Goal: Communication & Community: Answer question/provide support

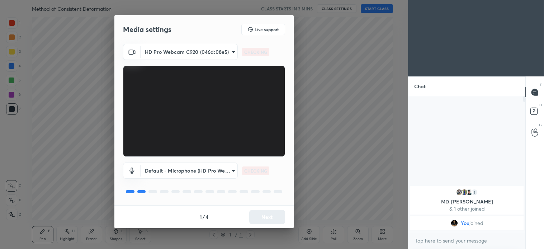
scroll to position [151, 115]
click at [268, 215] on button "Next" at bounding box center [267, 217] width 36 height 14
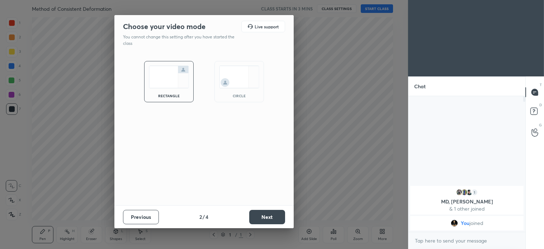
click at [268, 215] on button "Next" at bounding box center [267, 217] width 36 height 14
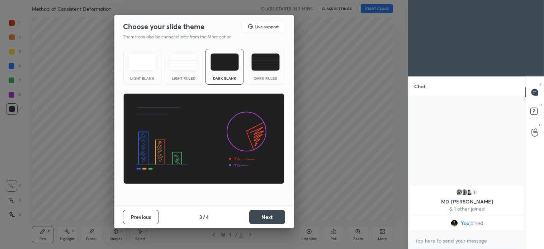
click at [268, 215] on button "Next" at bounding box center [267, 217] width 36 height 14
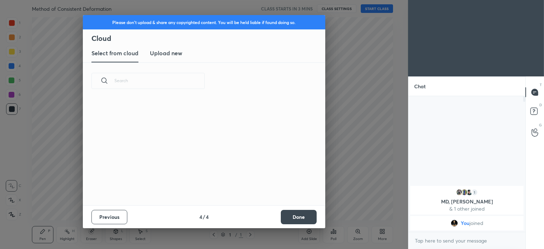
click at [296, 217] on button "Done" at bounding box center [299, 217] width 36 height 14
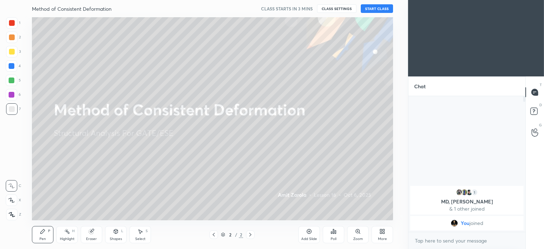
click at [13, 200] on icon at bounding box center [11, 200] width 6 height 5
click at [385, 9] on button "START CLASS" at bounding box center [377, 8] width 32 height 9
click at [309, 8] on span "mute" at bounding box center [306, 8] width 10 height 5
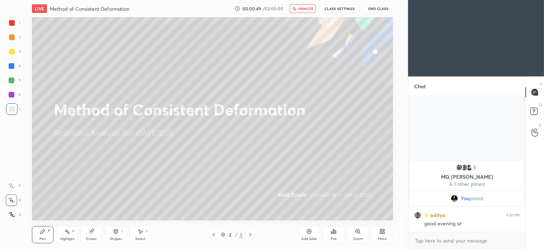
click at [251, 235] on icon at bounding box center [251, 235] width 6 height 6
click at [305, 8] on span "unmute" at bounding box center [305, 8] width 15 height 5
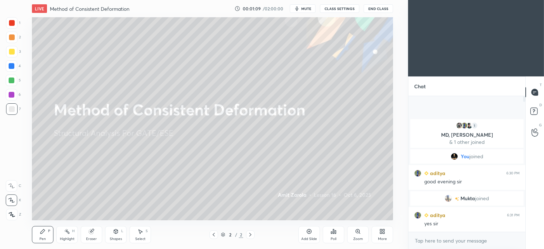
click at [249, 235] on icon at bounding box center [251, 235] width 6 height 6
click at [248, 235] on icon at bounding box center [251, 235] width 6 height 6
click at [314, 231] on div "Add Slide" at bounding box center [310, 234] width 22 height 17
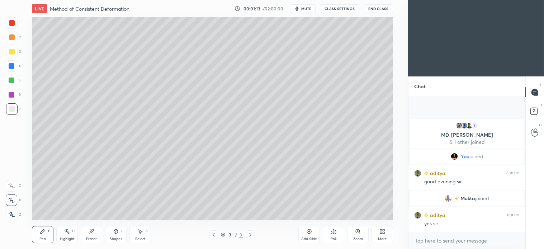
click at [11, 50] on div at bounding box center [12, 52] width 6 height 6
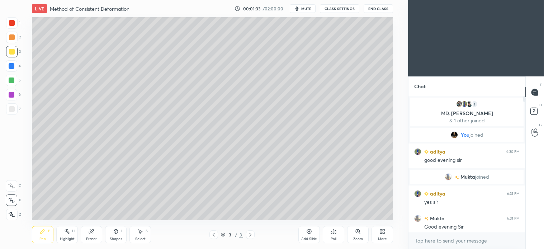
click at [112, 232] on div "Shapes L" at bounding box center [116, 234] width 22 height 17
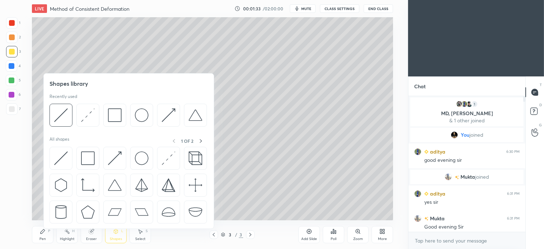
click at [70, 109] on div at bounding box center [61, 115] width 23 height 23
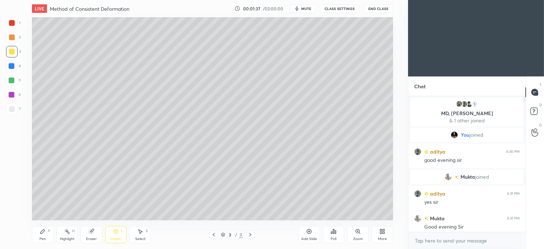
click at [47, 234] on div "Pen P" at bounding box center [43, 234] width 22 height 17
click at [11, 36] on div at bounding box center [12, 37] width 6 height 6
click at [118, 231] on icon at bounding box center [116, 231] width 4 height 4
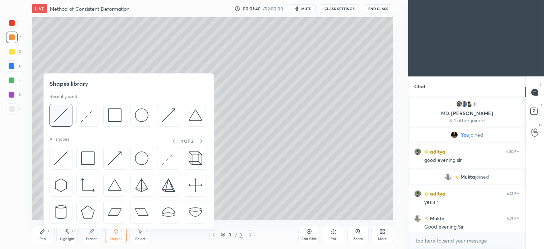
click at [67, 111] on img at bounding box center [61, 115] width 14 height 14
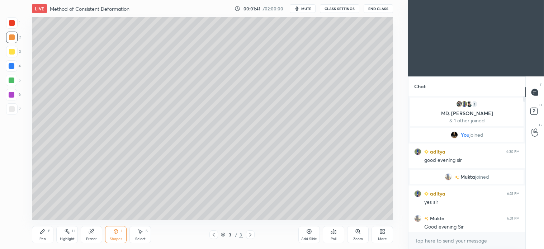
click at [13, 111] on div at bounding box center [12, 109] width 6 height 6
click at [43, 235] on div "Pen P" at bounding box center [43, 234] width 22 height 17
click at [15, 81] on div at bounding box center [11, 80] width 11 height 11
click at [141, 230] on icon at bounding box center [140, 232] width 6 height 6
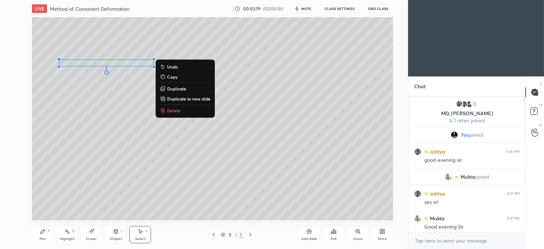
click at [180, 89] on p "Duplicate" at bounding box center [176, 89] width 19 height 6
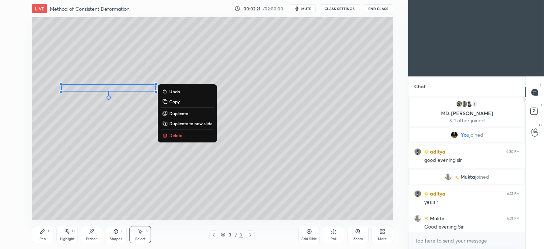
click at [104, 108] on div "0 ° Undo Copy Duplicate Duplicate to new slide Delete" at bounding box center [212, 118] width 361 height 203
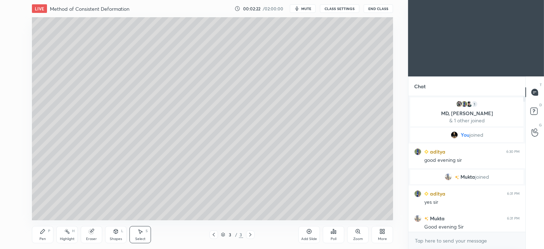
click at [139, 236] on div "Select S" at bounding box center [141, 234] width 22 height 17
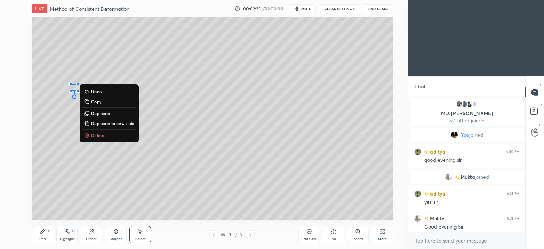
click at [104, 135] on p "Delete" at bounding box center [97, 135] width 13 height 6
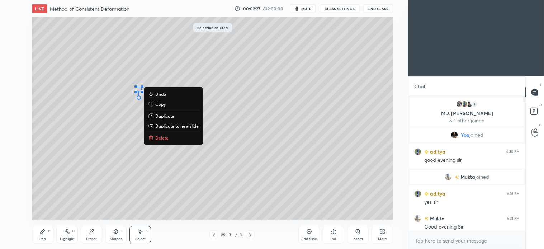
click at [164, 138] on p "Delete" at bounding box center [161, 138] width 13 height 6
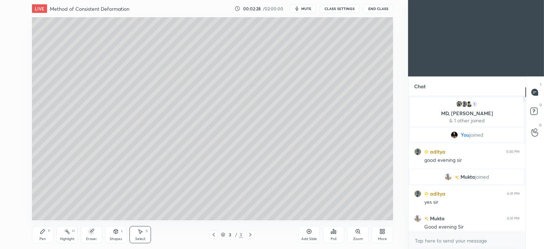
click at [48, 234] on div "Pen P" at bounding box center [43, 234] width 22 height 17
click at [15, 116] on div "7" at bounding box center [13, 110] width 15 height 14
click at [137, 232] on icon at bounding box center [140, 232] width 6 height 6
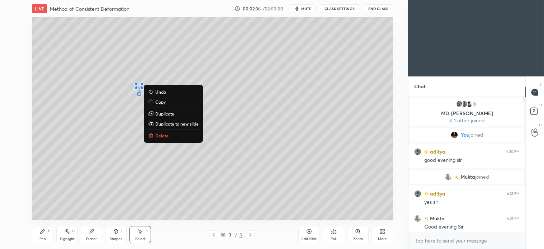
click at [167, 137] on p "Delete" at bounding box center [161, 136] width 13 height 6
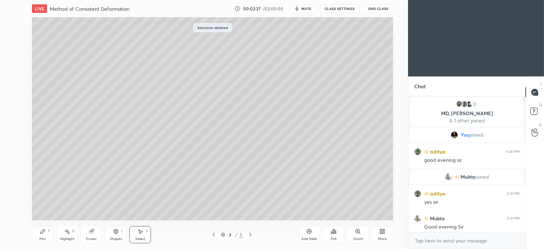
click at [48, 235] on div "Pen P" at bounding box center [43, 234] width 22 height 17
click at [12, 81] on div at bounding box center [12, 81] width 6 height 6
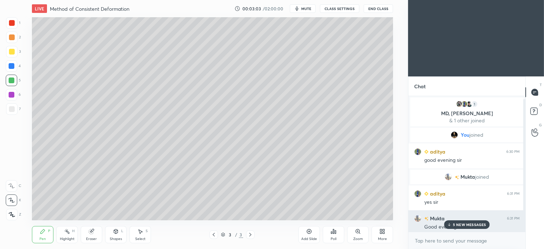
scroll to position [3, 0]
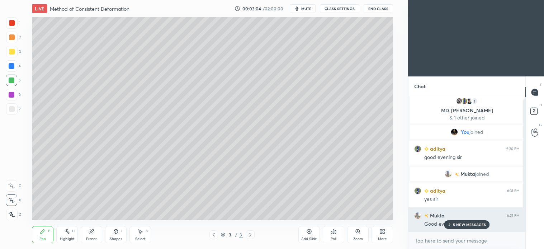
click at [474, 226] on p "5 NEW MESSAGES" at bounding box center [469, 225] width 33 height 4
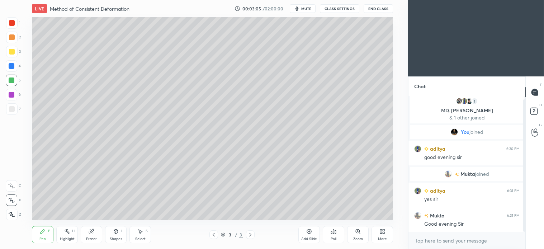
click at [15, 112] on div at bounding box center [11, 108] width 11 height 11
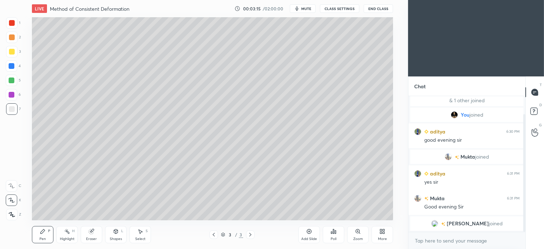
click at [47, 233] on div "Pen P" at bounding box center [43, 234] width 22 height 17
click at [13, 54] on div at bounding box center [12, 52] width 6 height 6
click at [141, 235] on div "Select S" at bounding box center [141, 234] width 22 height 17
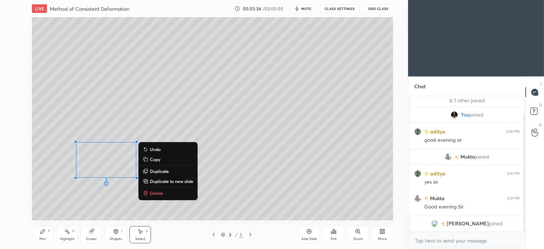
click at [158, 194] on p "Delete" at bounding box center [156, 193] width 13 height 6
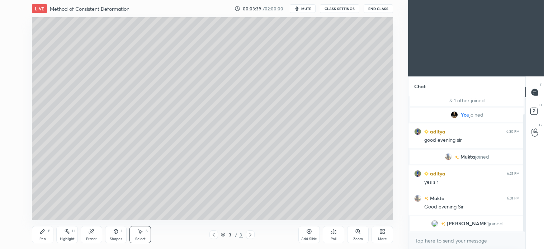
click at [39, 233] on div "Pen P" at bounding box center [43, 234] width 22 height 17
click at [15, 39] on div at bounding box center [11, 37] width 11 height 11
click at [11, 81] on div at bounding box center [12, 81] width 6 height 6
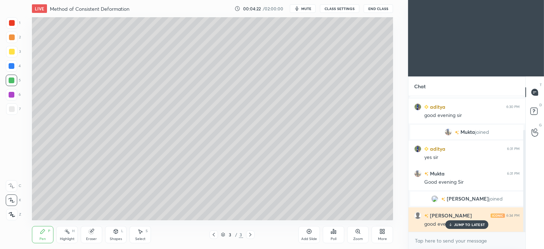
click at [471, 225] on p "JUMP TO LATEST" at bounding box center [469, 225] width 31 height 4
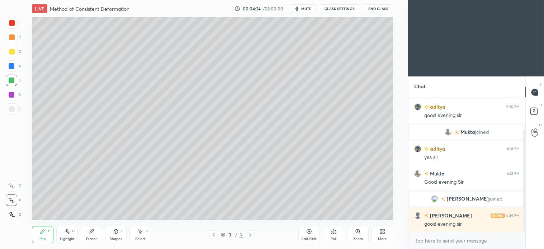
click at [15, 67] on div at bounding box center [11, 65] width 11 height 11
click at [13, 41] on div at bounding box center [11, 37] width 11 height 11
click at [17, 70] on div "4" at bounding box center [13, 65] width 15 height 11
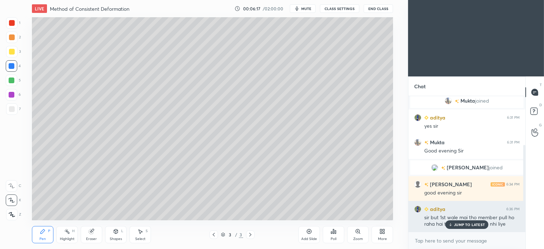
click at [472, 225] on p "JUMP TO LATEST" at bounding box center [469, 225] width 31 height 4
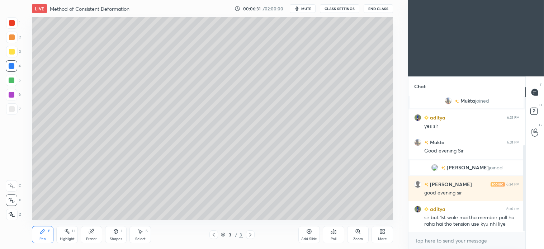
click at [11, 106] on div at bounding box center [12, 109] width 6 height 6
click at [9, 67] on div at bounding box center [12, 66] width 6 height 6
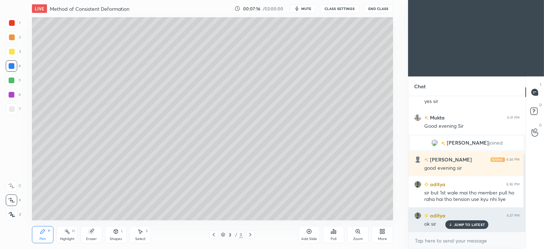
click at [470, 223] on p "JUMP TO LATEST" at bounding box center [469, 225] width 31 height 4
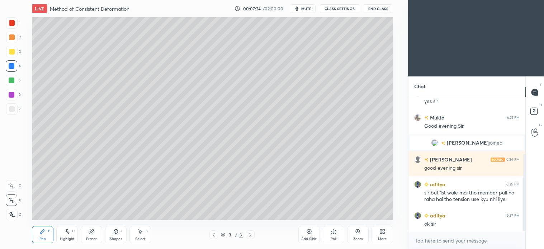
click at [249, 238] on div at bounding box center [250, 234] width 9 height 9
click at [309, 235] on div "Add Slide" at bounding box center [310, 234] width 22 height 17
click at [14, 53] on div at bounding box center [12, 52] width 6 height 6
click at [117, 236] on div "Shapes L" at bounding box center [116, 234] width 22 height 17
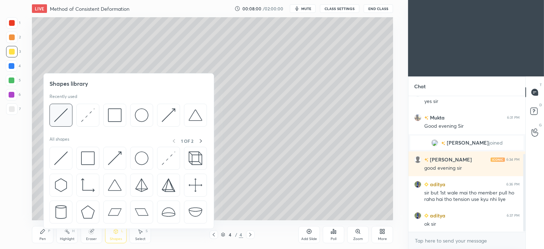
click at [62, 118] on img at bounding box center [61, 115] width 14 height 14
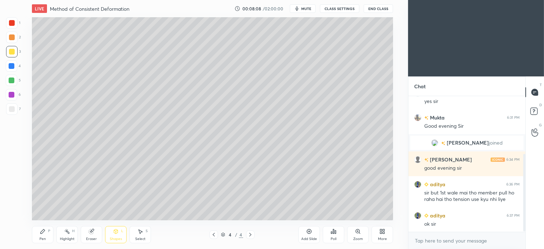
click at [42, 232] on icon at bounding box center [43, 231] width 4 height 4
click at [10, 104] on div at bounding box center [11, 108] width 11 height 11
click at [47, 233] on div "Pen P" at bounding box center [43, 234] width 22 height 17
click at [146, 236] on div "Select S" at bounding box center [141, 234] width 22 height 17
click at [51, 58] on div "0 ° Undo Copy Duplicate Duplicate to new slide Delete" at bounding box center [212, 118] width 361 height 203
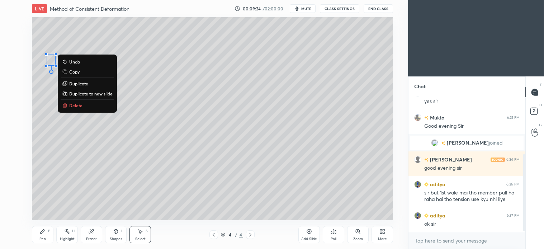
click at [60, 188] on div "0 ° Undo Copy Duplicate Duplicate to new slide Delete" at bounding box center [212, 118] width 361 height 203
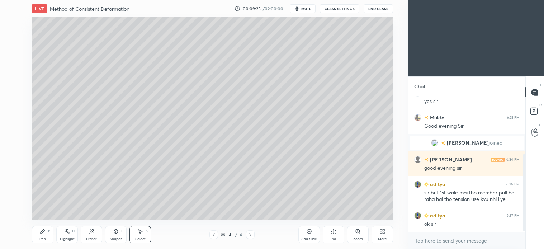
click at [45, 234] on icon at bounding box center [43, 232] width 6 height 6
click at [142, 233] on icon at bounding box center [140, 232] width 6 height 6
click at [40, 160] on div "0 ° Undo Copy Duplicate Duplicate to new slide Delete" at bounding box center [212, 118] width 361 height 203
click at [54, 126] on div "0 ° Undo Copy Duplicate Duplicate to new slide Delete" at bounding box center [212, 118] width 361 height 203
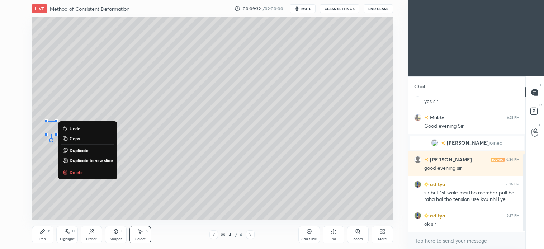
click at [44, 157] on div "0 ° Undo Copy Duplicate Duplicate to new slide Delete" at bounding box center [212, 118] width 361 height 203
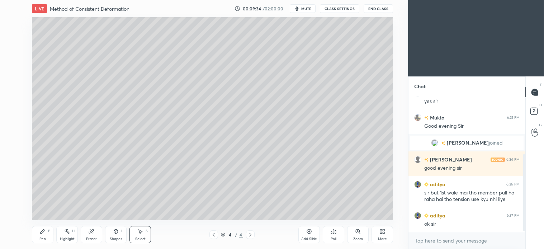
click at [48, 236] on div "Pen P" at bounding box center [43, 234] width 22 height 17
click at [13, 76] on div at bounding box center [11, 80] width 11 height 11
click at [15, 53] on div at bounding box center [11, 51] width 11 height 11
click at [249, 235] on icon at bounding box center [251, 235] width 6 height 6
click at [251, 235] on icon at bounding box center [250, 235] width 2 height 4
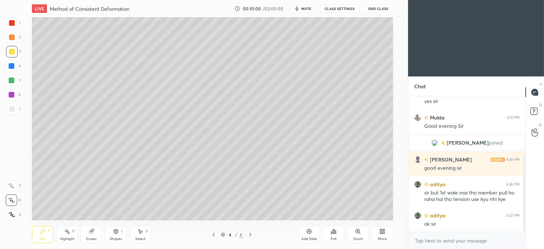
click at [252, 233] on icon at bounding box center [251, 235] width 6 height 6
click at [312, 230] on icon at bounding box center [309, 232] width 6 height 6
click at [116, 228] on div "Shapes L" at bounding box center [116, 234] width 22 height 17
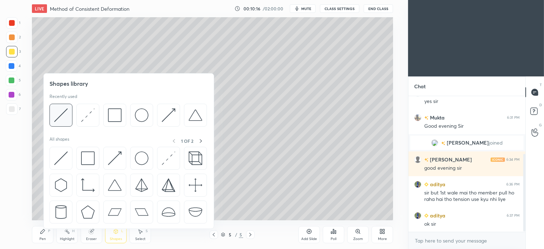
click at [66, 106] on div at bounding box center [61, 115] width 23 height 23
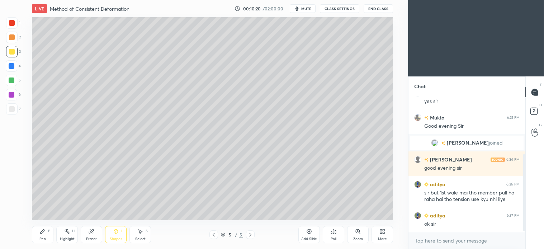
click at [51, 230] on div "Pen P" at bounding box center [43, 234] width 22 height 17
click at [13, 105] on div at bounding box center [11, 108] width 11 height 11
click at [14, 42] on div at bounding box center [11, 37] width 11 height 11
click at [145, 237] on div "Select S" at bounding box center [141, 234] width 22 height 17
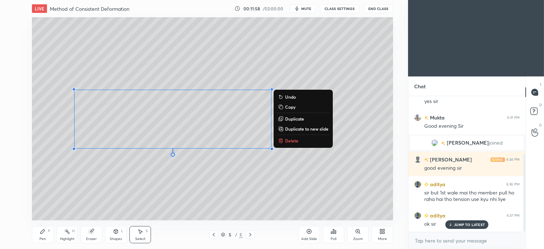
click at [294, 139] on p "Delete" at bounding box center [291, 141] width 13 height 6
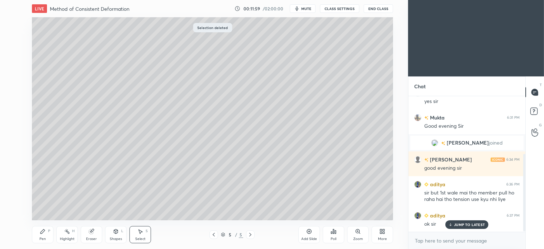
click at [41, 232] on icon at bounding box center [43, 232] width 6 height 6
click at [144, 237] on div "Select" at bounding box center [140, 239] width 10 height 4
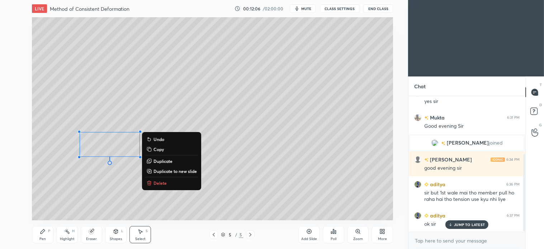
click at [156, 186] on p "Delete" at bounding box center [160, 183] width 13 height 6
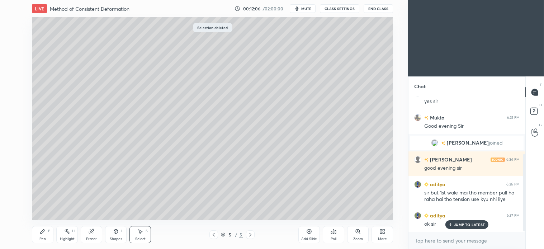
click at [45, 233] on icon at bounding box center [43, 232] width 6 height 6
click at [143, 234] on icon at bounding box center [140, 232] width 6 height 6
click at [42, 235] on div "Pen P" at bounding box center [43, 234] width 22 height 17
click at [47, 236] on div "Pen P" at bounding box center [43, 234] width 22 height 17
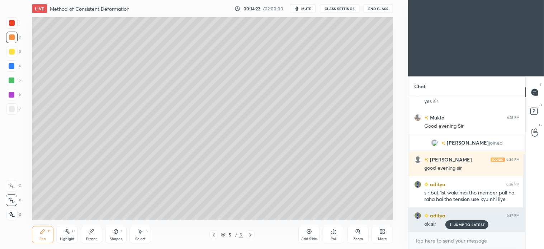
click at [469, 225] on p "JUMP TO LATEST" at bounding box center [469, 225] width 31 height 4
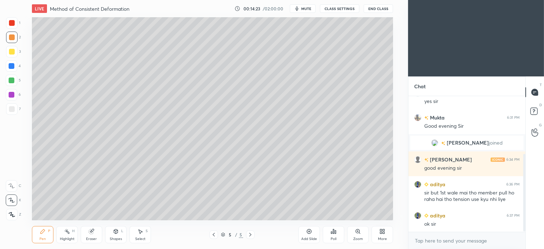
click at [251, 235] on icon at bounding box center [251, 235] width 6 height 6
click at [6, 112] on div at bounding box center [11, 108] width 11 height 11
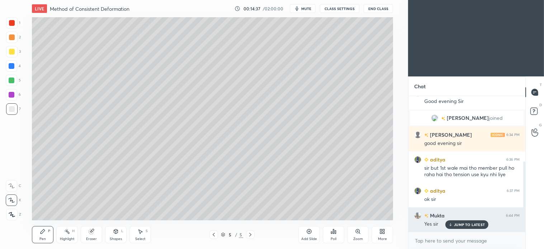
click at [468, 225] on p "JUMP TO LATEST" at bounding box center [469, 225] width 31 height 4
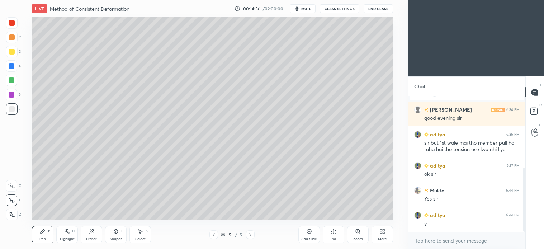
click at [142, 235] on div "Select S" at bounding box center [141, 234] width 22 height 17
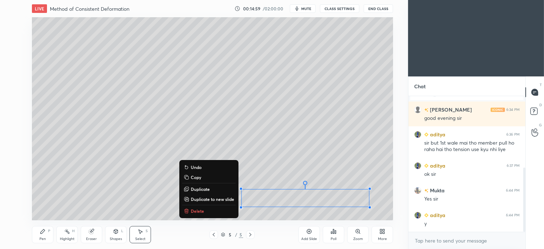
click at [196, 212] on p "Delete" at bounding box center [197, 211] width 13 height 6
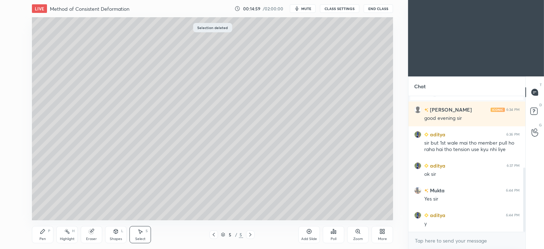
click at [45, 234] on icon at bounding box center [43, 232] width 6 height 6
click at [11, 76] on div at bounding box center [11, 80] width 11 height 11
click at [142, 231] on icon at bounding box center [140, 232] width 6 height 6
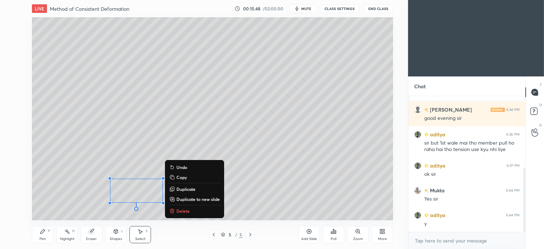
click at [188, 211] on p "Delete" at bounding box center [183, 211] width 13 height 6
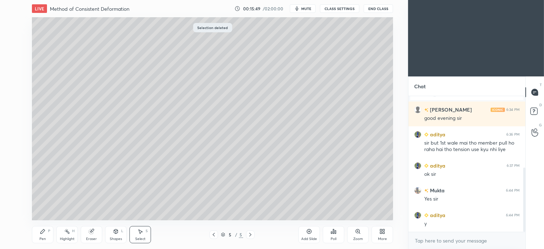
click at [41, 233] on icon at bounding box center [43, 231] width 4 height 4
click at [12, 71] on div at bounding box center [11, 65] width 11 height 11
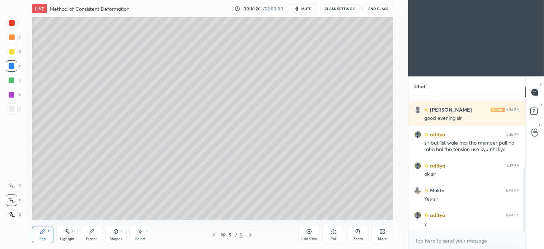
click at [139, 235] on div "Select S" at bounding box center [141, 234] width 22 height 17
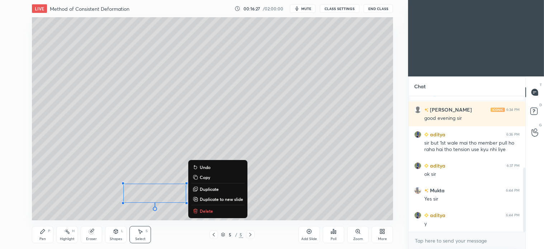
click at [214, 211] on button "Delete" at bounding box center [217, 211] width 53 height 9
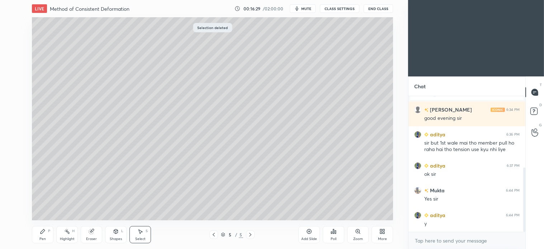
click at [249, 234] on icon at bounding box center [251, 235] width 6 height 6
click at [305, 232] on div "Add Slide" at bounding box center [310, 234] width 22 height 17
click at [46, 234] on div "Pen P" at bounding box center [43, 234] width 22 height 17
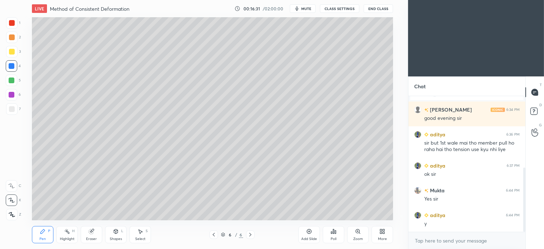
click at [15, 35] on div at bounding box center [11, 37] width 11 height 11
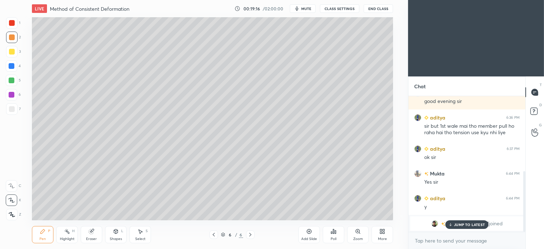
click at [476, 226] on p "JUMP TO LATEST" at bounding box center [469, 225] width 31 height 4
click at [252, 234] on icon at bounding box center [251, 235] width 6 height 6
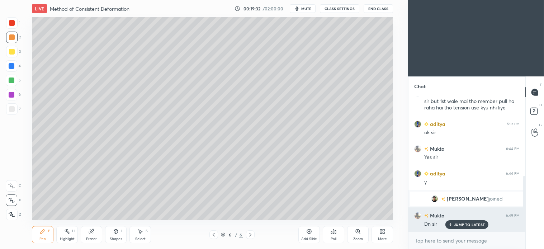
click at [467, 224] on p "JUMP TO LATEST" at bounding box center [469, 225] width 31 height 4
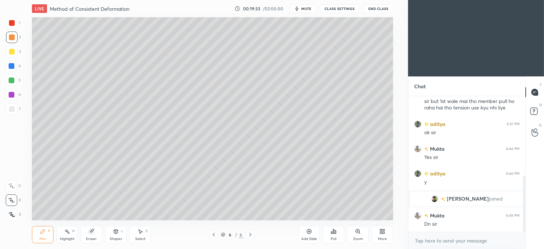
click at [251, 235] on icon at bounding box center [251, 235] width 6 height 6
click at [304, 234] on div "Add Slide" at bounding box center [310, 234] width 22 height 17
click at [117, 233] on icon at bounding box center [116, 231] width 4 height 4
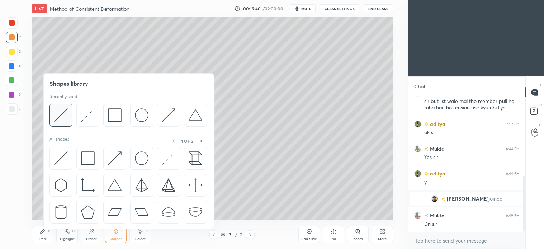
click at [66, 115] on img at bounding box center [61, 115] width 14 height 14
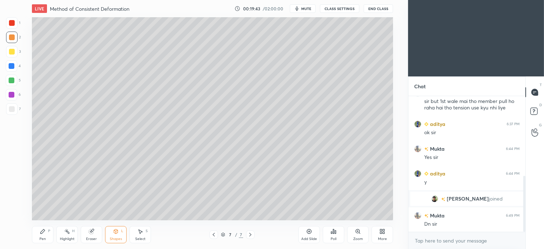
click at [42, 234] on icon at bounding box center [43, 231] width 4 height 4
click at [14, 74] on div "4" at bounding box center [13, 67] width 15 height 14
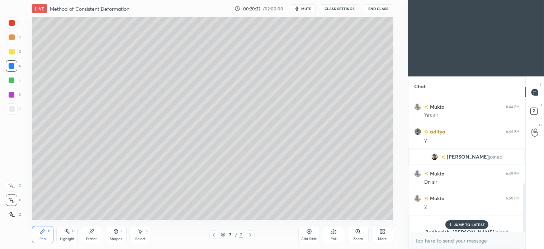
scroll to position [243, 0]
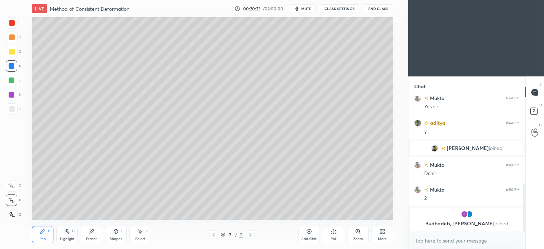
click at [146, 237] on div "Select S" at bounding box center [141, 234] width 22 height 17
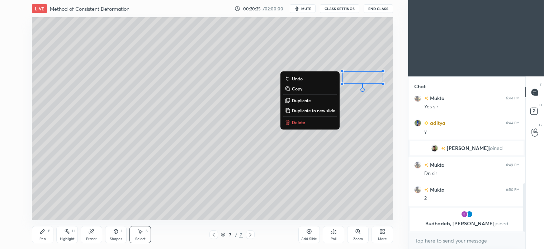
click at [299, 117] on div "0 ° Undo Copy Duplicate Duplicate to new slide Delete" at bounding box center [212, 118] width 361 height 203
click at [295, 121] on p "Delete" at bounding box center [298, 123] width 13 height 6
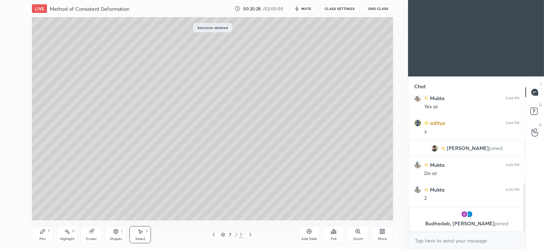
click at [41, 237] on div "Pen" at bounding box center [42, 239] width 6 height 4
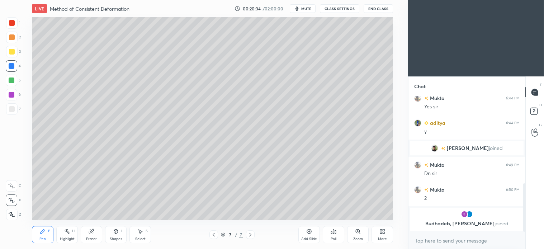
click at [11, 70] on div at bounding box center [11, 65] width 11 height 11
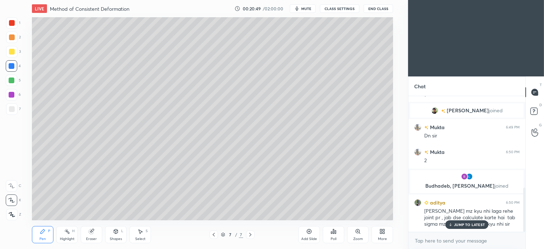
click at [303, 8] on span "mute" at bounding box center [306, 8] width 10 height 5
click at [384, 7] on button "End Class" at bounding box center [378, 8] width 29 height 9
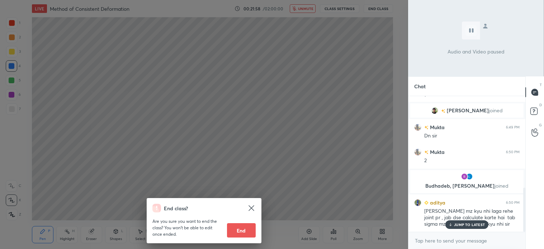
click at [292, 178] on div "End class? Are you sure you want to end the class? You won’t be able to edit on…" at bounding box center [204, 124] width 408 height 249
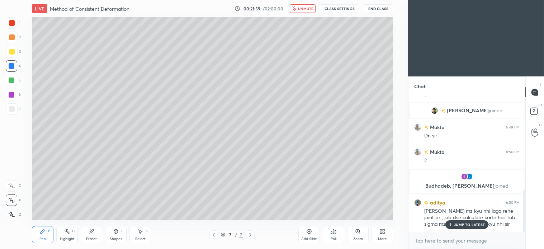
scroll to position [305, 0]
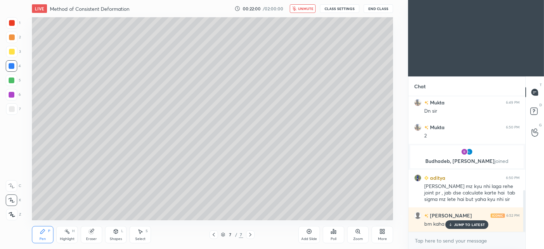
click at [296, 10] on icon "button" at bounding box center [294, 8] width 4 height 4
click at [12, 67] on div at bounding box center [12, 66] width 6 height 6
click at [466, 230] on div "[PERSON_NAME] 6:52 PM bm kaha ata h bhai truss m" at bounding box center [467, 219] width 117 height 25
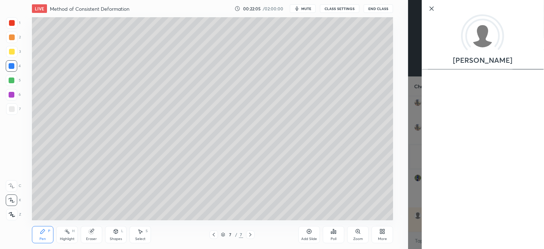
click at [470, 226] on div "[PERSON_NAME]" at bounding box center [483, 124] width 122 height 249
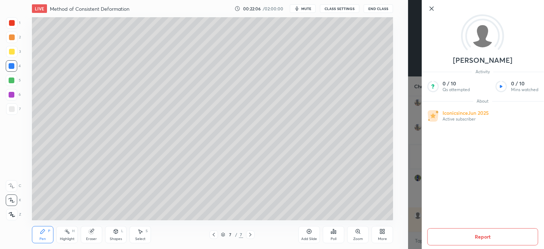
click at [432, 11] on icon at bounding box center [431, 8] width 9 height 9
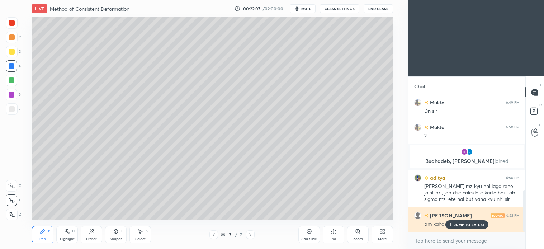
click at [467, 226] on p "JUMP TO LATEST" at bounding box center [469, 225] width 31 height 4
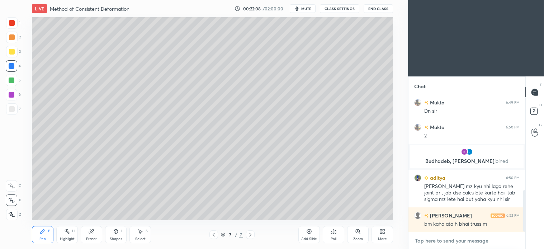
click at [453, 242] on textarea at bounding box center [468, 240] width 106 height 11
click at [11, 108] on div at bounding box center [12, 109] width 6 height 6
click at [9, 56] on div at bounding box center [11, 51] width 11 height 11
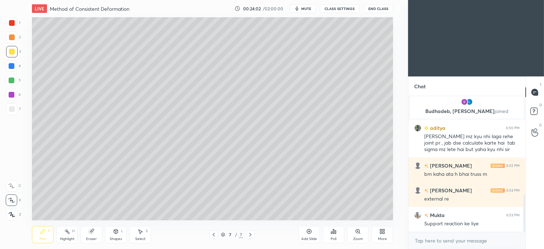
scroll to position [380, 0]
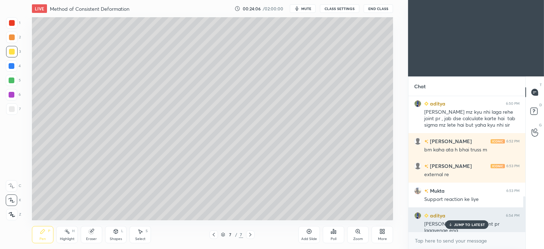
click at [469, 226] on p "JUMP TO LATEST" at bounding box center [469, 225] width 31 height 4
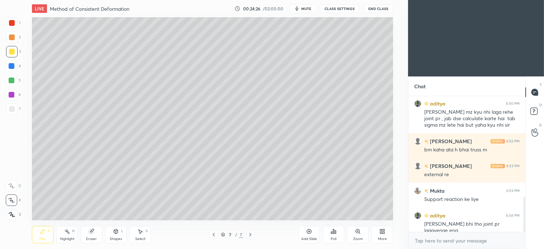
scroll to position [387, 0]
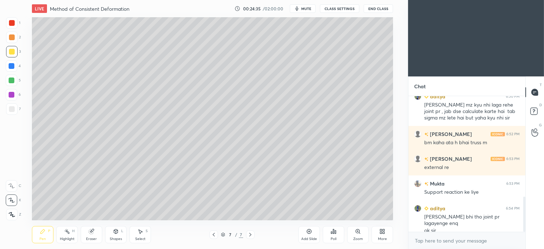
click at [144, 233] on div "Select S" at bounding box center [141, 234] width 22 height 17
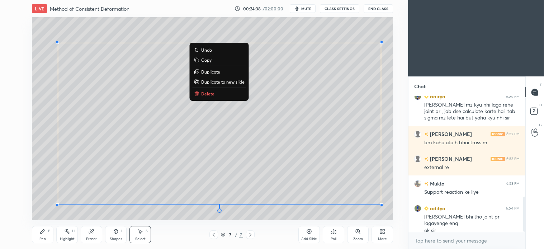
click at [206, 92] on p "Delete" at bounding box center [207, 94] width 13 height 6
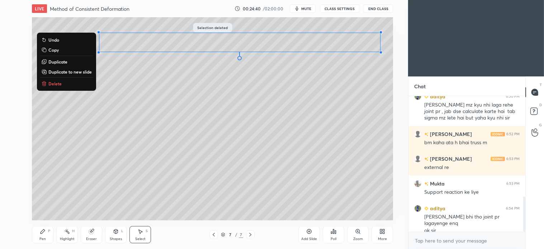
click at [62, 83] on button "Delete" at bounding box center [66, 83] width 53 height 9
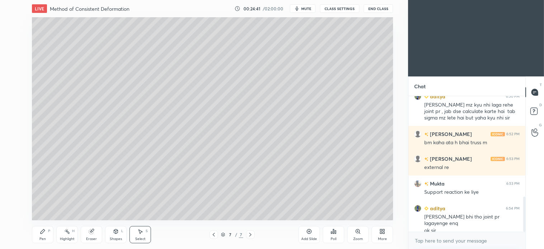
click at [43, 236] on div "Pen P" at bounding box center [43, 234] width 22 height 17
click at [11, 40] on div at bounding box center [12, 37] width 6 height 6
click at [14, 110] on div at bounding box center [12, 109] width 6 height 6
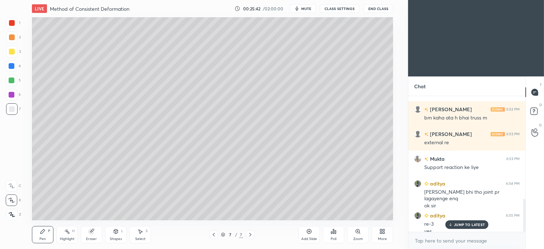
scroll to position [419, 0]
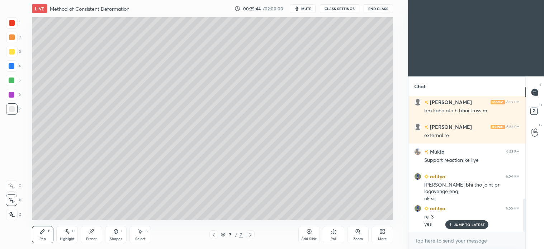
click at [142, 235] on div "Select S" at bounding box center [141, 234] width 22 height 17
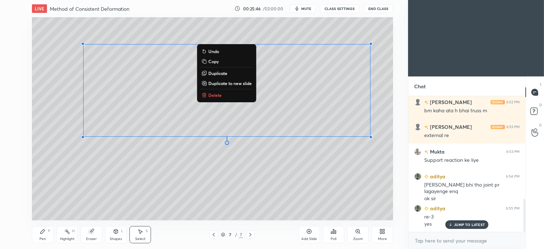
click at [220, 94] on p "Delete" at bounding box center [215, 95] width 13 height 6
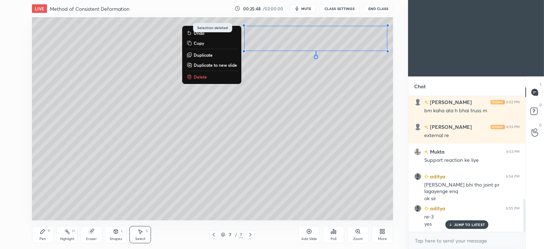
click at [198, 77] on p "Delete" at bounding box center [200, 77] width 13 height 6
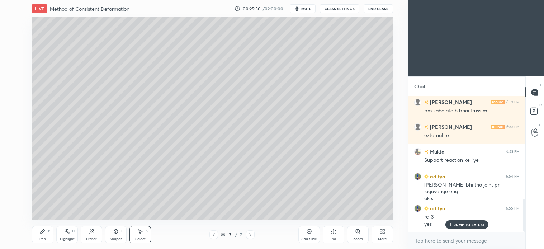
click at [46, 230] on div "Pen P" at bounding box center [43, 234] width 22 height 17
click at [15, 40] on div at bounding box center [11, 37] width 11 height 11
click at [144, 231] on div "Select S" at bounding box center [141, 234] width 22 height 17
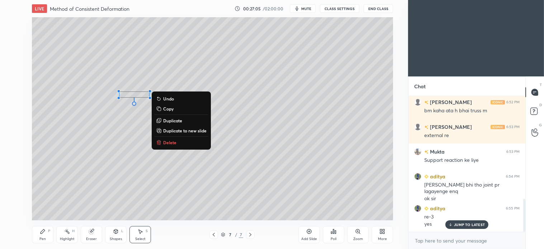
click at [49, 232] on div "P" at bounding box center [49, 231] width 2 height 4
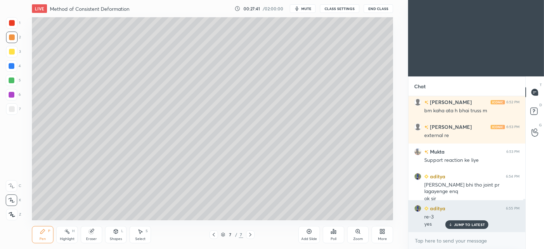
click at [465, 226] on p "JUMP TO LATEST" at bounding box center [469, 225] width 31 height 4
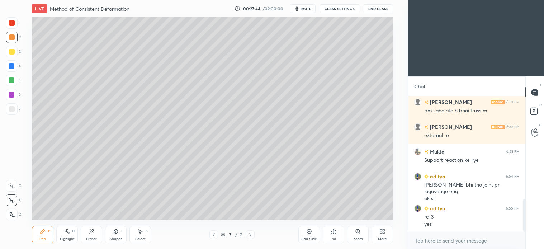
click at [309, 8] on span "mute" at bounding box center [306, 8] width 10 height 5
click at [305, 7] on span "unmute" at bounding box center [305, 8] width 15 height 5
click at [248, 235] on icon at bounding box center [251, 235] width 6 height 6
click at [252, 236] on icon at bounding box center [251, 235] width 6 height 6
click at [307, 232] on icon at bounding box center [309, 232] width 6 height 6
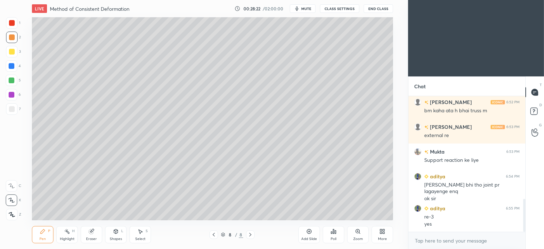
click at [15, 54] on div at bounding box center [11, 51] width 11 height 11
click at [113, 237] on div "Shapes" at bounding box center [116, 239] width 12 height 4
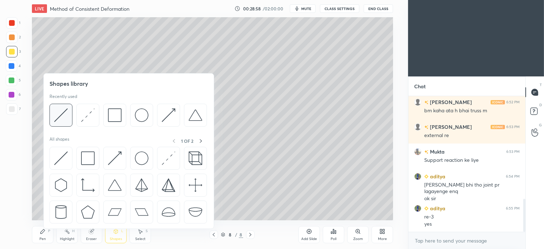
click at [67, 117] on img at bounding box center [61, 115] width 14 height 14
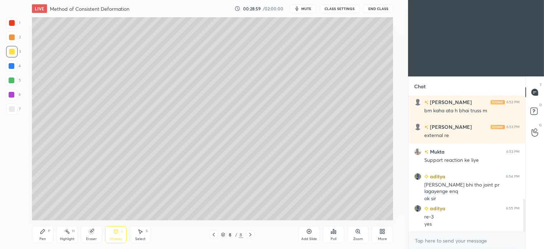
click at [13, 113] on div at bounding box center [11, 108] width 11 height 11
click at [49, 235] on div "Pen P" at bounding box center [43, 234] width 22 height 17
click at [125, 230] on div "Shapes L" at bounding box center [116, 234] width 22 height 17
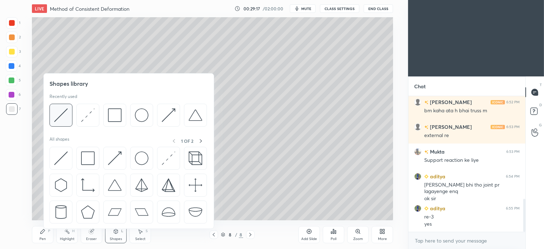
click at [67, 113] on img at bounding box center [61, 115] width 14 height 14
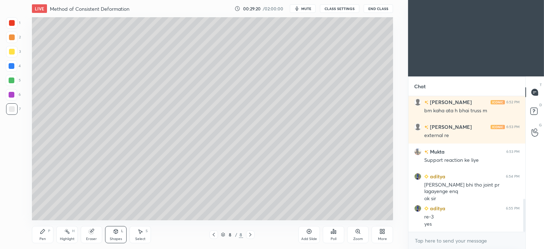
click at [46, 236] on div "Pen P" at bounding box center [43, 234] width 22 height 17
click at [18, 42] on div "2" at bounding box center [13, 37] width 15 height 11
click at [43, 236] on div "Pen P" at bounding box center [43, 234] width 22 height 17
click at [13, 108] on div at bounding box center [12, 109] width 6 height 6
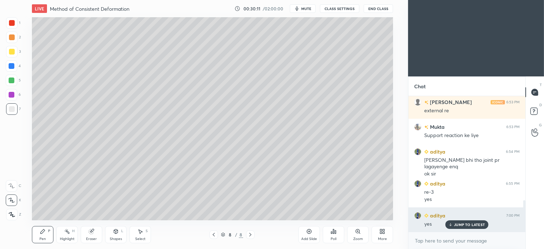
click at [469, 226] on p "JUMP TO LATEST" at bounding box center [469, 225] width 31 height 4
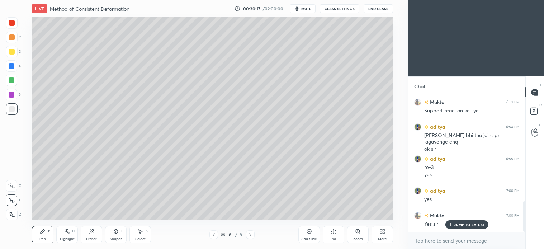
click at [463, 229] on div "[PERSON_NAME] 7:00 PM Yes sir" at bounding box center [467, 219] width 117 height 25
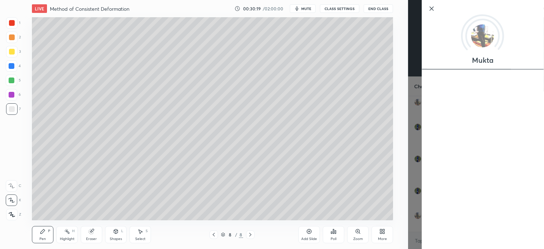
click at [431, 6] on icon at bounding box center [431, 8] width 9 height 9
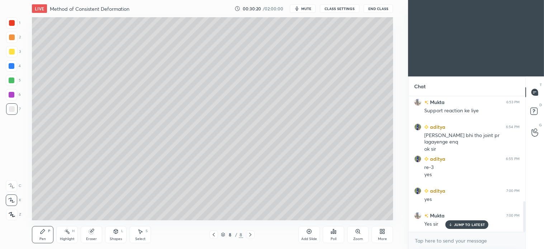
click at [249, 233] on icon at bounding box center [251, 235] width 6 height 6
click at [252, 234] on icon at bounding box center [251, 235] width 6 height 6
click at [309, 234] on icon at bounding box center [309, 231] width 5 height 5
click at [214, 234] on icon at bounding box center [214, 235] width 6 height 6
click at [141, 237] on div "Select" at bounding box center [140, 239] width 10 height 4
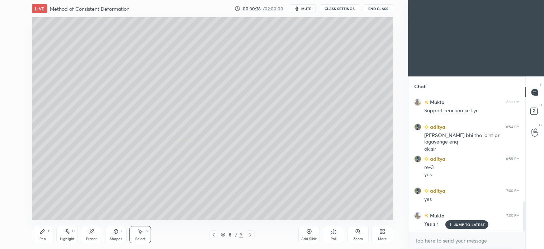
click at [70, 77] on div "0 ° Undo Copy Duplicate Duplicate to new slide Delete" at bounding box center [212, 118] width 361 height 203
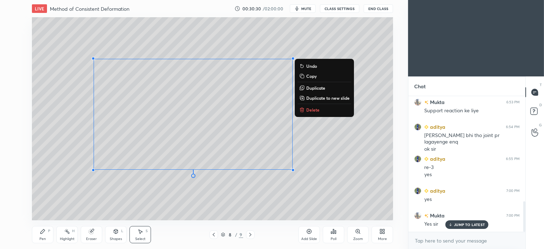
click at [313, 76] on p "Copy" at bounding box center [311, 76] width 10 height 6
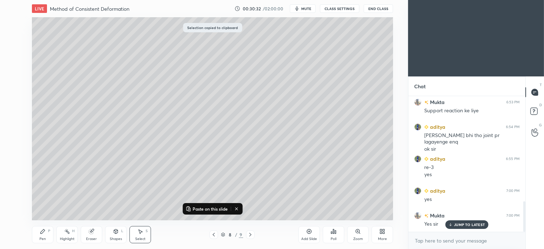
click at [249, 235] on icon at bounding box center [251, 235] width 6 height 6
click at [210, 213] on div "Paste on this slide" at bounding box center [213, 208] width 60 height 11
click at [200, 207] on p "Paste on this slide" at bounding box center [210, 209] width 35 height 6
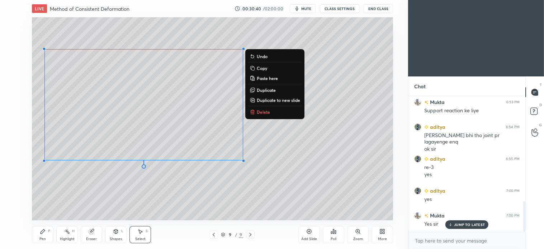
click at [140, 187] on div "0 ° Undo Copy Paste here Duplicate Duplicate to new slide Delete" at bounding box center [212, 118] width 361 height 203
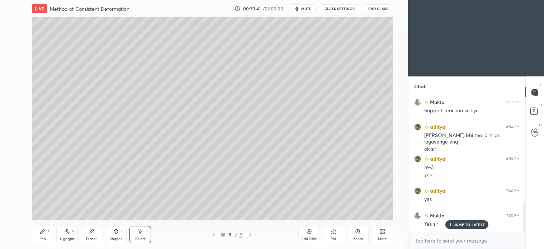
click at [121, 235] on div "Shapes L" at bounding box center [116, 234] width 22 height 17
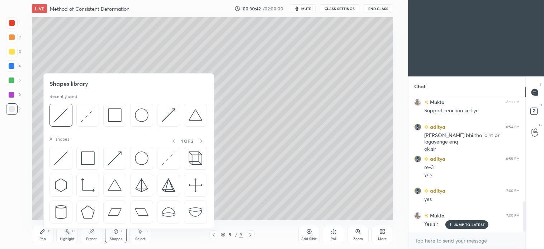
click at [74, 115] on div at bounding box center [129, 117] width 158 height 27
click at [10, 84] on div at bounding box center [11, 80] width 11 height 11
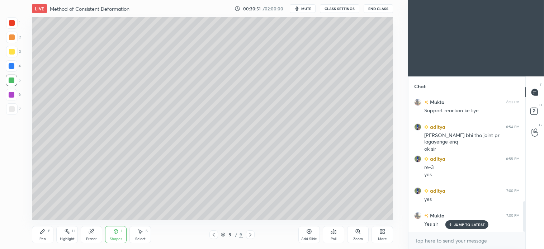
click at [45, 235] on div "Pen P" at bounding box center [43, 234] width 22 height 17
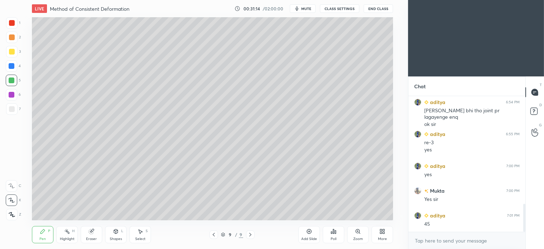
scroll to position [518, 0]
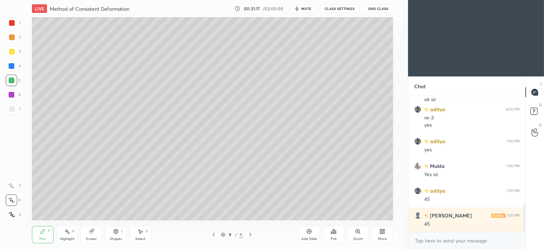
click at [146, 235] on div "Select S" at bounding box center [141, 234] width 22 height 17
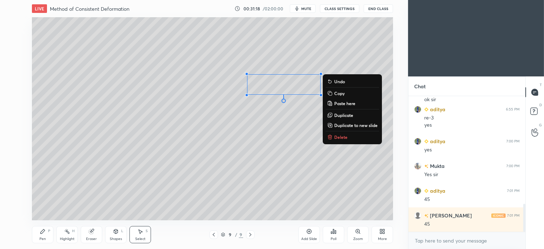
click at [342, 137] on p "Delete" at bounding box center [340, 137] width 13 height 6
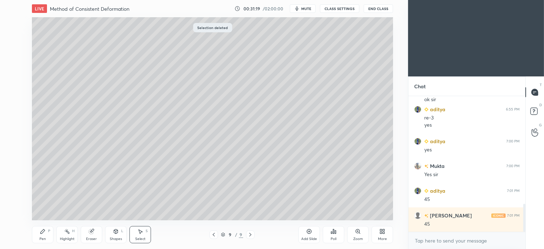
click at [41, 231] on icon at bounding box center [43, 232] width 6 height 6
click at [15, 114] on div at bounding box center [11, 108] width 11 height 11
click at [19, 38] on div "2" at bounding box center [13, 37] width 15 height 11
click at [120, 231] on div "Shapes L" at bounding box center [116, 234] width 22 height 17
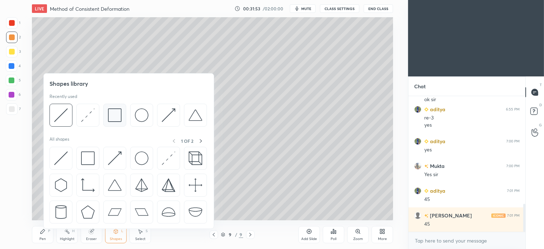
click at [107, 120] on div at bounding box center [114, 115] width 23 height 23
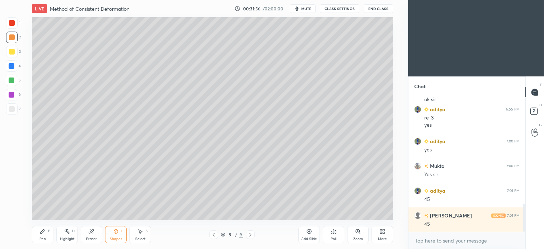
click at [16, 65] on div at bounding box center [11, 65] width 11 height 11
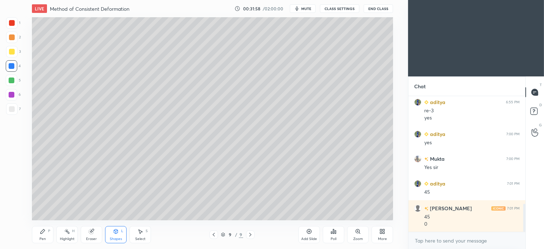
click at [14, 38] on div at bounding box center [12, 37] width 6 height 6
click at [46, 234] on div "Pen P" at bounding box center [43, 234] width 22 height 17
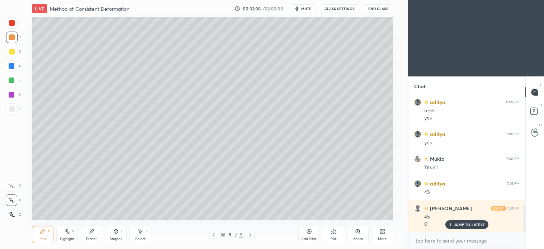
scroll to position [550, 0]
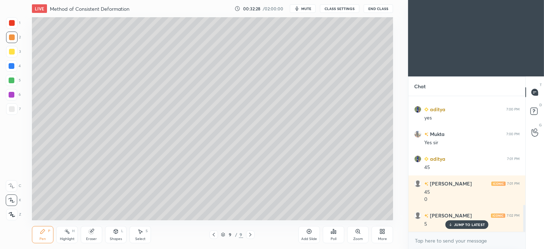
click at [117, 237] on div "Shapes" at bounding box center [116, 239] width 12 height 4
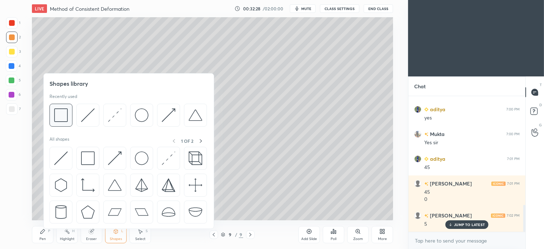
click at [66, 115] on img at bounding box center [61, 115] width 14 height 14
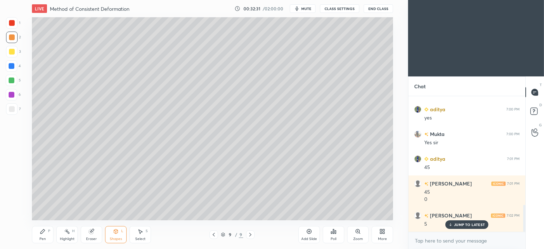
click at [50, 234] on div "Pen P" at bounding box center [43, 234] width 22 height 17
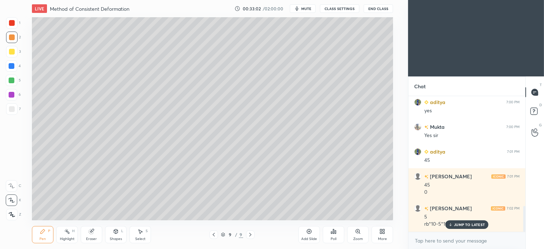
scroll to position [582, 0]
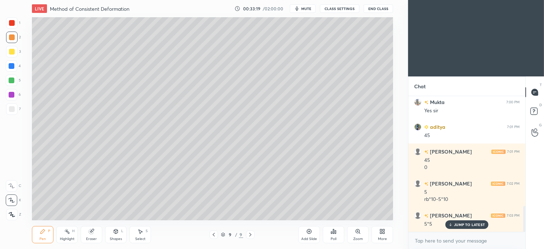
click at [142, 236] on div "Select S" at bounding box center [141, 234] width 22 height 17
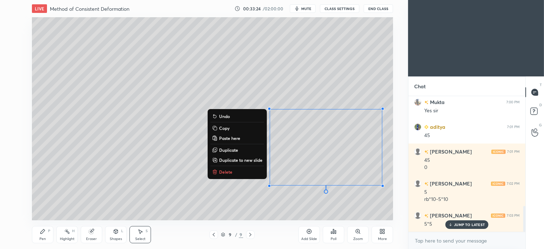
click at [343, 68] on div "0 ° Undo Copy Paste here Duplicate Duplicate to new slide Delete" at bounding box center [212, 118] width 361 height 203
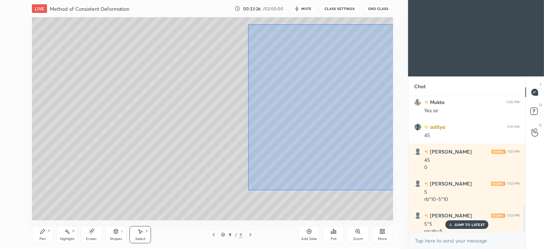
scroll to position [589, 0]
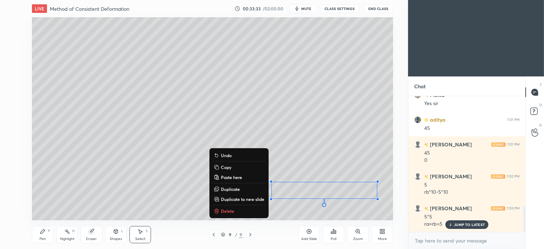
click at [127, 195] on div "0 ° Undo Copy Paste here Duplicate Duplicate to new slide Delete" at bounding box center [212, 118] width 361 height 203
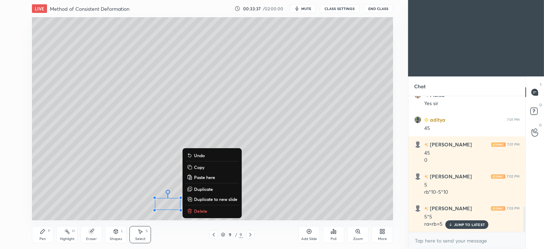
click at [42, 233] on icon at bounding box center [43, 231] width 4 height 4
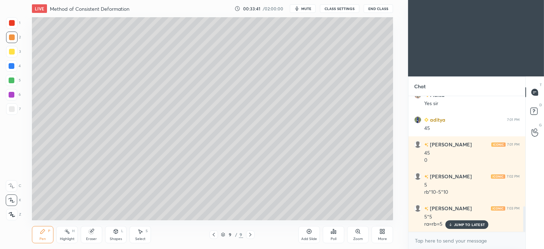
click at [116, 233] on icon at bounding box center [116, 232] width 0 height 3
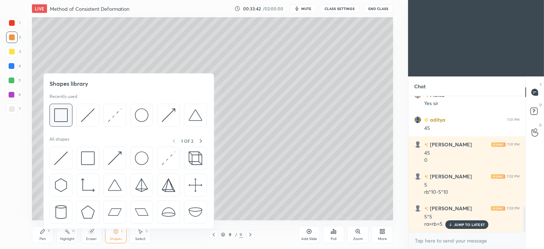
click at [65, 114] on img at bounding box center [61, 115] width 14 height 14
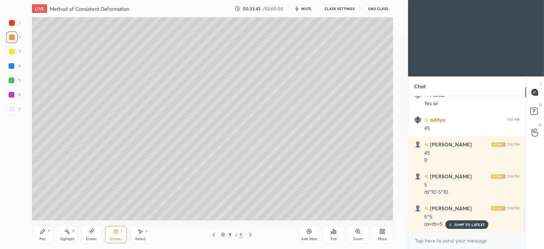
click at [45, 233] on icon at bounding box center [43, 232] width 6 height 6
click at [246, 235] on div at bounding box center [250, 234] width 9 height 9
click at [307, 230] on icon at bounding box center [309, 232] width 6 height 6
click at [117, 231] on icon at bounding box center [116, 231] width 4 height 4
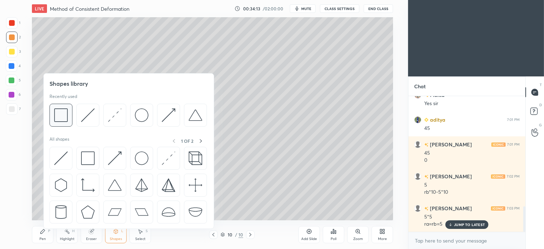
click at [67, 117] on img at bounding box center [61, 115] width 14 height 14
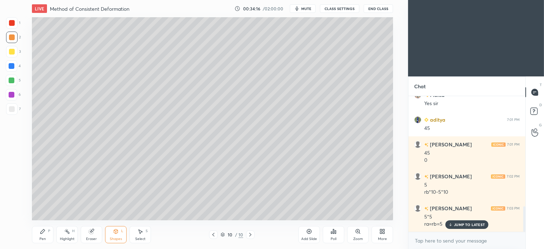
click at [49, 228] on div "Pen P" at bounding box center [43, 234] width 22 height 17
click at [215, 234] on icon at bounding box center [214, 235] width 6 height 6
click at [13, 112] on div at bounding box center [11, 108] width 11 height 11
click at [252, 233] on icon at bounding box center [251, 235] width 6 height 6
click at [214, 236] on icon at bounding box center [213, 235] width 2 height 4
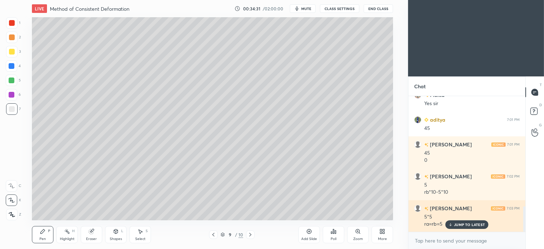
click at [469, 227] on p "JUMP TO LATEST" at bounding box center [469, 225] width 31 height 4
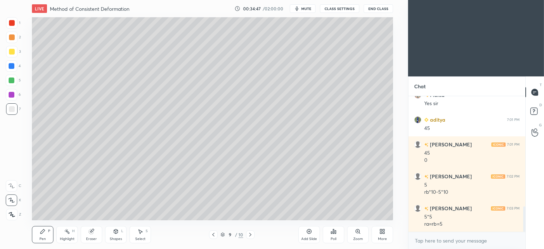
click at [251, 235] on icon at bounding box center [251, 235] width 6 height 6
click at [214, 234] on icon at bounding box center [213, 235] width 2 height 4
click at [14, 81] on div at bounding box center [11, 80] width 11 height 11
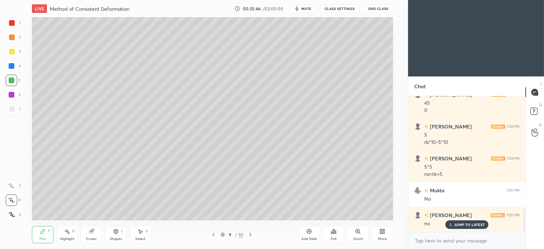
scroll to position [663, 0]
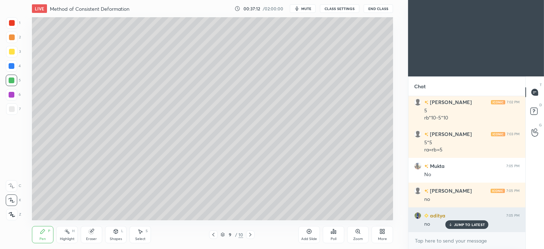
click at [468, 225] on p "JUMP TO LATEST" at bounding box center [469, 225] width 31 height 4
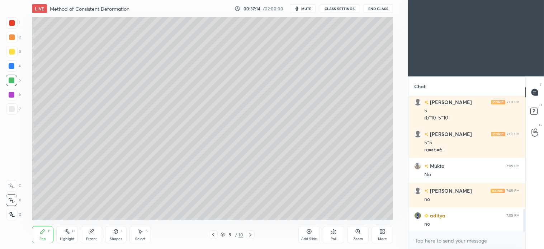
click at [250, 235] on icon at bounding box center [251, 235] width 6 height 6
click at [13, 111] on div at bounding box center [12, 109] width 6 height 6
click at [212, 235] on icon at bounding box center [214, 235] width 6 height 6
click at [141, 235] on div "Select S" at bounding box center [141, 234] width 22 height 17
click at [249, 235] on icon at bounding box center [251, 235] width 6 height 6
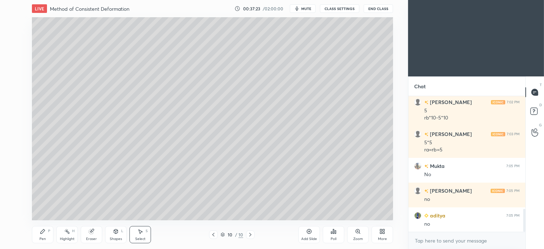
click at [48, 234] on div "Pen P" at bounding box center [43, 234] width 22 height 17
click at [116, 236] on div "Shapes L" at bounding box center [116, 234] width 22 height 17
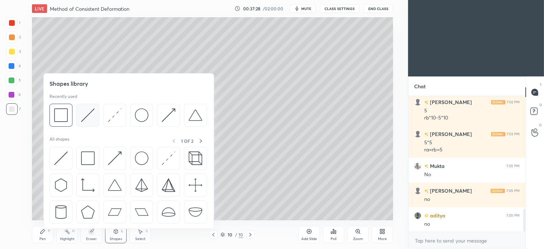
click at [85, 115] on img at bounding box center [88, 115] width 14 height 14
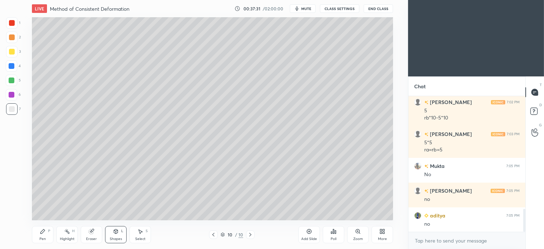
click at [46, 238] on div "Pen" at bounding box center [42, 239] width 6 height 4
click at [11, 37] on div at bounding box center [12, 37] width 6 height 6
click at [119, 236] on div "Shapes L" at bounding box center [116, 234] width 22 height 17
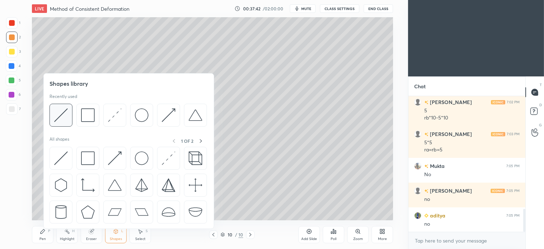
click at [69, 110] on div at bounding box center [61, 115] width 23 height 23
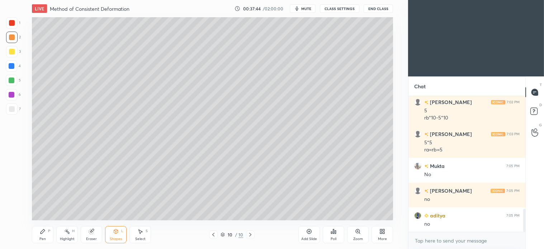
click at [47, 229] on div "Pen P" at bounding box center [43, 234] width 22 height 17
click at [210, 235] on div at bounding box center [213, 234] width 9 height 9
click at [251, 235] on icon at bounding box center [251, 235] width 6 height 6
click at [115, 237] on div "Shapes" at bounding box center [116, 239] width 12 height 4
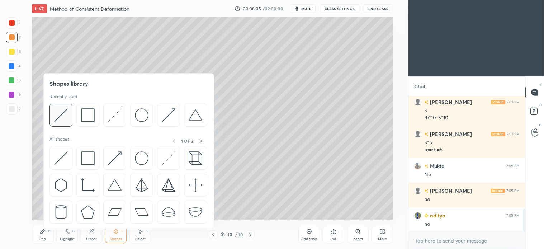
click at [68, 114] on div at bounding box center [61, 115] width 23 height 23
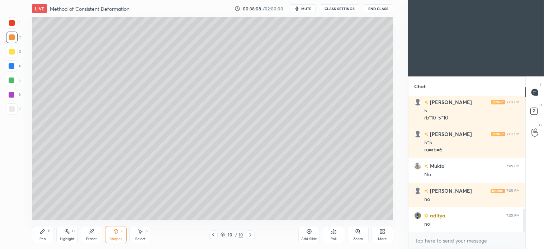
click at [212, 235] on icon at bounding box center [214, 235] width 6 height 6
click at [248, 236] on icon at bounding box center [251, 235] width 6 height 6
click at [42, 231] on icon at bounding box center [43, 231] width 4 height 4
click at [116, 235] on div "Shapes L" at bounding box center [116, 234] width 22 height 17
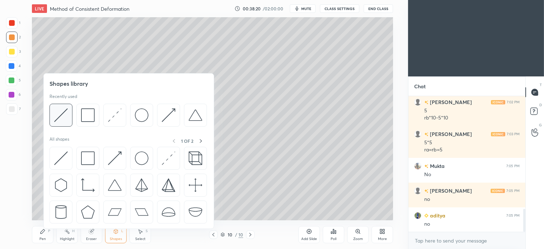
click at [65, 116] on img at bounding box center [61, 115] width 14 height 14
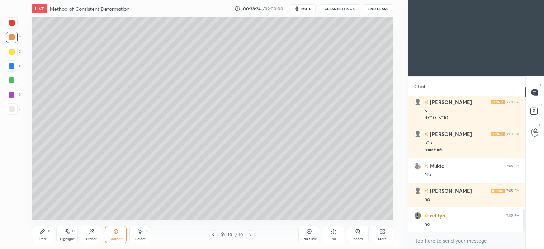
click at [42, 233] on icon at bounding box center [43, 231] width 4 height 4
click at [15, 111] on div at bounding box center [11, 108] width 11 height 11
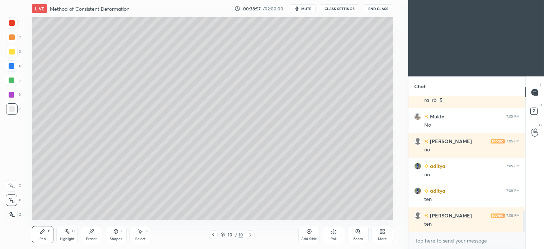
scroll to position [738, 0]
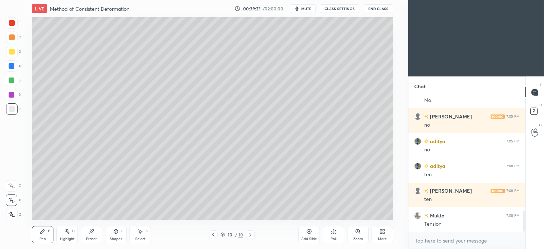
click at [144, 235] on div "Select S" at bounding box center [141, 234] width 22 height 17
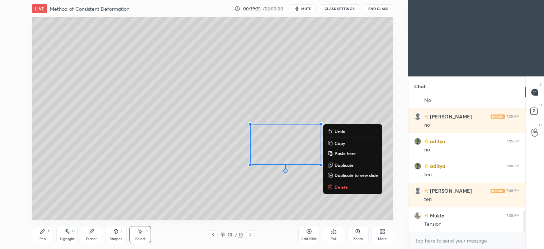
click at [336, 187] on p "Delete" at bounding box center [341, 187] width 13 height 6
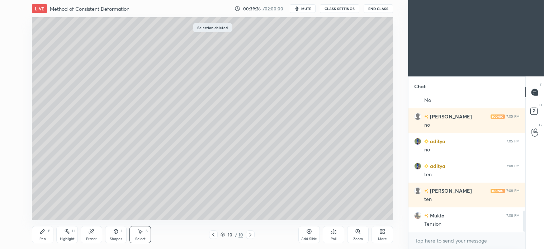
click at [43, 236] on div "Pen P" at bounding box center [43, 234] width 22 height 17
click at [16, 85] on div at bounding box center [11, 80] width 11 height 11
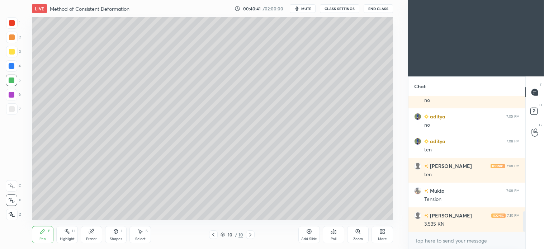
click at [144, 238] on div "Select" at bounding box center [140, 239] width 10 height 4
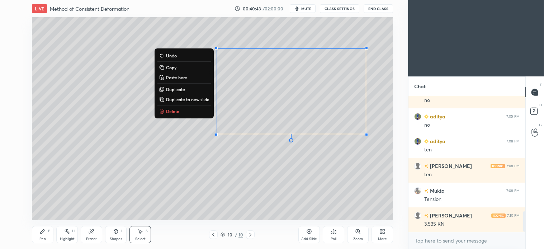
click at [168, 109] on p "Delete" at bounding box center [172, 111] width 13 height 6
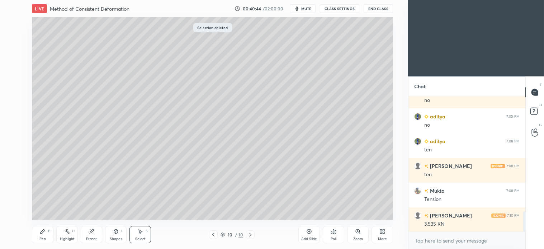
click at [51, 228] on div "Pen P" at bounding box center [43, 234] width 22 height 17
click at [120, 233] on div "Shapes L" at bounding box center [116, 234] width 22 height 17
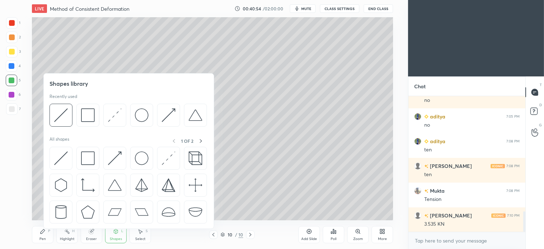
click at [72, 116] on div at bounding box center [61, 115] width 23 height 23
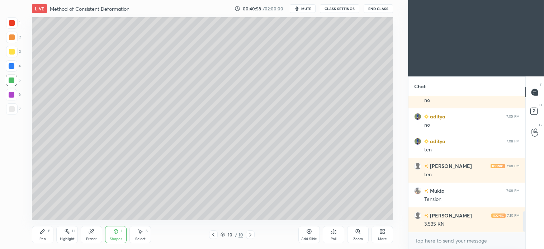
click at [42, 235] on div "Pen P" at bounding box center [43, 234] width 22 height 17
click at [11, 36] on div at bounding box center [12, 37] width 6 height 6
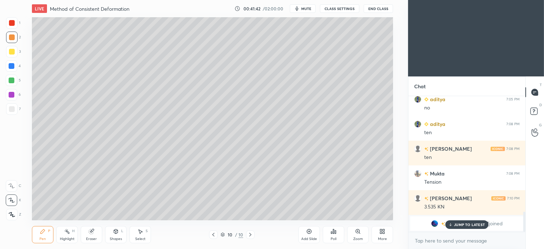
click at [470, 225] on p "JUMP TO LATEST" at bounding box center [469, 225] width 31 height 4
click at [117, 237] on div "Shapes" at bounding box center [116, 239] width 12 height 4
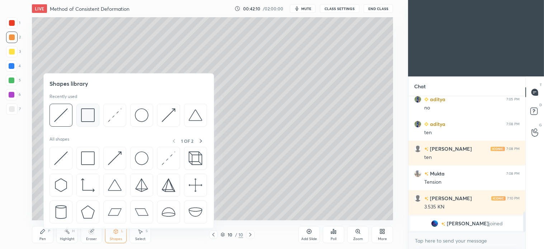
click at [91, 119] on img at bounding box center [88, 115] width 14 height 14
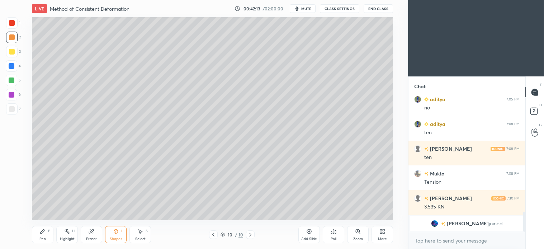
click at [45, 233] on icon at bounding box center [43, 232] width 6 height 6
click at [252, 237] on icon at bounding box center [251, 235] width 6 height 6
click at [305, 235] on div "Add Slide" at bounding box center [310, 234] width 22 height 17
click at [112, 235] on div "Shapes L" at bounding box center [116, 234] width 22 height 17
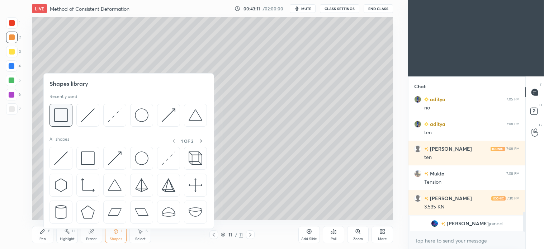
click at [69, 117] on div at bounding box center [61, 115] width 23 height 23
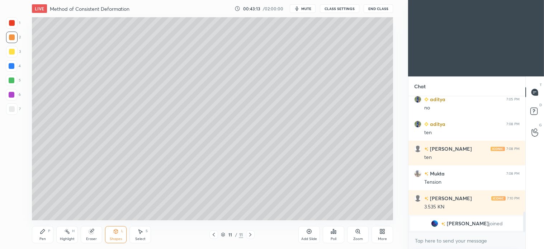
click at [43, 232] on icon at bounding box center [43, 231] width 4 height 4
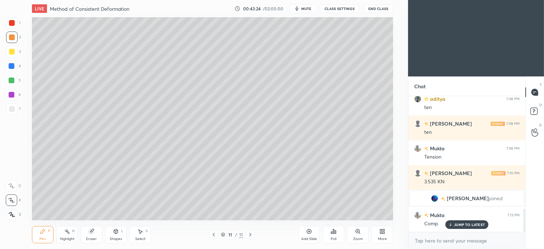
scroll to position [672, 0]
click at [216, 234] on icon at bounding box center [214, 235] width 6 height 6
click at [249, 236] on icon at bounding box center [251, 235] width 6 height 6
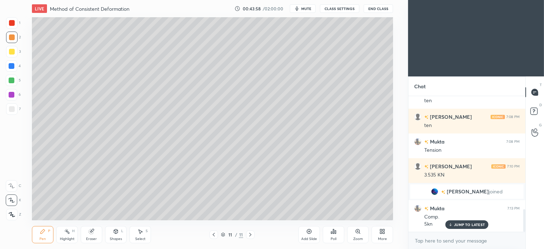
click at [216, 235] on icon at bounding box center [214, 235] width 6 height 6
click at [252, 235] on icon at bounding box center [251, 235] width 6 height 6
click at [113, 235] on div "Shapes L" at bounding box center [116, 234] width 22 height 17
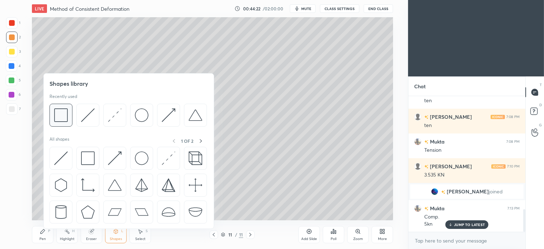
click at [64, 115] on img at bounding box center [61, 115] width 14 height 14
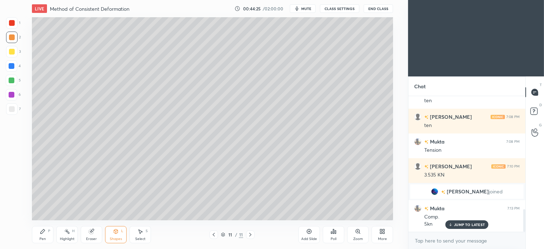
click at [34, 241] on div "Pen P" at bounding box center [43, 234] width 22 height 17
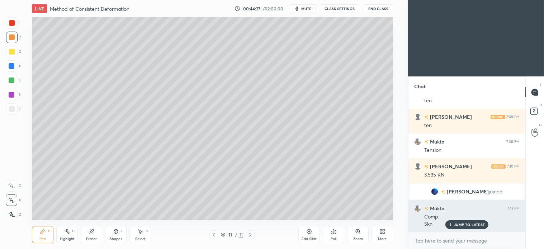
click at [464, 225] on p "JUMP TO LATEST" at bounding box center [469, 225] width 31 height 4
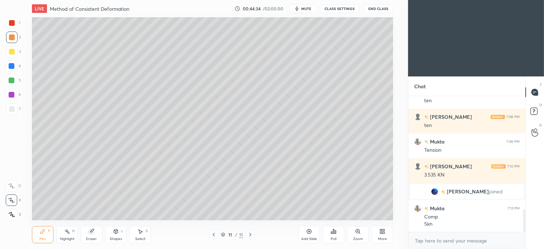
click at [117, 235] on div "Shapes L" at bounding box center [116, 234] width 22 height 17
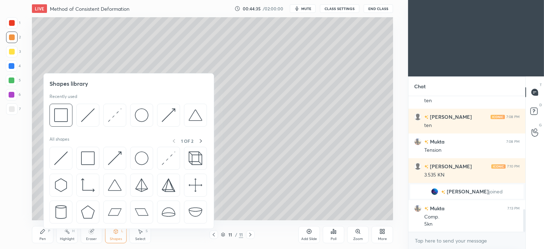
click at [87, 116] on img at bounding box center [88, 115] width 14 height 14
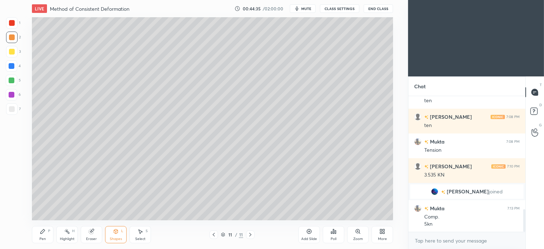
click at [17, 108] on div "7" at bounding box center [13, 108] width 15 height 11
click at [49, 238] on div "Pen P" at bounding box center [43, 234] width 22 height 17
click at [118, 235] on div "Shapes L" at bounding box center [116, 234] width 22 height 17
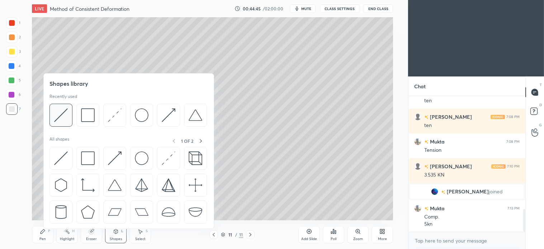
click at [70, 116] on div at bounding box center [61, 115] width 23 height 23
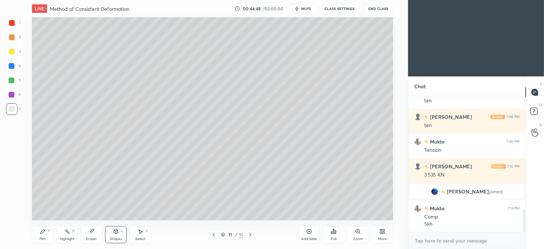
click at [48, 238] on div "Pen P" at bounding box center [43, 234] width 22 height 17
click at [214, 235] on icon at bounding box center [214, 235] width 2 height 4
click at [214, 238] on div at bounding box center [214, 234] width 9 height 9
click at [12, 66] on div at bounding box center [12, 66] width 6 height 6
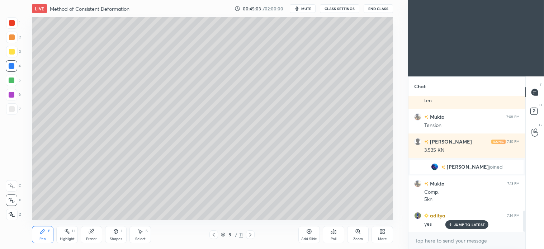
scroll to position [729, 0]
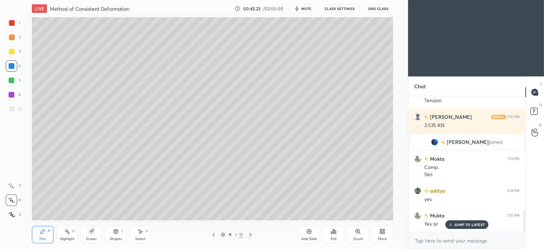
click at [249, 235] on icon at bounding box center [251, 235] width 6 height 6
click at [252, 234] on icon at bounding box center [251, 235] width 6 height 6
click at [48, 235] on div "Pen P" at bounding box center [43, 234] width 22 height 17
click at [10, 116] on div "7" at bounding box center [13, 110] width 15 height 14
click at [474, 224] on p "JUMP TO LATEST" at bounding box center [469, 225] width 31 height 4
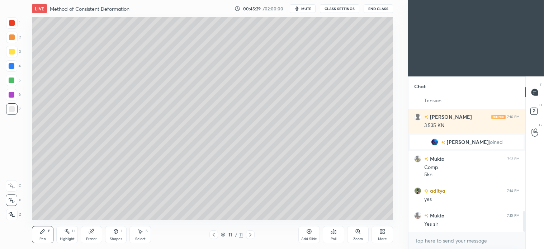
scroll to position [746, 0]
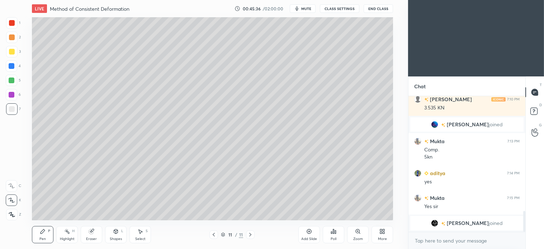
click at [117, 232] on icon at bounding box center [116, 231] width 4 height 4
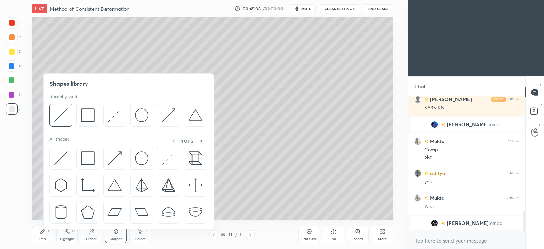
click at [216, 236] on icon at bounding box center [214, 235] width 6 height 6
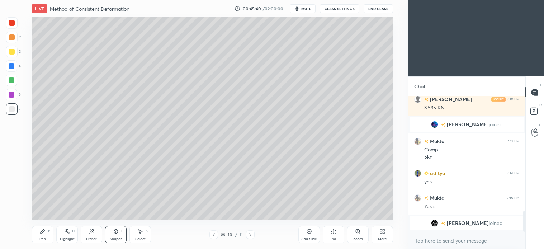
click at [214, 234] on icon at bounding box center [214, 235] width 6 height 6
click at [41, 237] on div "Pen" at bounding box center [42, 239] width 6 height 4
click at [252, 235] on icon at bounding box center [251, 235] width 6 height 6
click at [249, 235] on icon at bounding box center [251, 235] width 6 height 6
click at [14, 35] on div at bounding box center [11, 37] width 11 height 11
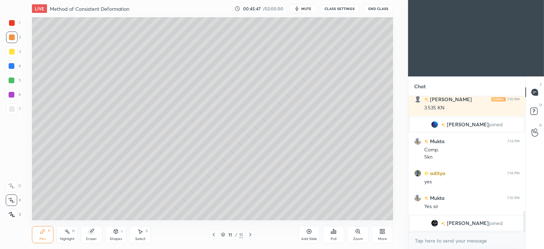
click at [117, 232] on icon at bounding box center [116, 231] width 4 height 4
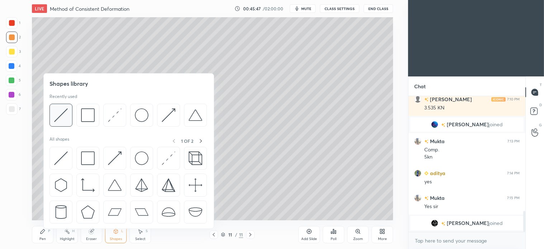
click at [66, 111] on img at bounding box center [61, 115] width 14 height 14
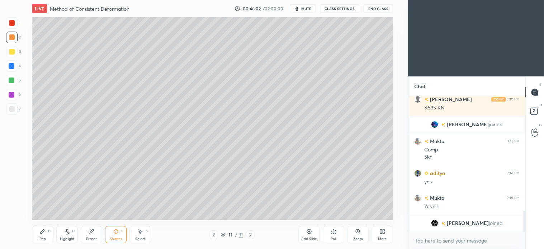
click at [50, 234] on div "Pen P" at bounding box center [43, 234] width 22 height 17
click at [123, 236] on div "Shapes L" at bounding box center [116, 234] width 22 height 17
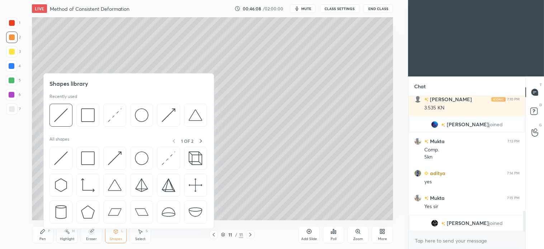
click at [75, 110] on div at bounding box center [129, 117] width 158 height 27
click at [64, 117] on img at bounding box center [61, 115] width 14 height 14
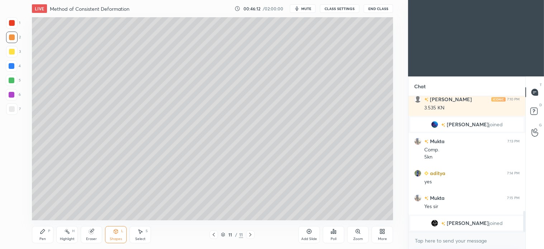
click at [44, 236] on div "Pen P" at bounding box center [43, 234] width 22 height 17
click at [9, 79] on div at bounding box center [12, 81] width 6 height 6
click at [113, 233] on icon at bounding box center [116, 232] width 6 height 6
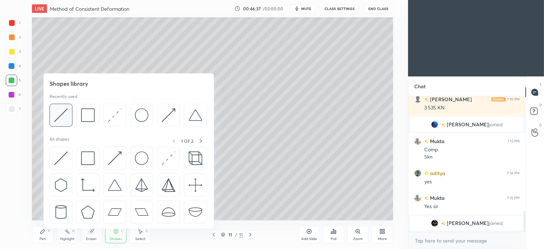
click at [66, 114] on img at bounding box center [61, 115] width 14 height 14
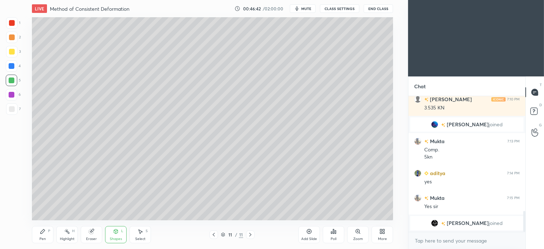
click at [43, 235] on div "Pen P" at bounding box center [43, 234] width 22 height 17
click at [9, 43] on div "2" at bounding box center [13, 39] width 15 height 14
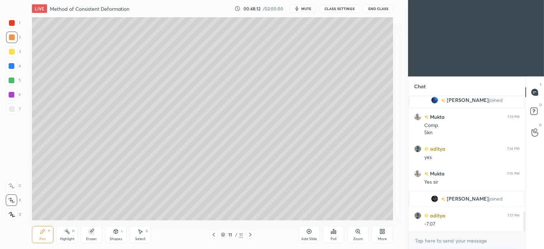
click at [252, 234] on icon at bounding box center [251, 235] width 6 height 6
click at [248, 237] on icon at bounding box center [251, 235] width 6 height 6
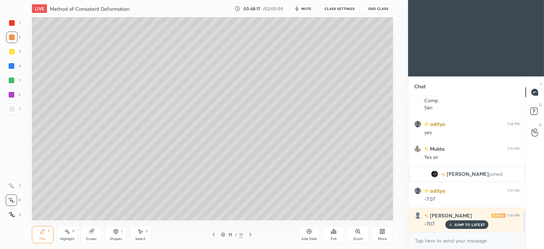
scroll to position [820, 0]
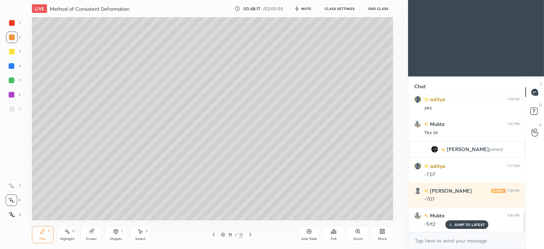
click at [306, 232] on div "Add Slide" at bounding box center [310, 234] width 22 height 17
click at [116, 238] on div "Shapes" at bounding box center [116, 239] width 12 height 4
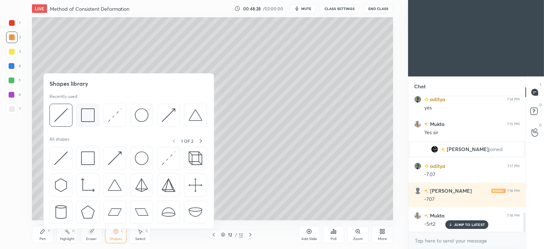
click at [88, 120] on img at bounding box center [88, 115] width 14 height 14
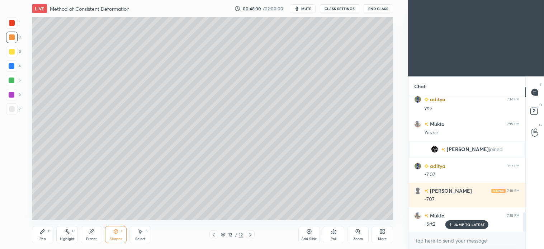
click at [43, 233] on icon at bounding box center [43, 232] width 6 height 6
click at [308, 8] on span "mute" at bounding box center [306, 8] width 10 height 5
click at [308, 10] on span "unmute" at bounding box center [305, 8] width 15 height 5
click at [214, 235] on icon at bounding box center [214, 235] width 6 height 6
click at [250, 235] on icon at bounding box center [251, 235] width 6 height 6
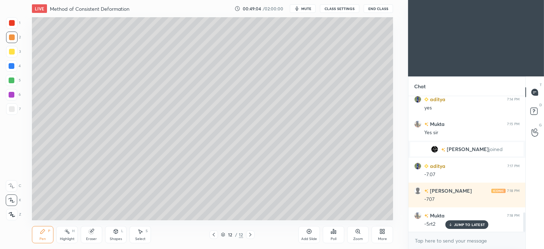
click at [216, 236] on icon at bounding box center [214, 235] width 6 height 6
click at [251, 234] on icon at bounding box center [251, 235] width 6 height 6
click at [214, 235] on icon at bounding box center [214, 235] width 6 height 6
click at [251, 234] on icon at bounding box center [251, 235] width 6 height 6
click at [144, 236] on div "Select S" at bounding box center [141, 234] width 22 height 17
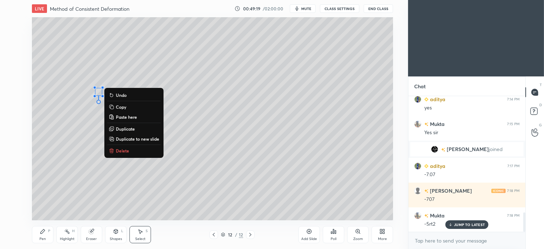
click at [123, 152] on p "Delete" at bounding box center [122, 151] width 13 height 6
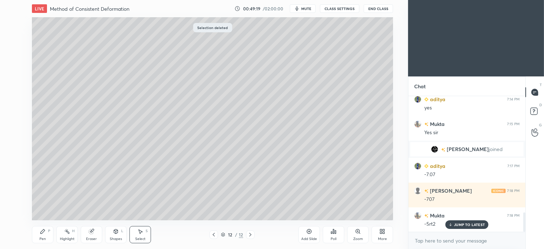
click at [48, 231] on div "P" at bounding box center [49, 231] width 2 height 4
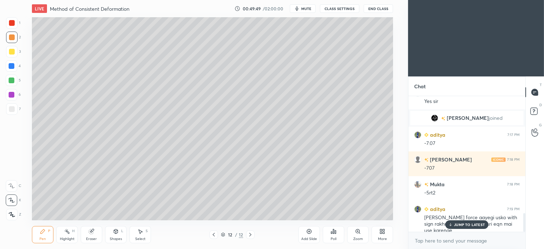
click at [120, 231] on div "Shapes L" at bounding box center [116, 234] width 22 height 17
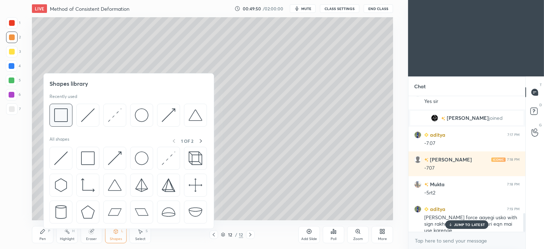
click at [59, 116] on img at bounding box center [61, 115] width 14 height 14
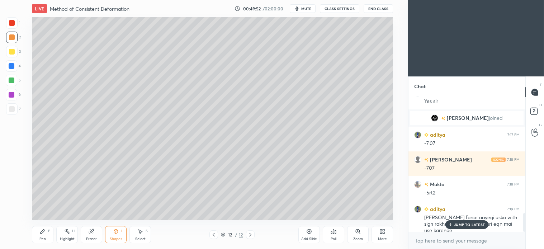
click at [47, 235] on div "Pen P" at bounding box center [43, 234] width 22 height 17
click at [121, 239] on div "Shapes" at bounding box center [116, 239] width 12 height 4
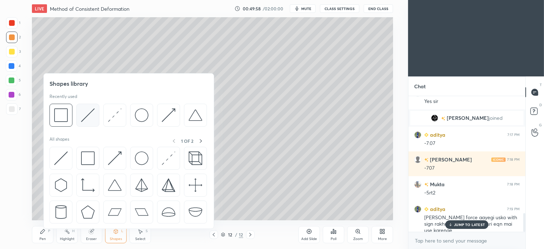
click at [84, 121] on img at bounding box center [88, 115] width 14 height 14
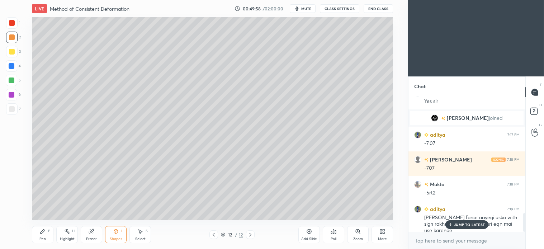
click at [14, 105] on div at bounding box center [11, 108] width 11 height 11
click at [45, 231] on icon at bounding box center [43, 232] width 6 height 6
click at [213, 234] on icon at bounding box center [214, 235] width 6 height 6
click at [214, 233] on icon at bounding box center [214, 235] width 6 height 6
click at [211, 232] on icon at bounding box center [214, 235] width 6 height 6
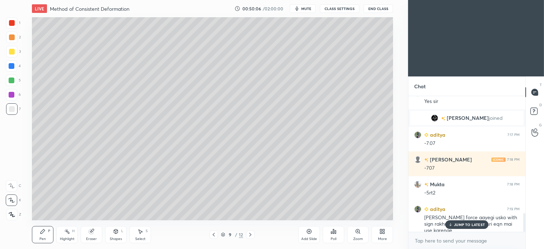
click at [12, 68] on div at bounding box center [12, 66] width 6 height 6
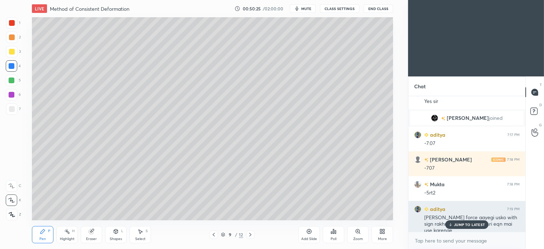
click at [465, 224] on p "JUMP TO LATEST" at bounding box center [469, 225] width 31 height 4
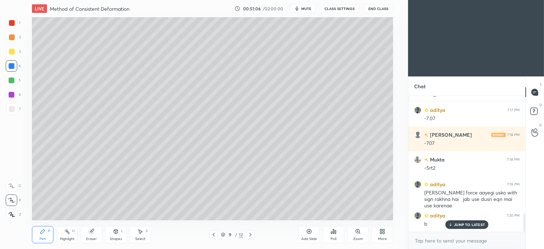
click at [250, 235] on icon at bounding box center [250, 235] width 2 height 4
click at [252, 234] on icon at bounding box center [251, 235] width 6 height 6
click at [10, 111] on div at bounding box center [12, 109] width 6 height 6
click at [120, 238] on div "Shapes" at bounding box center [116, 239] width 12 height 4
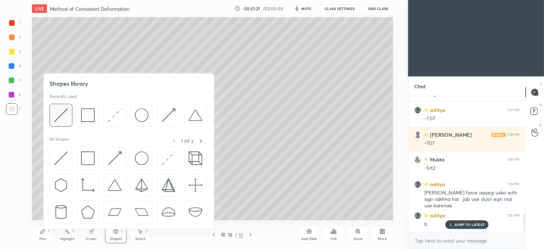
click at [67, 113] on img at bounding box center [61, 115] width 14 height 14
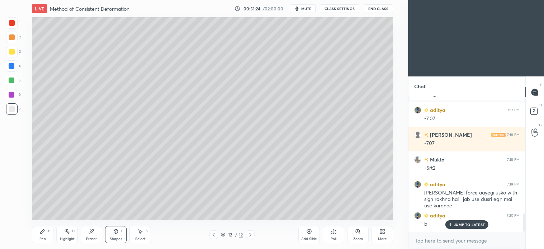
click at [42, 237] on div "Pen" at bounding box center [42, 239] width 6 height 4
click at [119, 235] on div "Shapes L" at bounding box center [116, 234] width 22 height 17
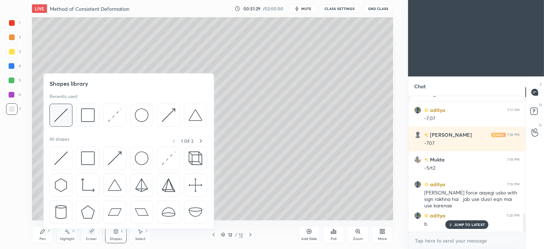
click at [63, 119] on img at bounding box center [61, 115] width 14 height 14
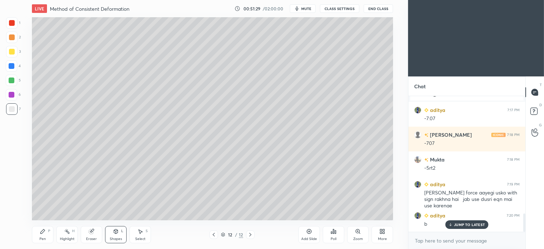
click at [11, 35] on div at bounding box center [12, 37] width 6 height 6
click at [46, 239] on div "Pen" at bounding box center [42, 239] width 6 height 4
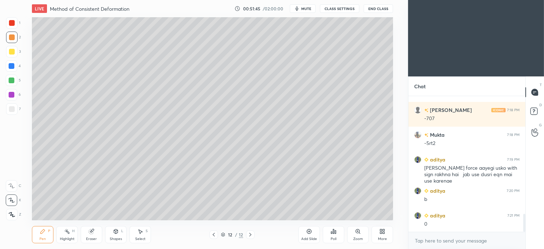
click at [146, 233] on div "S" at bounding box center [147, 231] width 2 height 4
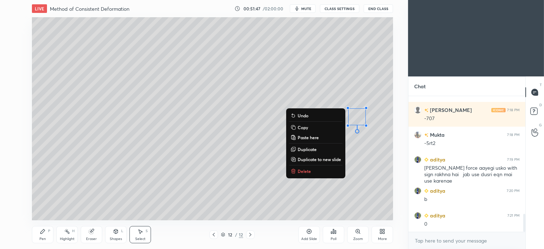
click at [305, 169] on p "Delete" at bounding box center [304, 171] width 13 height 6
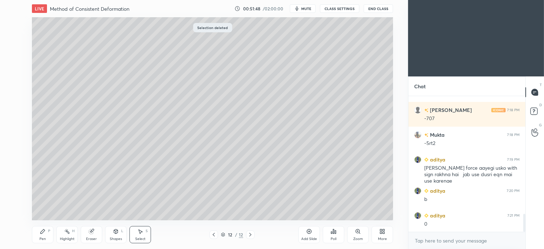
click at [39, 235] on div "Pen P" at bounding box center [43, 234] width 22 height 17
click at [15, 107] on div at bounding box center [11, 108] width 11 height 11
click at [20, 39] on div "2" at bounding box center [13, 37] width 15 height 11
click at [116, 238] on div "Shapes" at bounding box center [116, 239] width 12 height 4
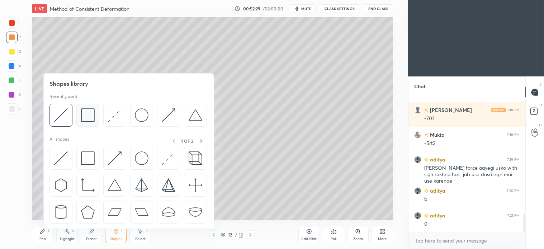
click at [80, 114] on div at bounding box center [87, 115] width 23 height 23
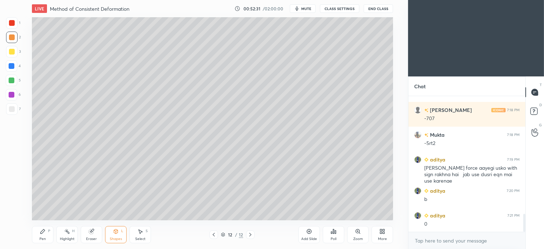
click at [42, 234] on icon at bounding box center [43, 232] width 6 height 6
click at [307, 10] on span "mute" at bounding box center [306, 8] width 10 height 5
click at [304, 12] on button "unmute" at bounding box center [303, 8] width 26 height 9
click at [251, 235] on icon at bounding box center [251, 235] width 6 height 6
click at [214, 235] on icon at bounding box center [214, 235] width 6 height 6
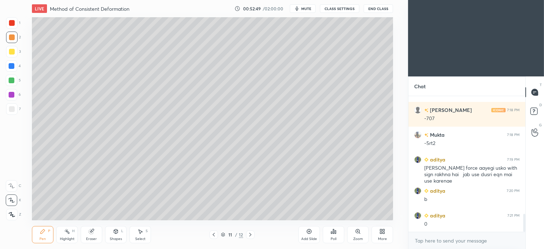
click at [218, 232] on div "11 / 12" at bounding box center [232, 234] width 45 height 9
click at [218, 230] on div "11 / 12" at bounding box center [232, 234] width 45 height 9
click at [216, 230] on div at bounding box center [214, 234] width 9 height 9
click at [215, 235] on icon at bounding box center [214, 235] width 6 height 6
click at [141, 231] on icon at bounding box center [141, 232] width 4 height 4
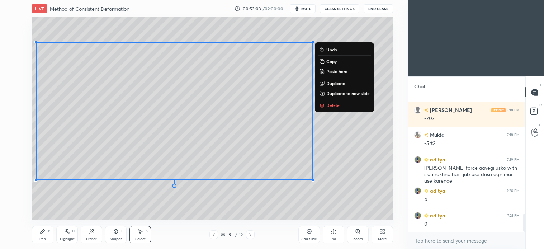
click at [338, 60] on button "Copy" at bounding box center [344, 61] width 53 height 9
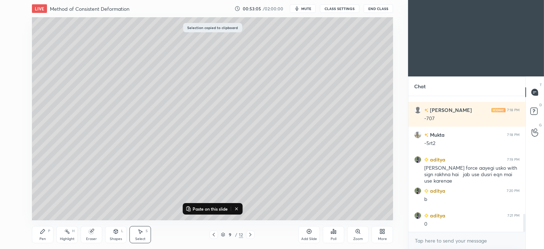
click at [250, 235] on icon at bounding box center [251, 235] width 6 height 6
click at [251, 233] on icon at bounding box center [251, 235] width 6 height 6
click at [252, 233] on icon at bounding box center [251, 235] width 6 height 6
click at [249, 235] on icon at bounding box center [251, 235] width 6 height 6
click at [252, 237] on icon at bounding box center [251, 235] width 6 height 6
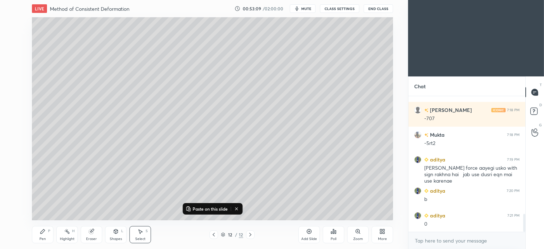
click at [251, 235] on icon at bounding box center [250, 235] width 2 height 4
click at [249, 236] on icon at bounding box center [251, 235] width 6 height 6
click at [310, 233] on icon at bounding box center [309, 232] width 6 height 6
click at [220, 206] on p "Paste on this slide" at bounding box center [210, 209] width 35 height 6
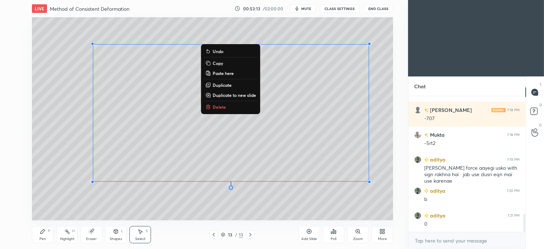
click at [196, 214] on div "0 ° Undo Copy Paste here Duplicate Duplicate to new slide Delete" at bounding box center [212, 118] width 361 height 203
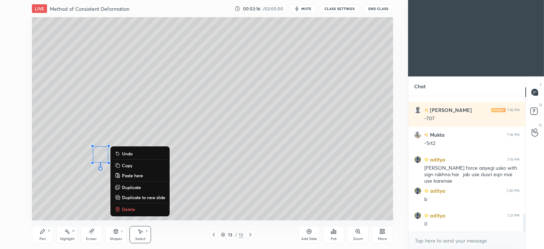
click at [128, 208] on p "Delete" at bounding box center [128, 209] width 13 height 6
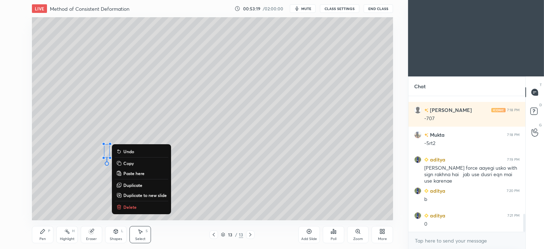
click at [128, 207] on p "Delete" at bounding box center [129, 207] width 13 height 6
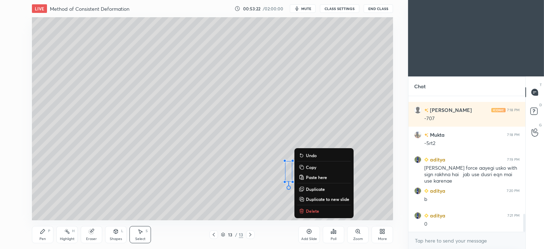
click at [311, 211] on p "Delete" at bounding box center [312, 211] width 13 height 6
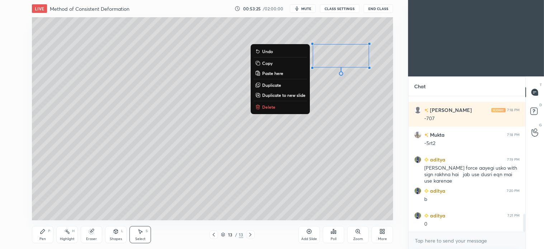
click at [264, 107] on p "Delete" at bounding box center [268, 107] width 13 height 6
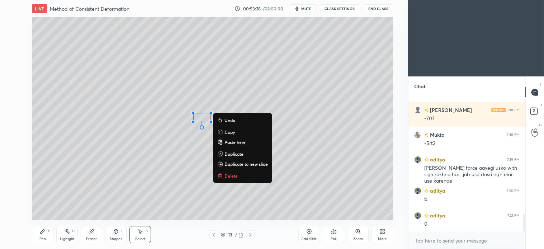
click at [227, 175] on p "Delete" at bounding box center [231, 176] width 13 height 6
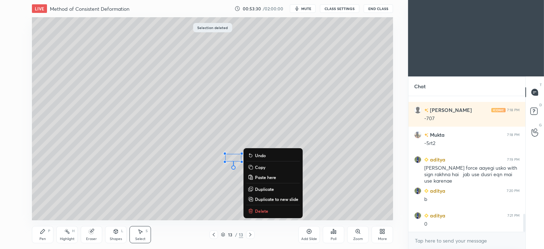
click at [262, 213] on p "Delete" at bounding box center [261, 211] width 13 height 6
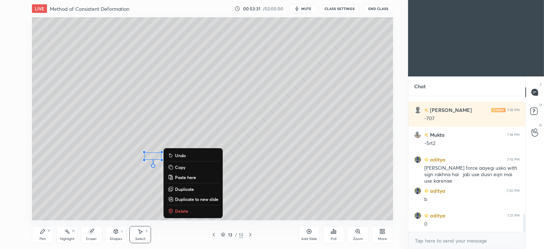
click at [180, 211] on p "Delete" at bounding box center [181, 211] width 13 height 6
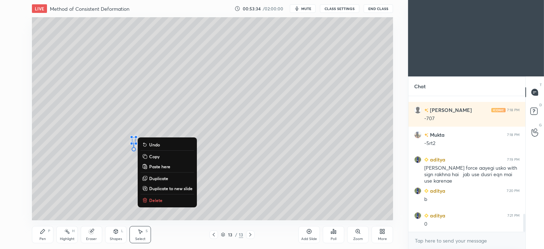
click at [157, 202] on p "Delete" at bounding box center [155, 200] width 13 height 6
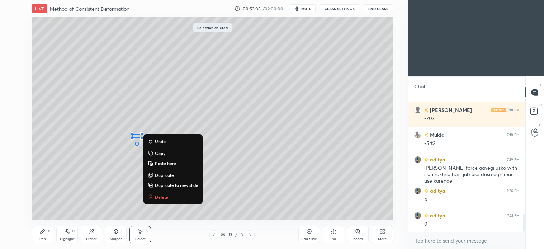
click at [163, 198] on p "Delete" at bounding box center [161, 197] width 13 height 6
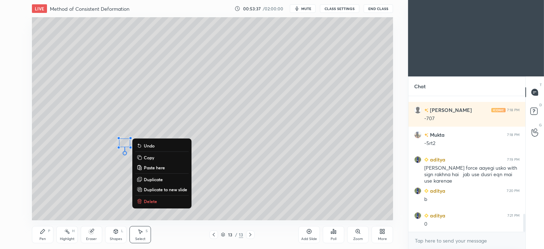
click at [153, 201] on p "Delete" at bounding box center [150, 201] width 13 height 6
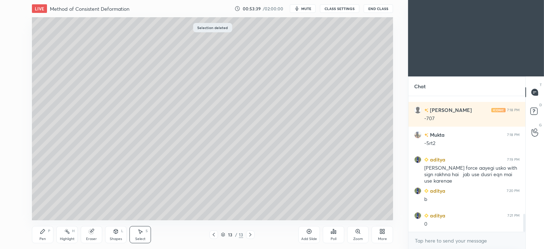
click at [116, 234] on icon at bounding box center [116, 232] width 6 height 6
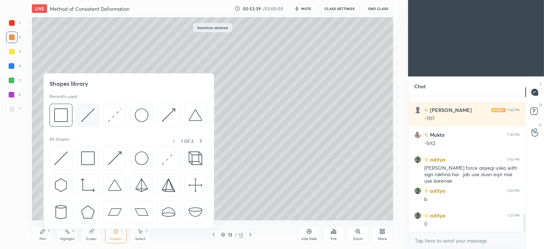
click at [81, 116] on img at bounding box center [88, 115] width 14 height 14
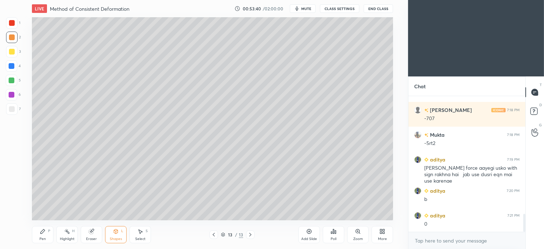
click at [9, 105] on div at bounding box center [11, 108] width 11 height 11
click at [42, 232] on icon at bounding box center [43, 231] width 4 height 4
click at [12, 55] on div at bounding box center [11, 51] width 11 height 11
click at [214, 237] on icon at bounding box center [214, 235] width 6 height 6
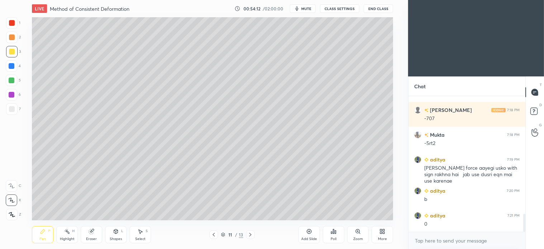
click at [9, 110] on div at bounding box center [12, 109] width 6 height 6
click at [250, 234] on icon at bounding box center [250, 235] width 2 height 4
click at [251, 233] on icon at bounding box center [251, 235] width 6 height 6
click at [13, 53] on div at bounding box center [12, 52] width 6 height 6
click at [252, 235] on icon at bounding box center [251, 235] width 6 height 6
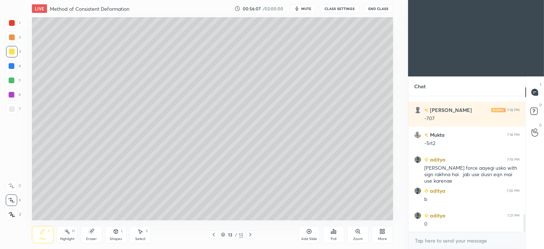
click at [250, 234] on icon at bounding box center [250, 235] width 2 height 4
click at [251, 234] on icon at bounding box center [251, 235] width 6 height 6
click at [249, 234] on icon at bounding box center [251, 235] width 6 height 6
click at [310, 231] on icon at bounding box center [309, 231] width 2 height 2
click at [14, 58] on div "3" at bounding box center [13, 53] width 15 height 14
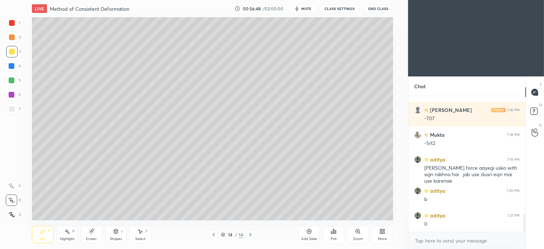
click at [141, 238] on div "Select" at bounding box center [140, 239] width 10 height 4
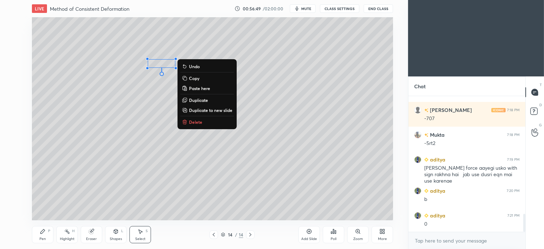
click at [44, 237] on div "Pen" at bounding box center [42, 239] width 6 height 4
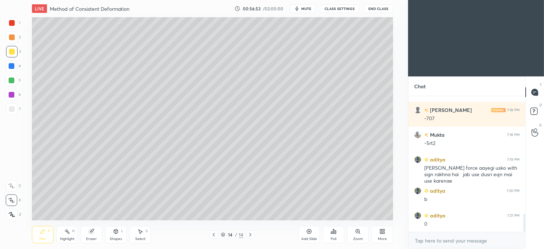
click at [141, 235] on div "Select S" at bounding box center [141, 234] width 22 height 17
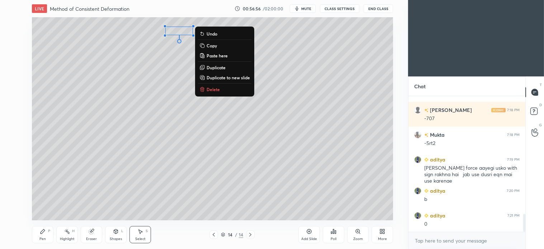
click at [43, 230] on icon at bounding box center [43, 231] width 4 height 4
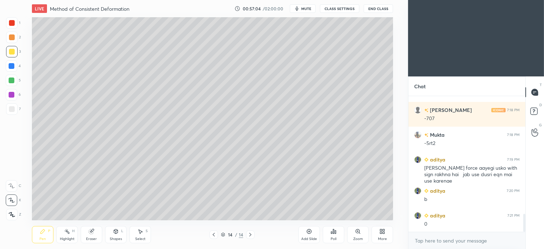
click at [115, 235] on div "Shapes L" at bounding box center [116, 234] width 22 height 17
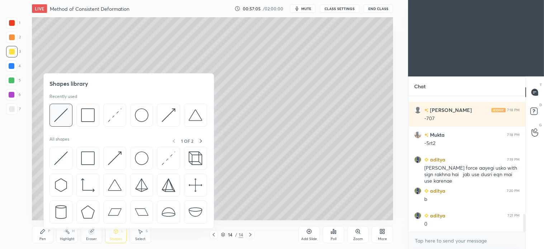
click at [61, 119] on img at bounding box center [61, 115] width 14 height 14
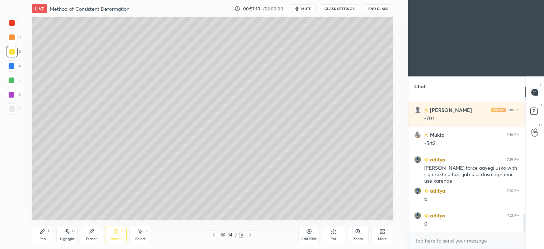
click at [44, 241] on div "Pen" at bounding box center [42, 239] width 6 height 4
click at [16, 37] on div at bounding box center [11, 37] width 11 height 11
click at [13, 53] on div at bounding box center [12, 52] width 6 height 6
click at [16, 111] on div at bounding box center [11, 108] width 11 height 11
click at [214, 234] on icon at bounding box center [214, 235] width 2 height 4
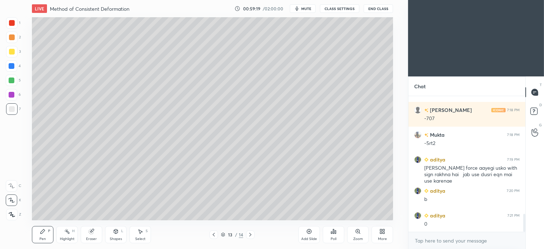
click at [11, 80] on div at bounding box center [12, 81] width 6 height 6
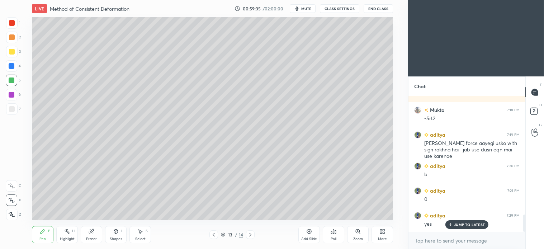
click at [214, 234] on icon at bounding box center [214, 235] width 6 height 6
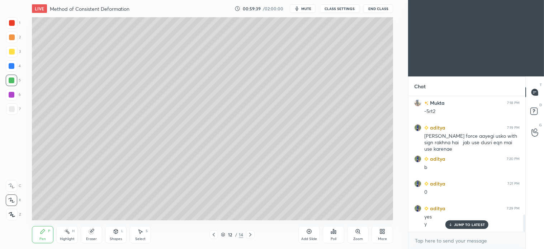
click at [252, 234] on icon at bounding box center [251, 235] width 6 height 6
click at [145, 233] on div "Select S" at bounding box center [141, 234] width 22 height 17
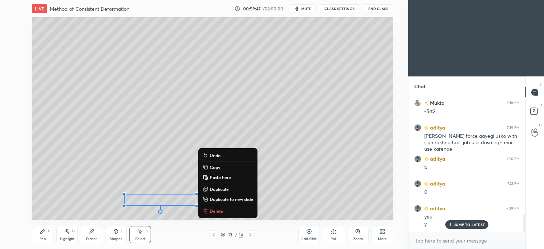
click at [217, 212] on p "Delete" at bounding box center [216, 211] width 13 height 6
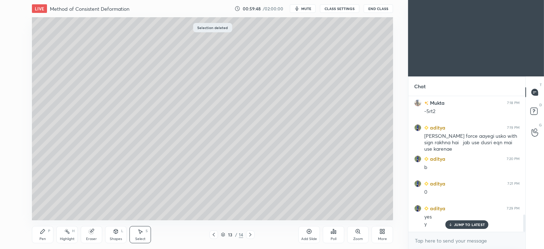
click at [37, 234] on div "Pen P" at bounding box center [43, 234] width 22 height 17
click at [250, 235] on icon at bounding box center [251, 235] width 6 height 6
click at [141, 234] on icon at bounding box center [140, 232] width 6 height 6
click at [46, 231] on div "Pen P" at bounding box center [43, 234] width 22 height 17
click at [17, 79] on div at bounding box center [11, 80] width 11 height 11
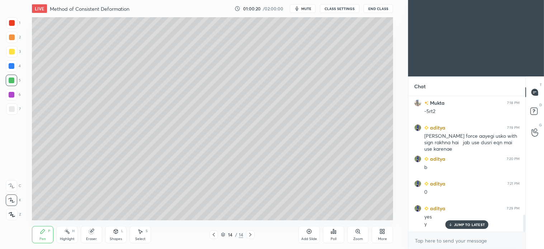
click at [141, 235] on div "Select S" at bounding box center [141, 234] width 22 height 17
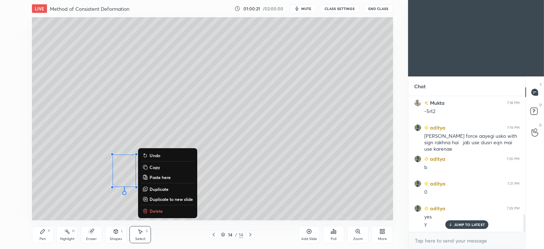
click at [161, 210] on p "Delete" at bounding box center [156, 211] width 13 height 6
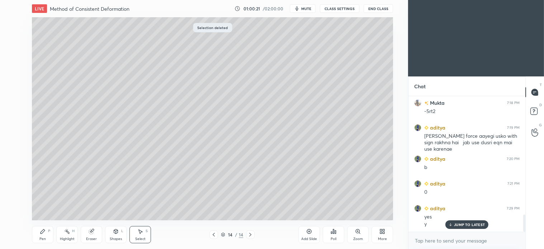
click at [38, 234] on div "Pen P" at bounding box center [43, 234] width 22 height 17
click at [141, 236] on div "Select S" at bounding box center [141, 234] width 22 height 17
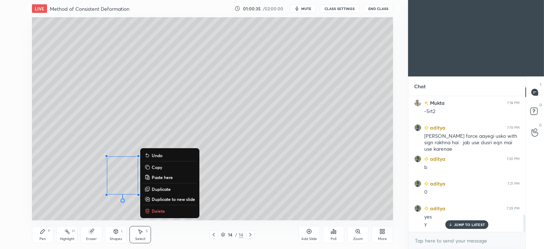
click at [161, 210] on p "Delete" at bounding box center [158, 211] width 13 height 6
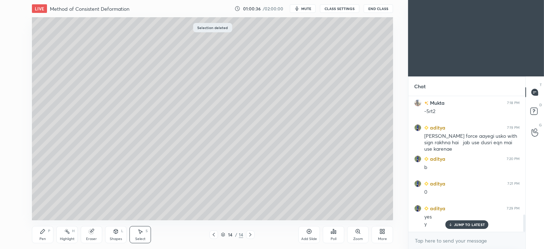
click at [43, 233] on icon at bounding box center [43, 232] width 6 height 6
click at [14, 51] on div at bounding box center [12, 52] width 6 height 6
click at [141, 238] on div "Select" at bounding box center [140, 239] width 10 height 4
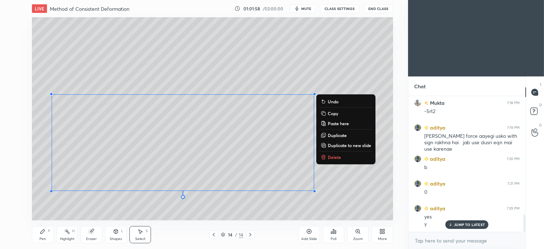
click at [343, 158] on button "Delete" at bounding box center [345, 157] width 53 height 9
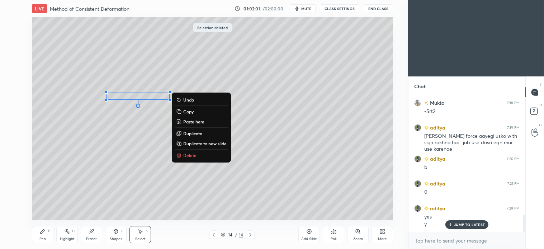
click at [196, 155] on button "Delete" at bounding box center [201, 155] width 53 height 9
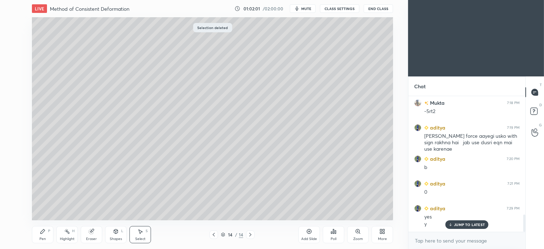
click at [41, 234] on icon at bounding box center [43, 232] width 6 height 6
click at [13, 52] on div at bounding box center [12, 52] width 6 height 6
click at [14, 109] on div at bounding box center [12, 109] width 6 height 6
click at [141, 234] on icon at bounding box center [140, 232] width 6 height 6
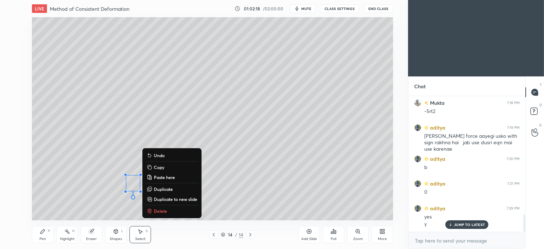
click at [157, 210] on p "Delete" at bounding box center [160, 211] width 13 height 6
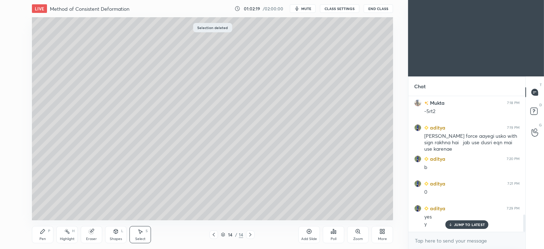
click at [44, 231] on icon at bounding box center [43, 231] width 4 height 4
click at [142, 237] on div "Select" at bounding box center [140, 239] width 10 height 4
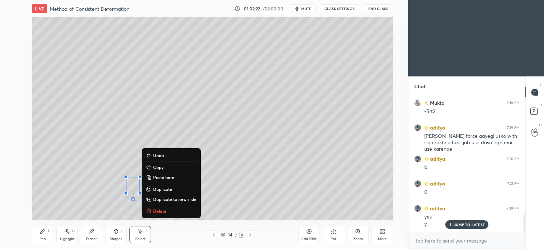
click at [157, 212] on p "Delete" at bounding box center [159, 211] width 13 height 6
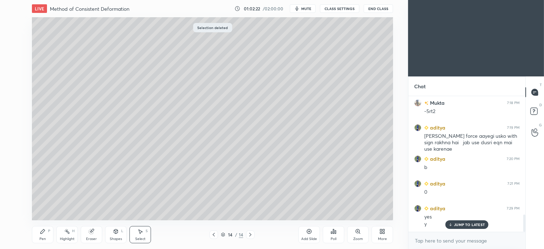
click at [44, 237] on div "Pen" at bounding box center [42, 239] width 6 height 4
click at [15, 84] on div at bounding box center [11, 80] width 11 height 11
click at [15, 114] on div at bounding box center [11, 108] width 11 height 11
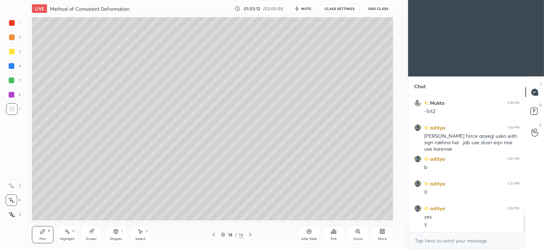
scroll to position [958, 0]
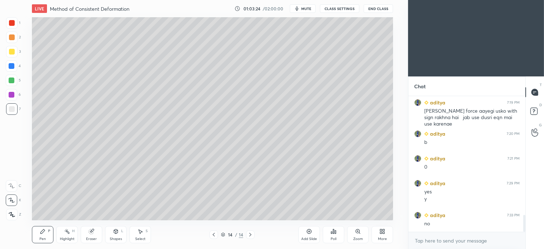
click at [140, 239] on div "Select" at bounding box center [140, 239] width 10 height 4
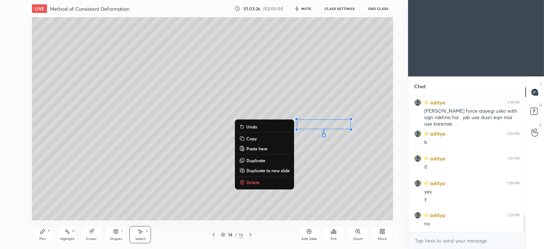
click at [256, 182] on p "Delete" at bounding box center [253, 182] width 13 height 6
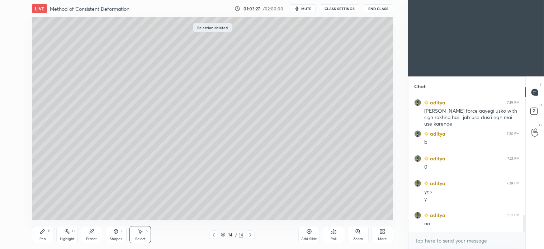
click at [42, 236] on div "Pen P" at bounding box center [43, 234] width 22 height 17
click at [9, 52] on div at bounding box center [12, 52] width 6 height 6
click at [146, 228] on div "Select S" at bounding box center [141, 234] width 22 height 17
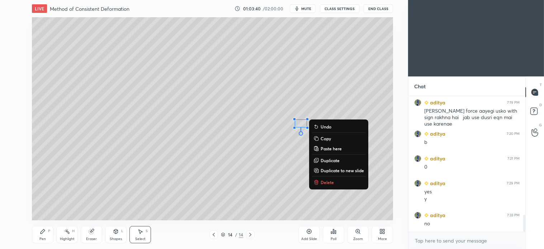
click at [329, 183] on p "Delete" at bounding box center [327, 182] width 13 height 6
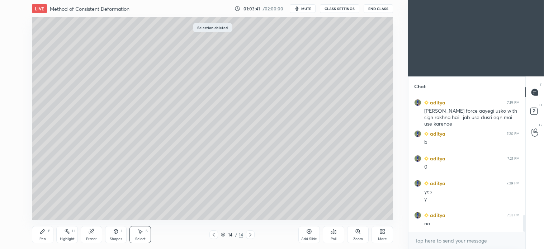
click at [44, 235] on div "Pen P" at bounding box center [43, 234] width 22 height 17
click at [144, 230] on div "Select S" at bounding box center [141, 234] width 22 height 17
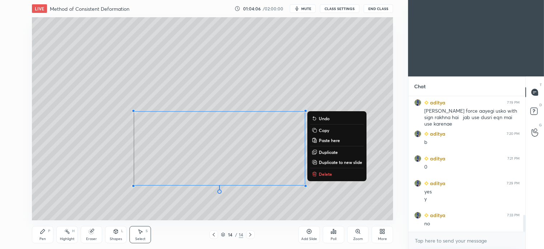
click at [248, 216] on div "0 ° Undo Copy Paste here Duplicate Duplicate to new slide Delete" at bounding box center [212, 118] width 361 height 203
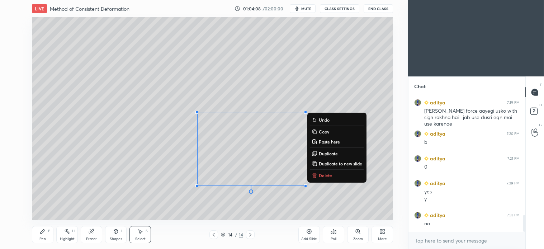
click at [331, 174] on p "Delete" at bounding box center [325, 176] width 13 height 6
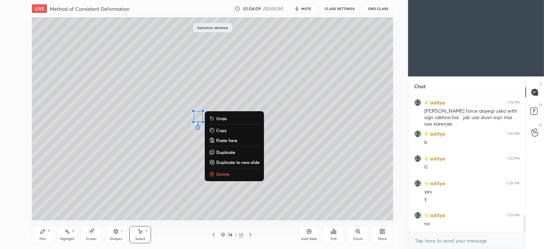
click at [225, 173] on p "Delete" at bounding box center [222, 174] width 13 height 6
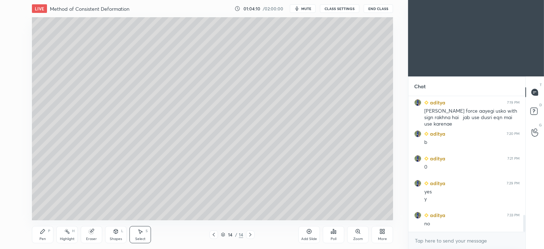
click at [41, 234] on icon at bounding box center [43, 232] width 6 height 6
click at [13, 112] on div at bounding box center [12, 109] width 6 height 6
click at [9, 77] on div at bounding box center [11, 80] width 11 height 11
click at [15, 58] on div "3" at bounding box center [13, 53] width 15 height 14
click at [140, 234] on icon at bounding box center [141, 232] width 4 height 4
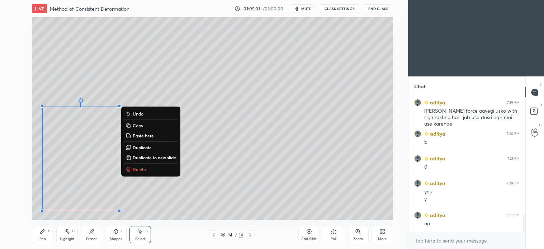
click at [145, 169] on p "Delete" at bounding box center [139, 170] width 13 height 6
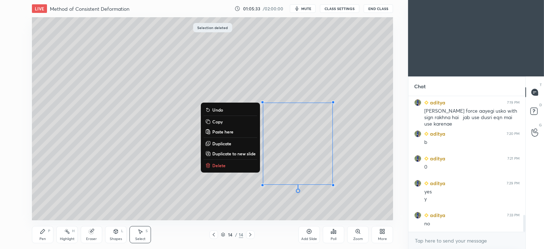
click at [223, 167] on p "Delete" at bounding box center [218, 166] width 13 height 6
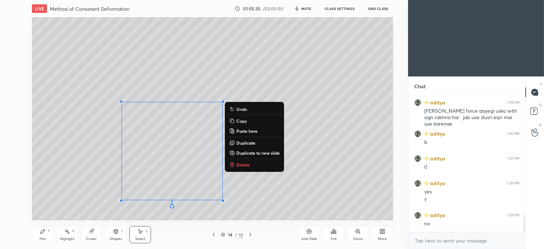
click at [245, 163] on p "Delete" at bounding box center [243, 165] width 13 height 6
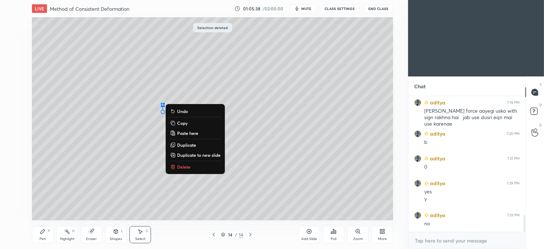
click at [186, 165] on p "Delete" at bounding box center [183, 167] width 13 height 6
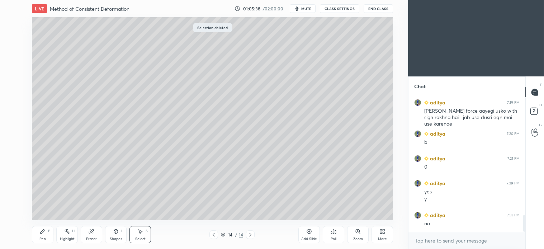
click at [42, 235] on div "Pen P" at bounding box center [43, 234] width 22 height 17
click at [13, 104] on div at bounding box center [11, 108] width 11 height 11
click at [12, 83] on div at bounding box center [12, 81] width 6 height 6
click at [13, 103] on div at bounding box center [11, 108] width 11 height 11
click at [13, 81] on div at bounding box center [12, 81] width 6 height 6
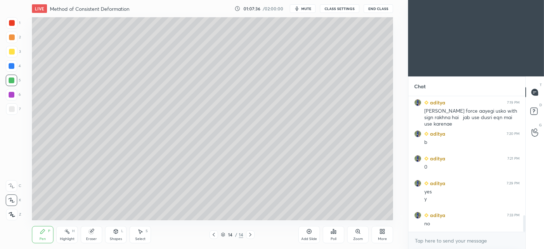
scroll to position [983, 0]
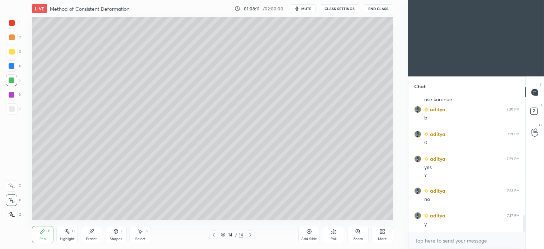
click at [13, 70] on div at bounding box center [11, 65] width 11 height 11
click at [15, 81] on div at bounding box center [11, 80] width 11 height 11
click at [13, 67] on div at bounding box center [12, 66] width 6 height 6
click at [11, 51] on div at bounding box center [12, 52] width 6 height 6
click at [138, 230] on icon at bounding box center [140, 232] width 6 height 6
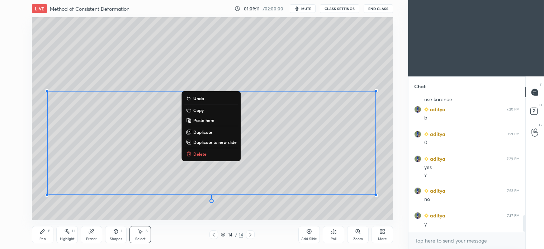
click at [200, 154] on p "Delete" at bounding box center [199, 154] width 13 height 6
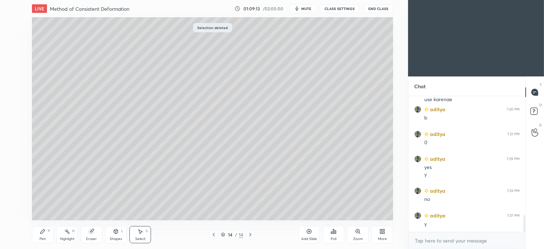
click at [40, 232] on icon at bounding box center [43, 232] width 6 height 6
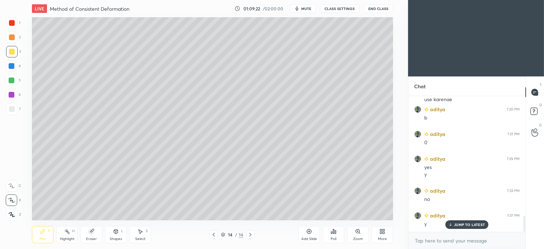
scroll to position [1007, 0]
click at [311, 10] on span "mute" at bounding box center [306, 8] width 10 height 5
click at [311, 7] on span "unmute" at bounding box center [305, 8] width 15 height 5
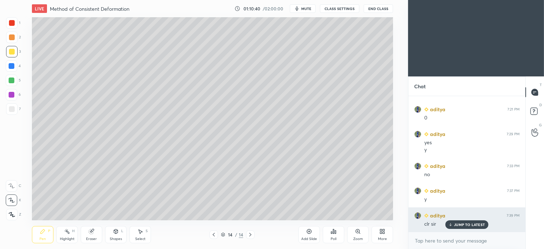
click at [472, 226] on p "JUMP TO LATEST" at bounding box center [469, 225] width 31 height 4
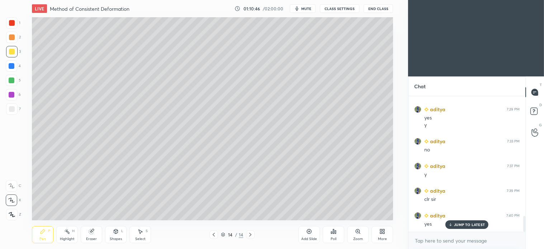
click at [10, 106] on div at bounding box center [12, 109] width 6 height 6
click at [108, 239] on div "Shapes L" at bounding box center [116, 234] width 22 height 17
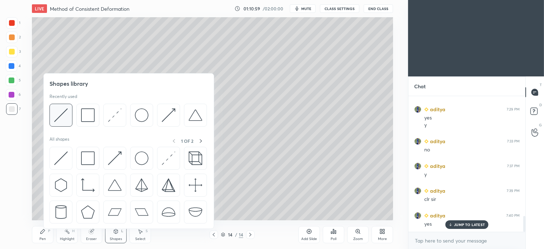
click at [59, 115] on img at bounding box center [61, 115] width 14 height 14
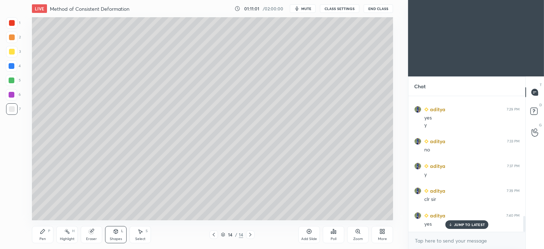
click at [43, 231] on icon at bounding box center [43, 231] width 4 height 4
click at [9, 85] on div at bounding box center [11, 80] width 11 height 11
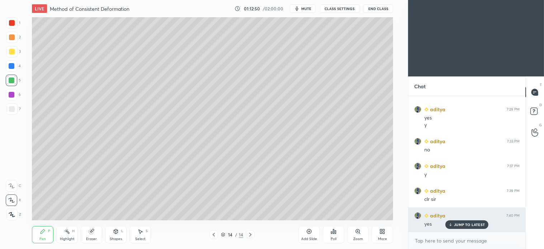
click at [477, 225] on p "JUMP TO LATEST" at bounding box center [469, 225] width 31 height 4
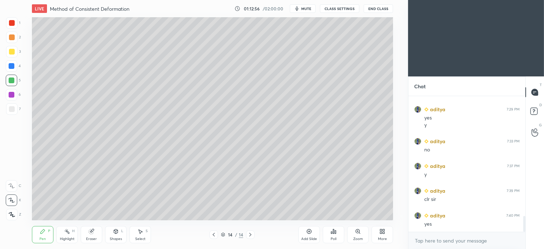
click at [249, 234] on icon at bounding box center [251, 235] width 6 height 6
click at [312, 231] on icon at bounding box center [309, 232] width 6 height 6
click at [115, 236] on div "Shapes L" at bounding box center [116, 234] width 22 height 17
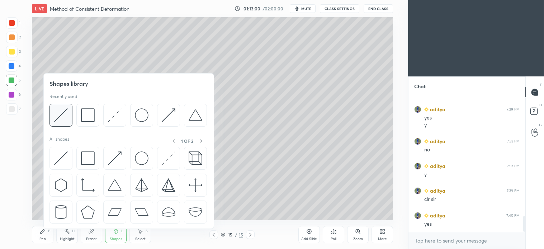
click at [68, 116] on div at bounding box center [61, 115] width 23 height 23
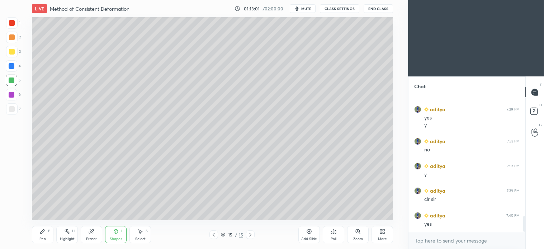
click at [12, 41] on div at bounding box center [11, 37] width 11 height 11
click at [41, 233] on icon at bounding box center [43, 231] width 4 height 4
click at [13, 81] on div at bounding box center [12, 81] width 6 height 6
click at [93, 238] on div "Eraser" at bounding box center [91, 239] width 11 height 4
click at [107, 225] on div "Pen P Highlight H Eraser Shapes L Select S 15 / 15 Add Slide Poll Zoom More" at bounding box center [212, 234] width 361 height 29
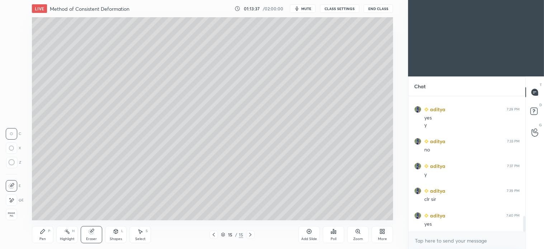
click at [118, 238] on div "Shapes" at bounding box center [116, 239] width 12 height 4
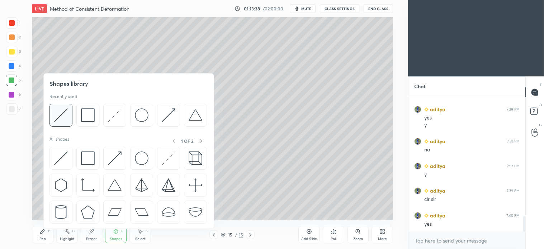
click at [60, 112] on img at bounding box center [61, 115] width 14 height 14
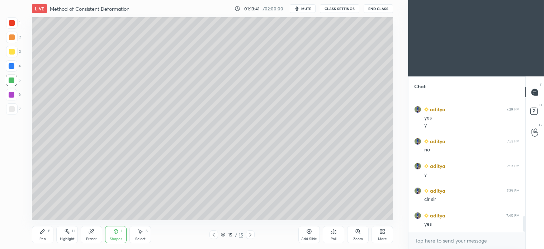
click at [110, 238] on div "Shapes" at bounding box center [116, 239] width 12 height 4
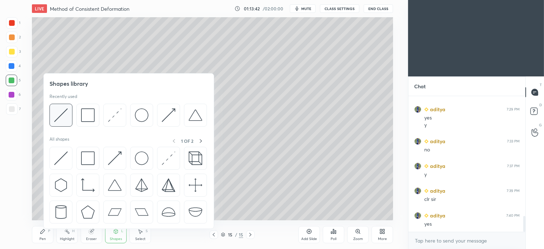
click at [61, 116] on img at bounding box center [61, 115] width 14 height 14
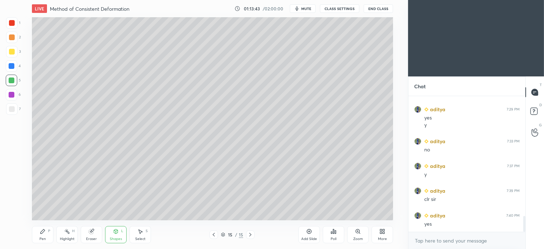
click at [13, 39] on div at bounding box center [12, 37] width 6 height 6
click at [41, 235] on div "Pen P" at bounding box center [43, 234] width 22 height 17
click at [116, 235] on div "Shapes L" at bounding box center [116, 234] width 22 height 17
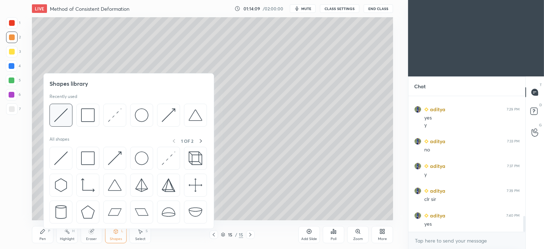
click at [60, 116] on img at bounding box center [61, 115] width 14 height 14
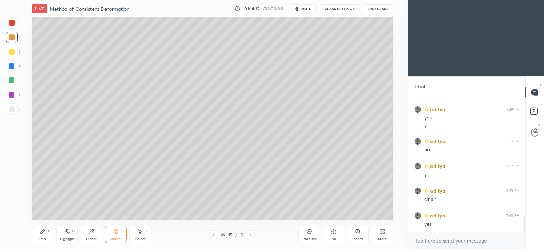
click at [41, 234] on icon at bounding box center [43, 232] width 6 height 6
click at [12, 74] on div "4" at bounding box center [13, 67] width 15 height 14
click at [13, 107] on div at bounding box center [12, 109] width 6 height 6
click at [140, 232] on icon at bounding box center [141, 232] width 4 height 4
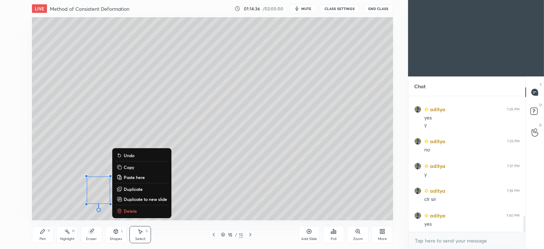
click at [133, 214] on button "Delete" at bounding box center [141, 211] width 53 height 9
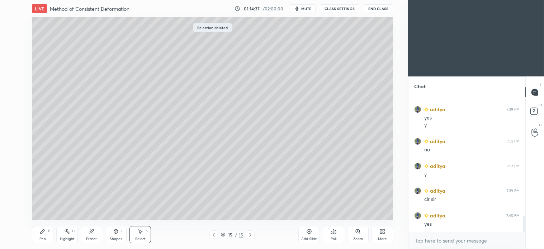
click at [45, 231] on icon at bounding box center [43, 231] width 4 height 4
click at [124, 234] on div "Shapes L" at bounding box center [116, 234] width 22 height 17
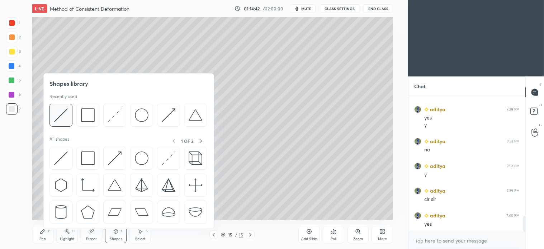
click at [67, 110] on img at bounding box center [61, 115] width 14 height 14
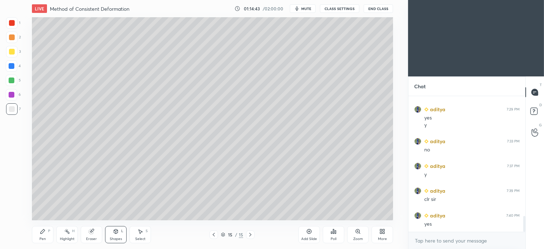
click at [19, 39] on div "2" at bounding box center [13, 37] width 15 height 11
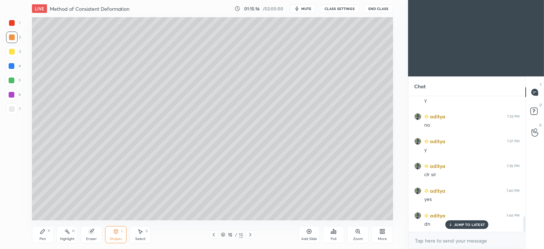
click at [45, 234] on icon at bounding box center [43, 232] width 6 height 6
click at [13, 112] on div at bounding box center [11, 108] width 11 height 11
click at [15, 82] on div at bounding box center [11, 80] width 11 height 11
click at [12, 112] on div at bounding box center [11, 108] width 11 height 11
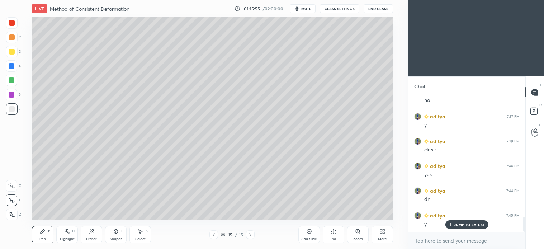
click at [139, 235] on div "Select S" at bounding box center [141, 234] width 22 height 17
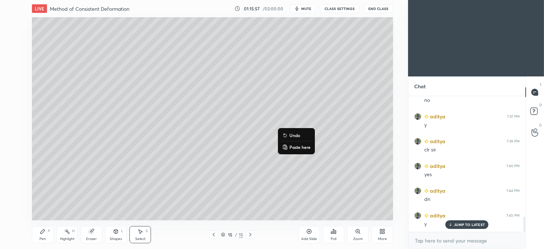
click at [363, 112] on div "0 ° Undo Copy Paste here Duplicate Duplicate to new slide Delete" at bounding box center [212, 118] width 361 height 203
click at [47, 233] on div "Pen P" at bounding box center [43, 234] width 22 height 17
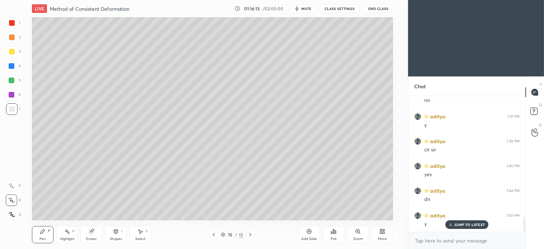
click at [15, 54] on div at bounding box center [11, 51] width 11 height 11
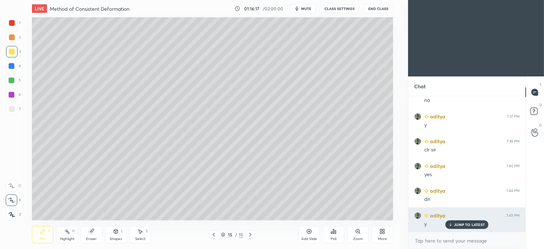
click at [469, 226] on p "JUMP TO LATEST" at bounding box center [469, 225] width 31 height 4
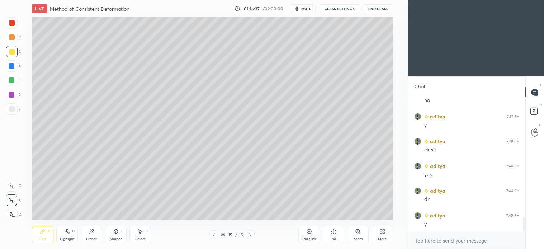
click at [213, 236] on icon at bounding box center [214, 235] width 6 height 6
click at [212, 236] on icon at bounding box center [214, 235] width 6 height 6
click at [13, 105] on div at bounding box center [11, 108] width 11 height 11
click at [13, 64] on div at bounding box center [12, 66] width 6 height 6
click at [248, 235] on icon at bounding box center [251, 235] width 6 height 6
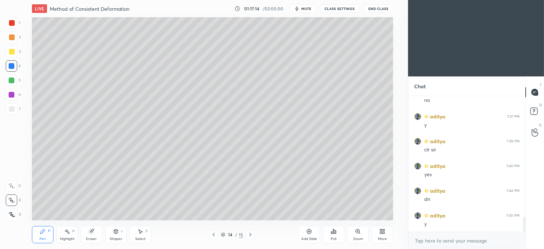
click at [250, 235] on icon at bounding box center [251, 235] width 6 height 6
click at [252, 234] on icon at bounding box center [251, 235] width 6 height 6
click at [249, 235] on icon at bounding box center [251, 235] width 6 height 6
click at [306, 233] on div "Add Slide" at bounding box center [310, 234] width 22 height 17
click at [11, 80] on div at bounding box center [12, 81] width 6 height 6
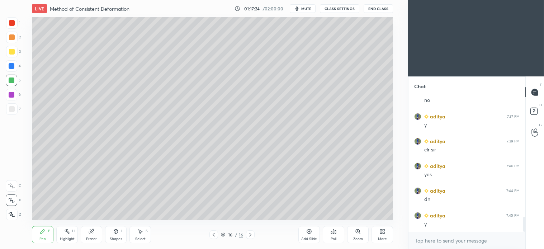
click at [15, 62] on div at bounding box center [11, 65] width 11 height 11
click at [117, 234] on icon at bounding box center [116, 232] width 6 height 6
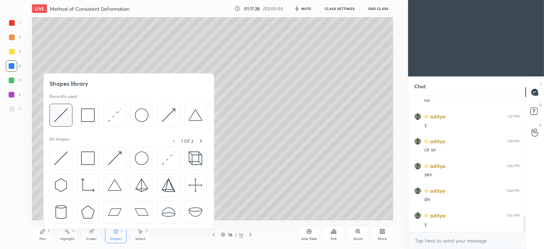
click at [65, 111] on img at bounding box center [61, 115] width 14 height 14
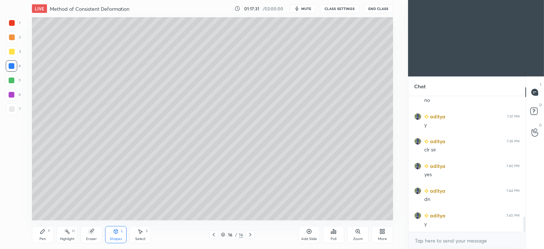
click at [37, 229] on div "Pen P" at bounding box center [43, 234] width 22 height 17
click at [215, 235] on icon at bounding box center [214, 235] width 6 height 6
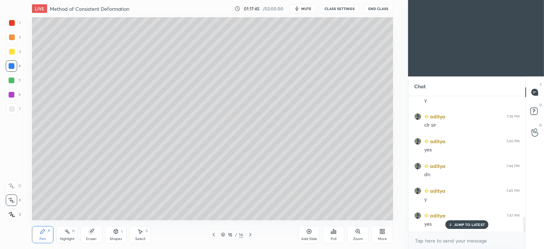
click at [250, 234] on icon at bounding box center [251, 235] width 6 height 6
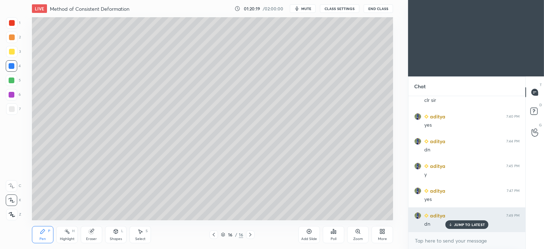
click at [472, 226] on p "JUMP TO LATEST" at bounding box center [469, 225] width 31 height 4
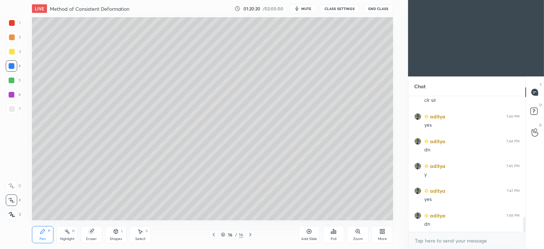
click at [308, 9] on span "mute" at bounding box center [306, 8] width 10 height 5
click at [252, 232] on icon at bounding box center [251, 235] width 6 height 6
click at [307, 9] on span "unmute" at bounding box center [305, 8] width 15 height 5
click at [250, 236] on icon at bounding box center [251, 235] width 6 height 6
click at [249, 234] on icon at bounding box center [251, 235] width 6 height 6
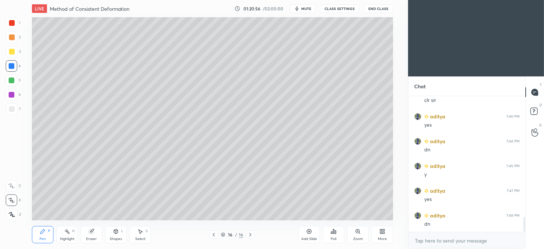
click at [249, 235] on icon at bounding box center [251, 235] width 6 height 6
click at [251, 234] on icon at bounding box center [251, 235] width 6 height 6
click at [308, 235] on div "Add Slide" at bounding box center [310, 234] width 22 height 17
click at [11, 106] on div at bounding box center [12, 109] width 6 height 6
click at [118, 227] on div "Shapes L" at bounding box center [116, 234] width 22 height 17
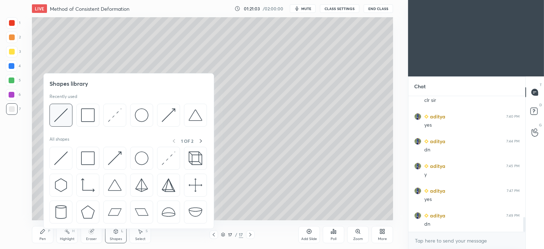
click at [54, 117] on div at bounding box center [61, 115] width 23 height 23
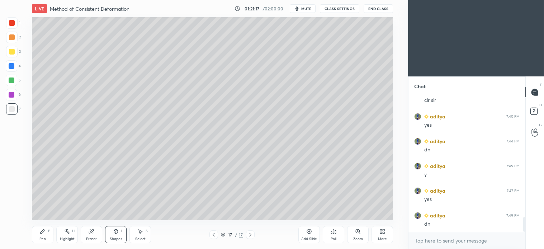
click at [44, 235] on div "Pen P" at bounding box center [43, 234] width 22 height 17
click at [19, 84] on div "5" at bounding box center [13, 80] width 15 height 11
click at [14, 105] on div at bounding box center [11, 108] width 11 height 11
click at [14, 75] on div at bounding box center [11, 80] width 11 height 11
click at [139, 235] on div "Select S" at bounding box center [141, 234] width 22 height 17
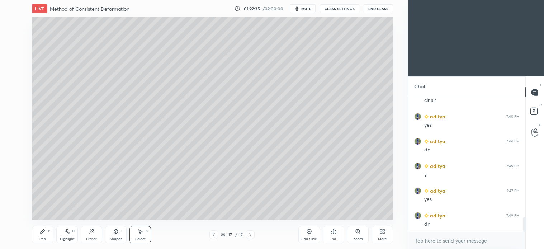
click at [0, 0] on div at bounding box center [0, 0] width 0 height 0
click at [335, 96] on div "0 ° Undo Copy Paste here Duplicate Duplicate to new slide Delete" at bounding box center [212, 118] width 361 height 203
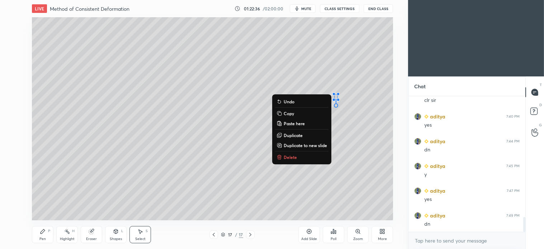
click at [355, 142] on div "0 ° Undo Copy Paste here Duplicate Duplicate to new slide Delete" at bounding box center [212, 118] width 361 height 203
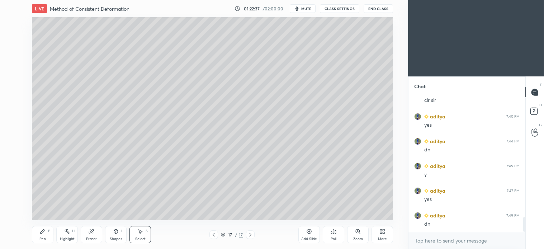
click at [39, 238] on div "Pen P" at bounding box center [43, 234] width 22 height 17
click at [116, 235] on div "Shapes L" at bounding box center [116, 234] width 22 height 17
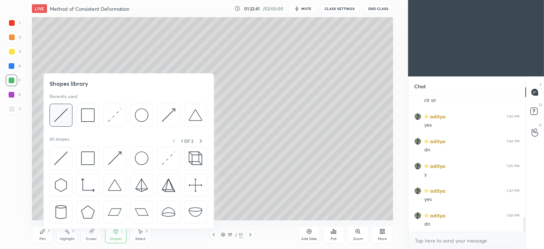
click at [65, 113] on img at bounding box center [61, 115] width 14 height 14
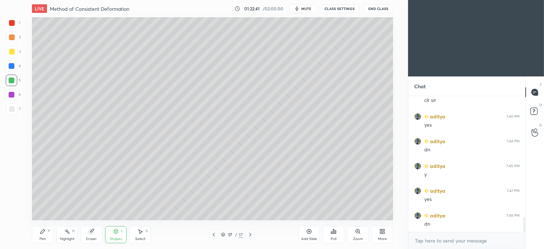
click at [12, 37] on div at bounding box center [12, 37] width 6 height 6
click at [40, 237] on div "Pen" at bounding box center [42, 239] width 6 height 4
click at [13, 114] on div at bounding box center [11, 108] width 11 height 11
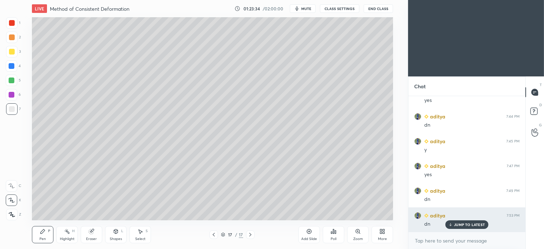
click at [470, 226] on p "JUMP TO LATEST" at bounding box center [469, 225] width 31 height 4
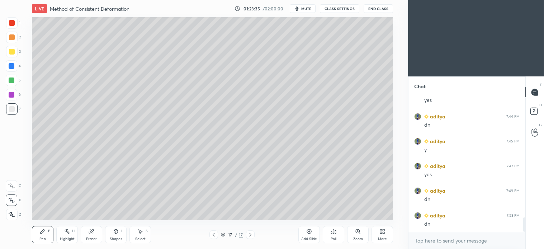
click at [249, 234] on icon at bounding box center [251, 235] width 6 height 6
click at [308, 231] on icon at bounding box center [309, 232] width 6 height 6
click at [214, 237] on icon at bounding box center [214, 235] width 6 height 6
click at [250, 235] on icon at bounding box center [251, 235] width 6 height 6
click at [15, 79] on div at bounding box center [11, 80] width 11 height 11
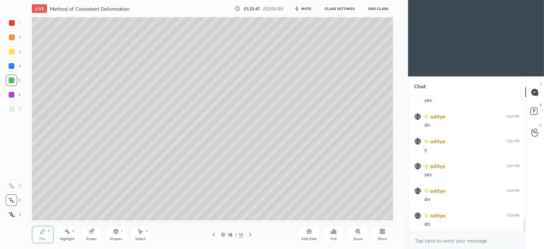
click at [113, 231] on icon at bounding box center [116, 232] width 6 height 6
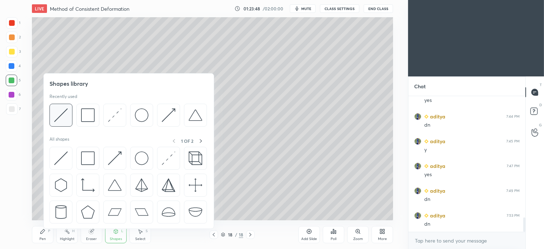
click at [63, 113] on img at bounding box center [61, 115] width 14 height 14
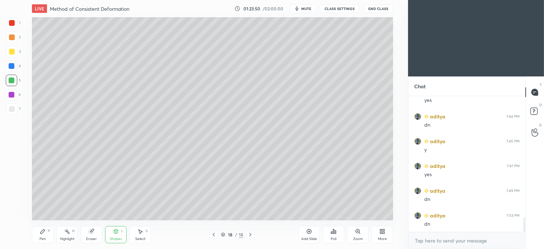
click at [9, 39] on div at bounding box center [12, 37] width 6 height 6
click at [114, 234] on icon at bounding box center [116, 232] width 6 height 6
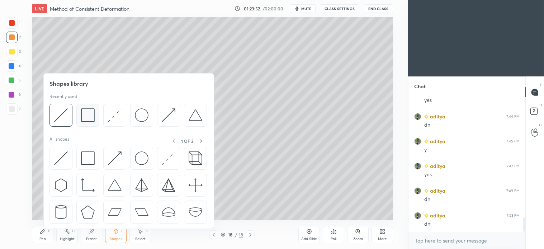
click at [94, 117] on img at bounding box center [88, 115] width 14 height 14
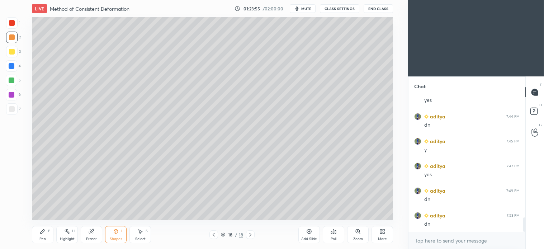
click at [117, 239] on div "Shapes" at bounding box center [116, 239] width 12 height 4
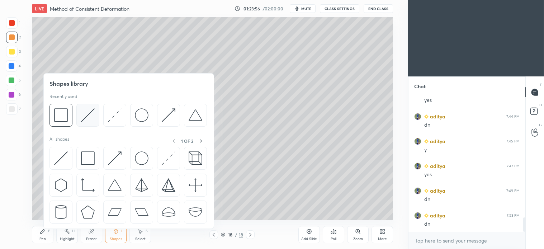
click at [89, 116] on img at bounding box center [88, 115] width 14 height 14
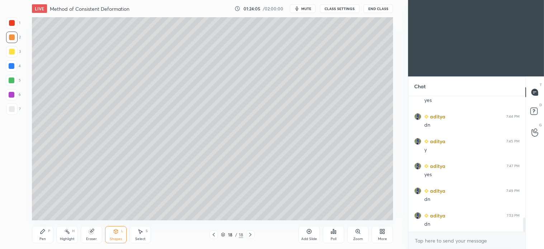
click at [47, 236] on div "Pen P" at bounding box center [43, 234] width 22 height 17
click at [12, 55] on div at bounding box center [11, 51] width 11 height 11
click at [11, 113] on div at bounding box center [11, 108] width 11 height 11
click at [109, 238] on div "Shapes L" at bounding box center [116, 234] width 22 height 17
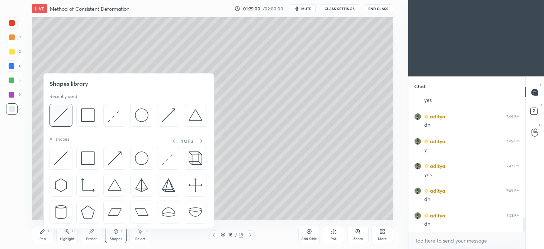
click at [60, 117] on img at bounding box center [61, 115] width 14 height 14
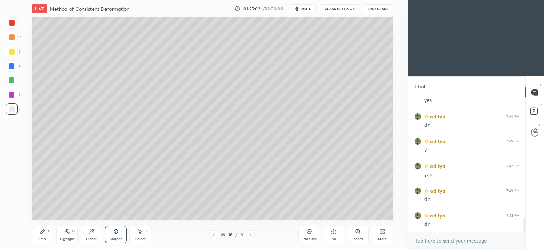
click at [41, 230] on icon at bounding box center [43, 232] width 6 height 6
click at [9, 83] on div at bounding box center [11, 80] width 11 height 11
click at [252, 234] on icon at bounding box center [251, 235] width 6 height 6
click at [302, 234] on div "Add Slide" at bounding box center [310, 234] width 22 height 17
click at [215, 234] on icon at bounding box center [214, 235] width 6 height 6
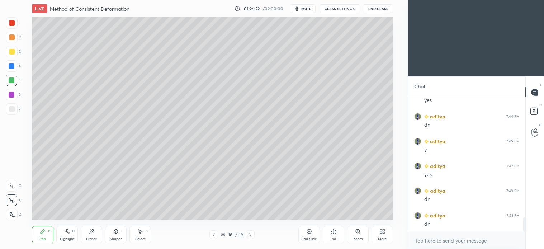
click at [250, 235] on icon at bounding box center [251, 235] width 6 height 6
click at [214, 235] on icon at bounding box center [214, 235] width 6 height 6
click at [250, 235] on icon at bounding box center [250, 235] width 2 height 4
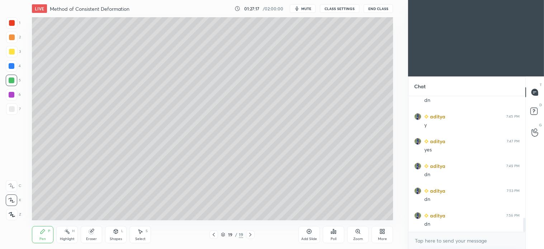
click at [8, 113] on div at bounding box center [11, 108] width 11 height 11
click at [9, 83] on div at bounding box center [12, 81] width 6 height 6
click at [16, 76] on div at bounding box center [11, 80] width 11 height 11
click at [15, 69] on div at bounding box center [11, 65] width 11 height 11
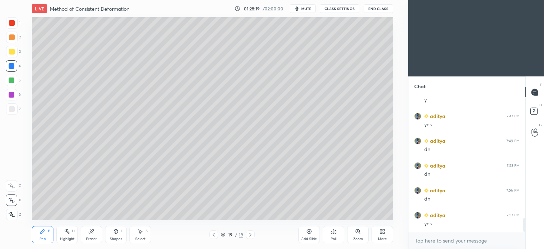
click at [144, 234] on div "Select S" at bounding box center [141, 234] width 22 height 17
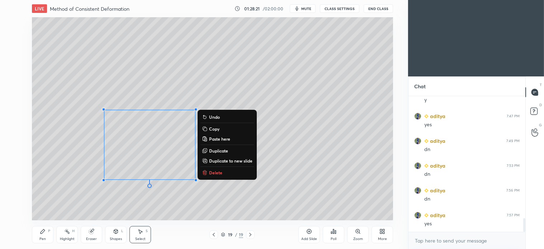
click at [214, 173] on p "Delete" at bounding box center [215, 173] width 13 height 6
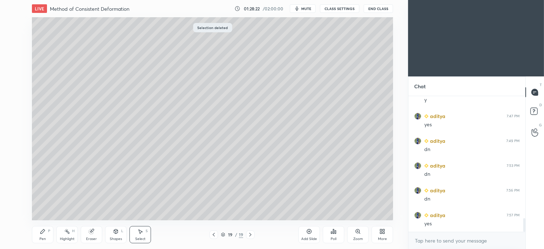
click at [52, 233] on div "Pen P" at bounding box center [43, 234] width 22 height 17
click at [306, 7] on span "mute" at bounding box center [306, 8] width 10 height 5
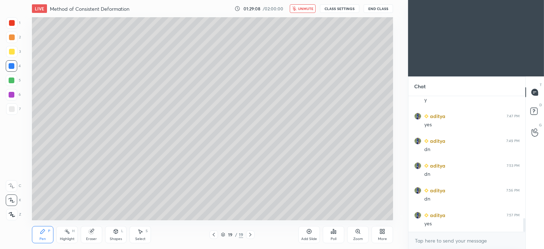
click at [310, 6] on span "unmute" at bounding box center [305, 8] width 15 height 5
click at [310, 4] on button "mute" at bounding box center [303, 8] width 26 height 9
click at [308, 13] on button "unmute" at bounding box center [303, 8] width 26 height 9
click at [47, 235] on div "Pen P" at bounding box center [43, 234] width 22 height 17
click at [17, 82] on div at bounding box center [11, 80] width 11 height 11
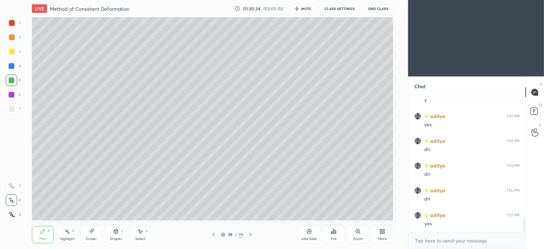
click at [15, 38] on div at bounding box center [11, 37] width 11 height 11
click at [117, 237] on div "Shapes" at bounding box center [116, 239] width 12 height 4
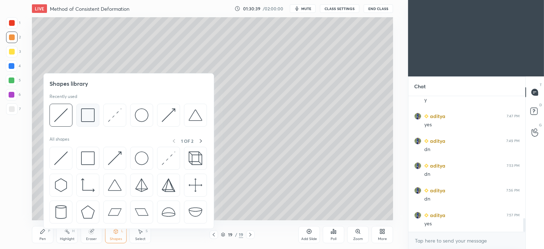
click at [88, 117] on img at bounding box center [88, 115] width 14 height 14
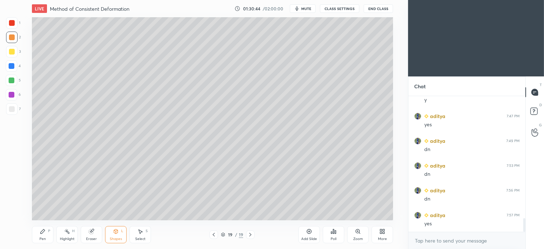
click at [117, 232] on icon at bounding box center [116, 231] width 4 height 4
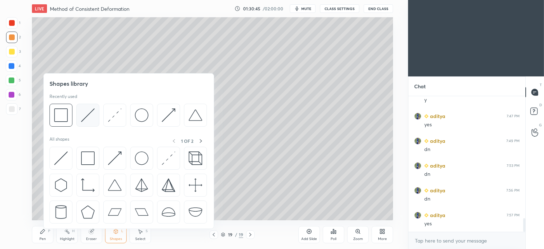
click at [93, 118] on img at bounding box center [88, 115] width 14 height 14
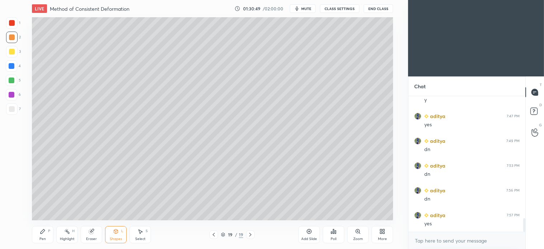
click at [45, 235] on div "Pen P" at bounding box center [43, 234] width 22 height 17
click at [121, 238] on div "Shapes" at bounding box center [116, 239] width 12 height 4
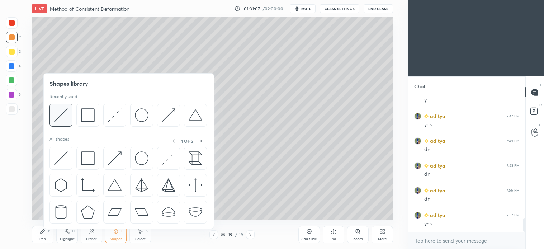
click at [67, 120] on img at bounding box center [61, 115] width 14 height 14
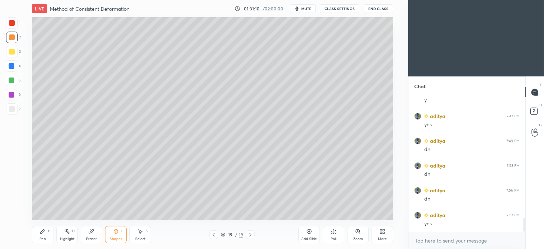
click at [48, 236] on div "Pen P" at bounding box center [43, 234] width 22 height 17
click at [9, 106] on div at bounding box center [12, 109] width 6 height 6
click at [118, 235] on div "Shapes L" at bounding box center [116, 234] width 22 height 17
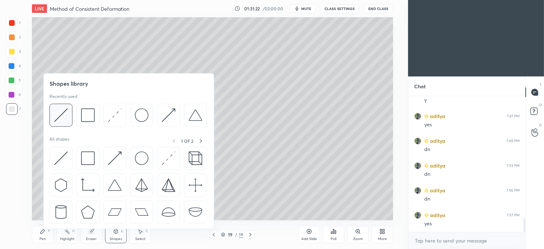
click at [60, 115] on img at bounding box center [61, 115] width 14 height 14
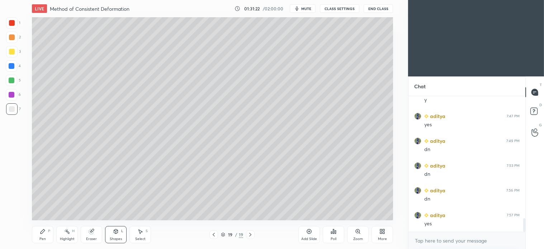
click at [9, 67] on div at bounding box center [12, 66] width 6 height 6
click at [42, 235] on div "Pen P" at bounding box center [43, 234] width 22 height 17
click at [12, 108] on div at bounding box center [12, 109] width 6 height 6
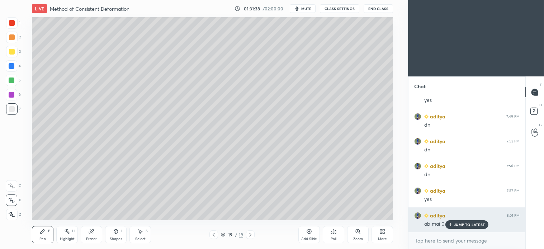
click at [464, 225] on p "JUMP TO LATEST" at bounding box center [469, 225] width 31 height 4
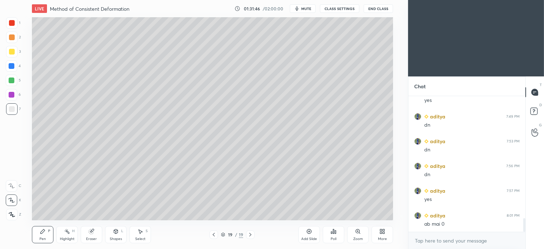
click at [10, 69] on div at bounding box center [11, 65] width 11 height 11
click at [10, 52] on div at bounding box center [12, 52] width 6 height 6
click at [252, 236] on icon at bounding box center [251, 235] width 6 height 6
click at [252, 237] on icon at bounding box center [251, 235] width 6 height 6
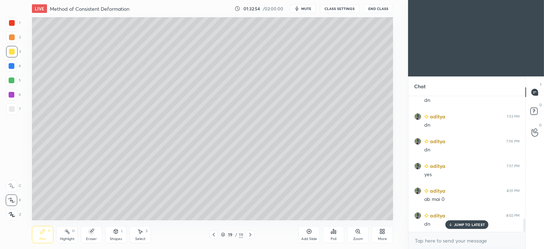
click at [307, 232] on icon at bounding box center [309, 232] width 6 height 6
click at [10, 106] on div at bounding box center [12, 109] width 6 height 6
click at [121, 237] on div "Shapes" at bounding box center [116, 239] width 12 height 4
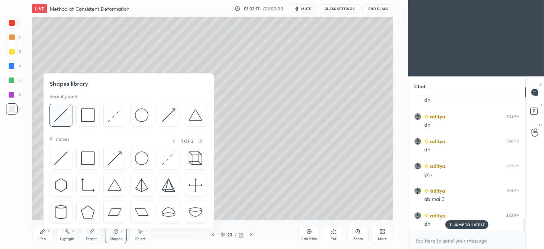
click at [69, 113] on div at bounding box center [61, 115] width 23 height 23
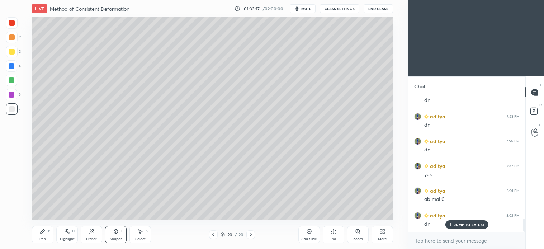
click at [17, 39] on div at bounding box center [11, 37] width 11 height 11
click at [121, 234] on div "Shapes L" at bounding box center [116, 234] width 22 height 17
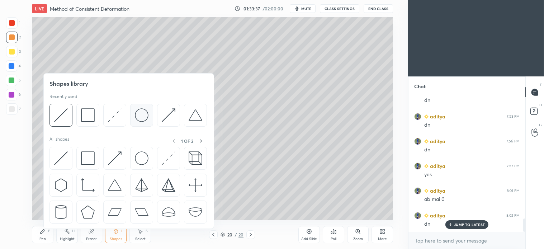
click at [144, 115] on img at bounding box center [142, 115] width 14 height 14
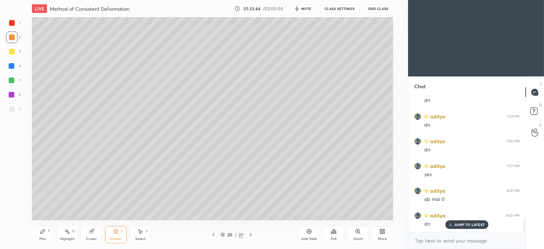
click at [115, 232] on icon at bounding box center [116, 231] width 4 height 4
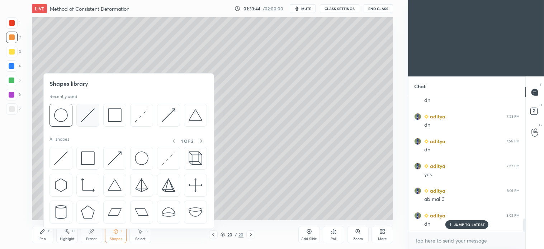
click at [90, 118] on img at bounding box center [88, 115] width 14 height 14
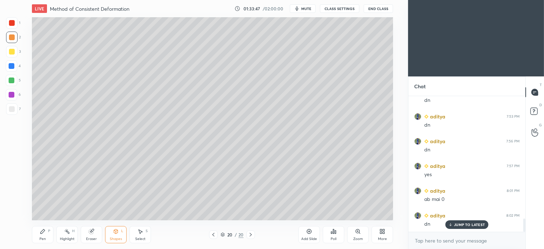
click at [45, 238] on div "Pen" at bounding box center [42, 239] width 6 height 4
click at [117, 236] on div "Shapes L" at bounding box center [116, 234] width 22 height 17
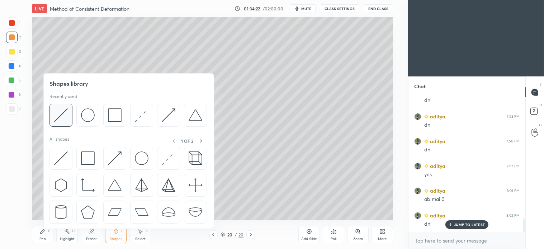
click at [59, 112] on img at bounding box center [61, 115] width 14 height 14
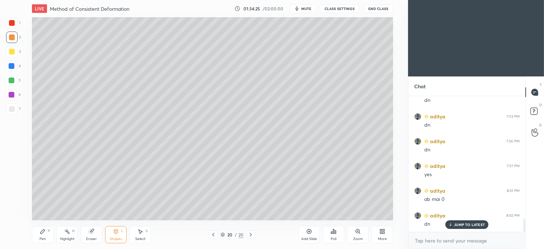
click at [43, 229] on icon at bounding box center [43, 232] width 6 height 6
click at [14, 103] on div "6" at bounding box center [13, 96] width 15 height 14
click at [16, 113] on div at bounding box center [11, 108] width 11 height 11
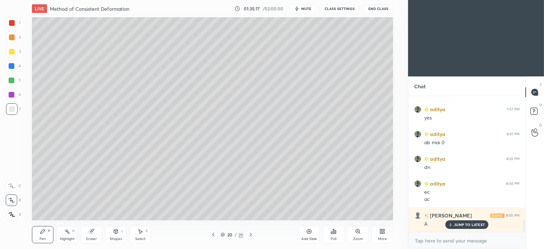
scroll to position [1336, 0]
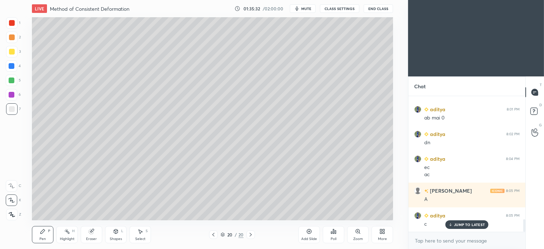
click at [17, 55] on div "3" at bounding box center [13, 51] width 15 height 11
click at [146, 234] on div "Select S" at bounding box center [141, 234] width 22 height 17
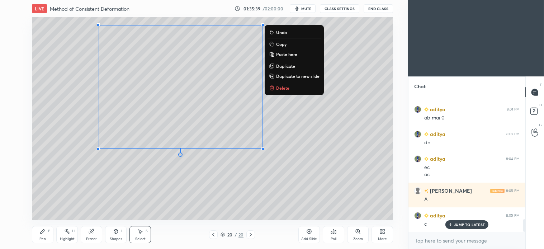
click at [285, 43] on p "Copy" at bounding box center [281, 44] width 10 height 6
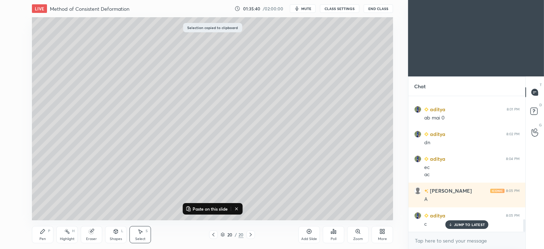
click at [253, 236] on icon at bounding box center [251, 235] width 6 height 6
click at [306, 232] on div "Add Slide" at bounding box center [310, 234] width 22 height 17
click at [210, 205] on button "Paste on this slide" at bounding box center [206, 209] width 45 height 9
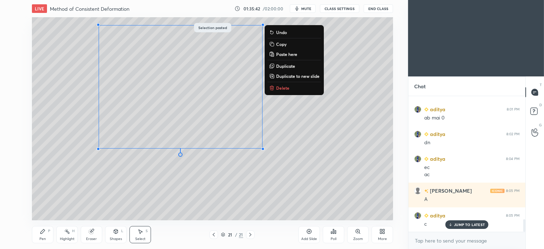
click at [115, 190] on div "0 ° Undo Copy Paste here Duplicate Duplicate to new slide Delete" at bounding box center [212, 118] width 361 height 203
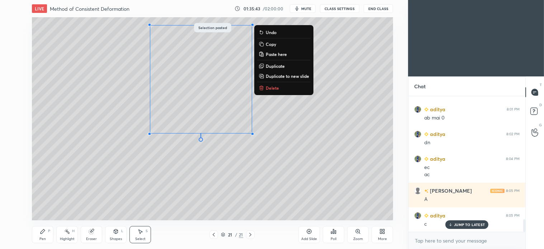
click at [303, 127] on div "0 ° Undo Copy Paste here Duplicate Duplicate to new slide Delete" at bounding box center [212, 118] width 361 height 203
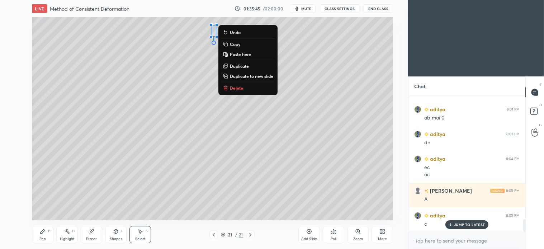
click at [239, 89] on p "Delete" at bounding box center [236, 88] width 13 height 6
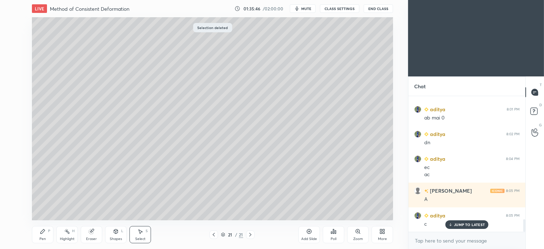
click at [44, 236] on div "Pen P" at bounding box center [43, 234] width 22 height 17
click at [143, 233] on icon at bounding box center [140, 232] width 6 height 6
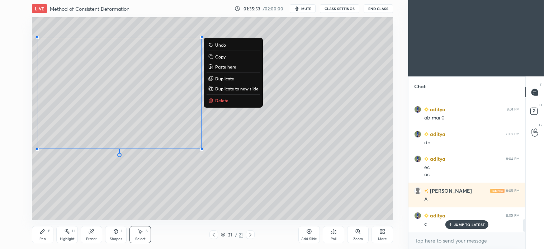
click at [231, 79] on p "Duplicate" at bounding box center [224, 79] width 19 height 6
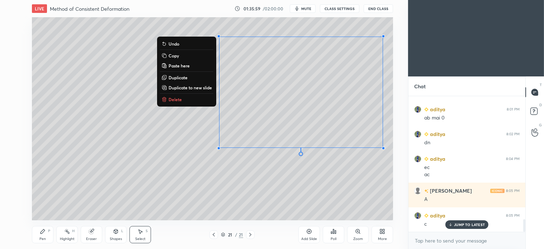
click at [289, 183] on div "0 ° Undo Copy Paste here Duplicate Duplicate to new slide Delete" at bounding box center [212, 118] width 361 height 203
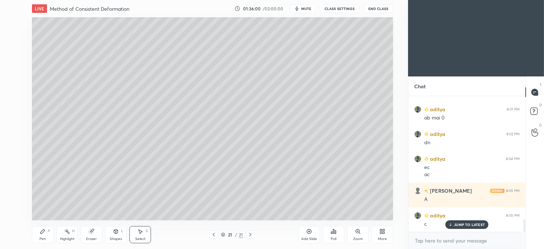
click at [46, 237] on div "Pen P" at bounding box center [43, 234] width 22 height 17
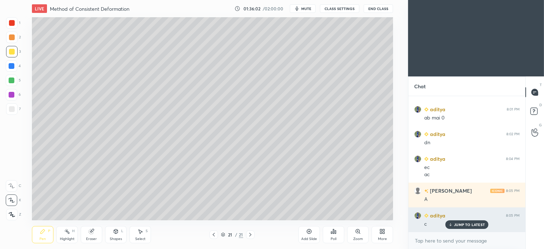
click at [473, 226] on p "JUMP TO LATEST" at bounding box center [469, 225] width 31 height 4
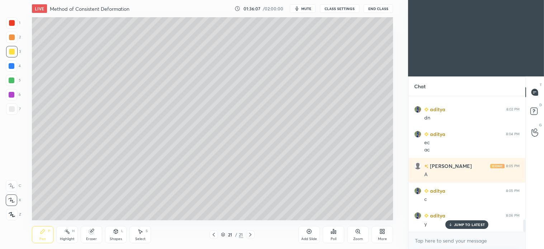
click at [16, 113] on div at bounding box center [11, 108] width 11 height 11
click at [121, 234] on div "Shapes L" at bounding box center [116, 234] width 22 height 17
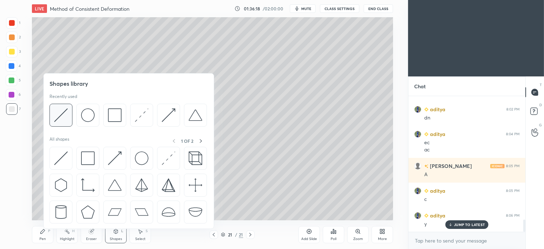
click at [67, 112] on img at bounding box center [61, 115] width 14 height 14
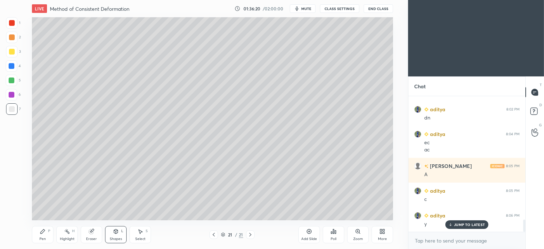
click at [50, 234] on div "Pen P" at bounding box center [43, 234] width 22 height 17
click at [11, 111] on div at bounding box center [12, 109] width 6 height 6
click at [11, 81] on div at bounding box center [12, 81] width 6 height 6
click at [118, 230] on icon at bounding box center [116, 232] width 6 height 6
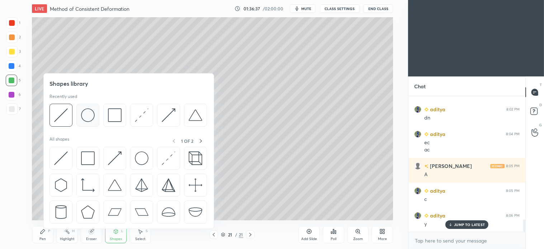
click at [90, 115] on img at bounding box center [88, 115] width 14 height 14
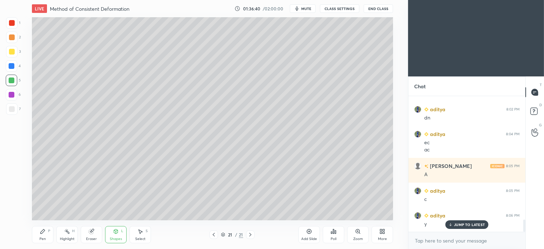
click at [44, 237] on div "Pen" at bounding box center [42, 239] width 6 height 4
click at [141, 232] on icon at bounding box center [141, 232] width 4 height 4
click at [92, 231] on icon at bounding box center [91, 231] width 5 height 5
click at [9, 137] on div at bounding box center [11, 133] width 11 height 11
click at [144, 235] on div "Select S" at bounding box center [141, 234] width 22 height 17
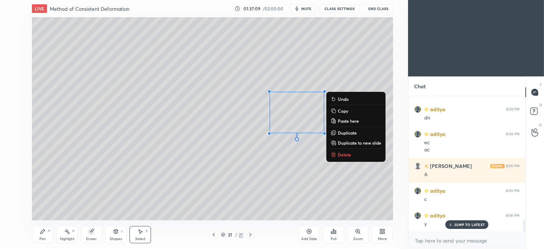
click at [342, 154] on p "Delete" at bounding box center [344, 155] width 13 height 6
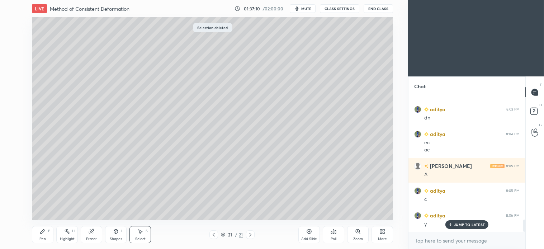
click at [116, 238] on div "Shapes" at bounding box center [116, 239] width 12 height 4
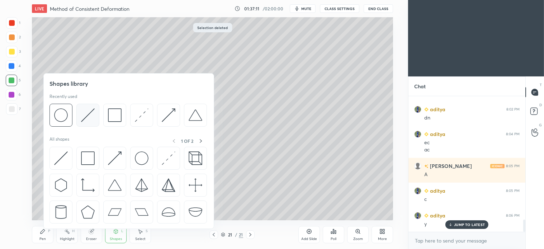
click at [88, 115] on img at bounding box center [88, 115] width 14 height 14
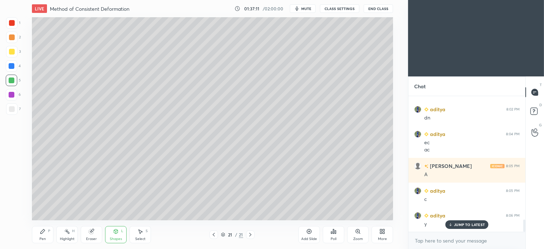
click at [9, 40] on div at bounding box center [11, 37] width 11 height 11
click at [117, 232] on icon at bounding box center [116, 231] width 4 height 4
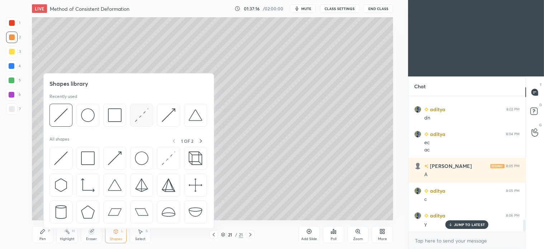
click at [146, 116] on img at bounding box center [142, 115] width 14 height 14
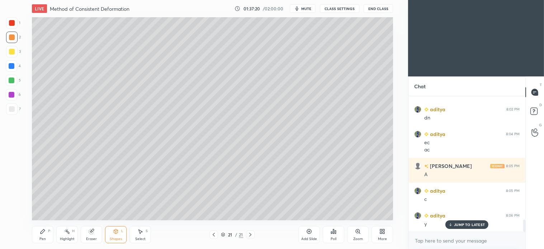
click at [37, 234] on div "Pen P" at bounding box center [43, 234] width 22 height 17
click at [11, 107] on div at bounding box center [12, 109] width 6 height 6
click at [15, 83] on div at bounding box center [11, 80] width 11 height 11
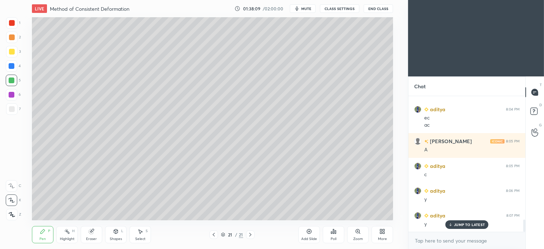
click at [118, 240] on div "Shapes" at bounding box center [116, 239] width 12 height 4
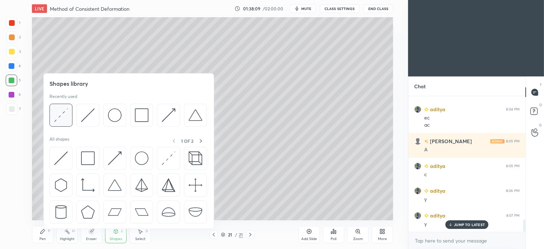
click at [69, 114] on div at bounding box center [61, 115] width 23 height 23
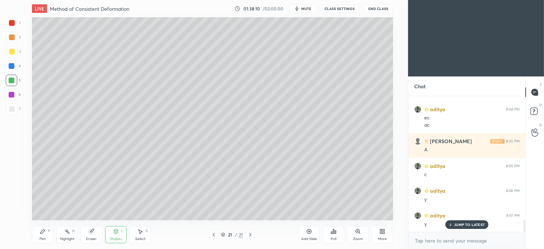
click at [17, 112] on div at bounding box center [11, 108] width 11 height 11
click at [12, 34] on div at bounding box center [12, 37] width 6 height 6
click at [146, 234] on div "Select S" at bounding box center [141, 234] width 22 height 17
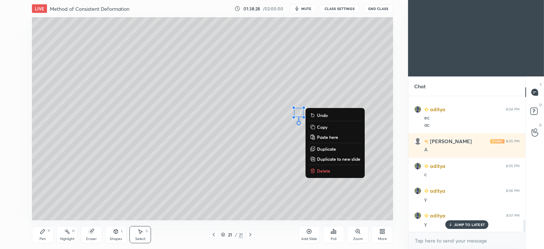
click at [288, 173] on div "0 ° Undo Copy Paste here Duplicate Duplicate to new slide Delete" at bounding box center [212, 118] width 361 height 203
click at [325, 172] on p "Delete" at bounding box center [323, 171] width 13 height 6
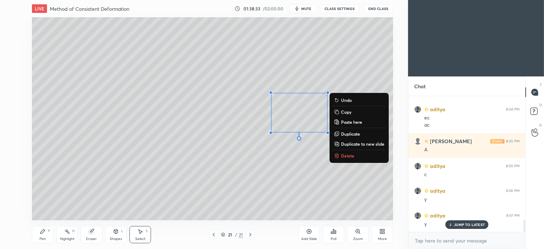
click at [349, 155] on p "Delete" at bounding box center [347, 156] width 13 height 6
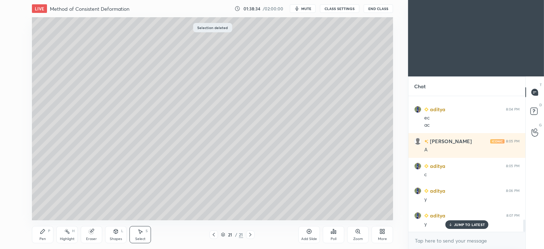
click at [50, 229] on div "P" at bounding box center [49, 231] width 2 height 4
click at [121, 237] on div "Shapes" at bounding box center [116, 239] width 12 height 4
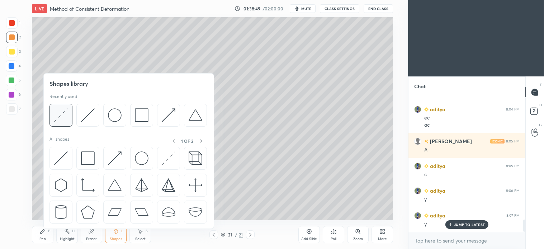
click at [62, 119] on img at bounding box center [61, 115] width 14 height 14
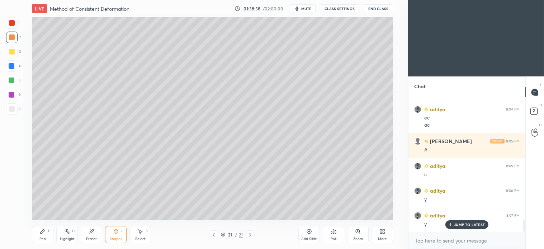
click at [43, 235] on div "Pen P" at bounding box center [43, 234] width 22 height 17
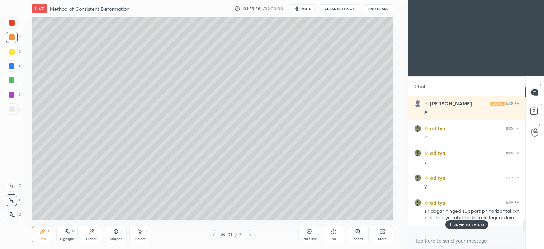
click at [9, 107] on div at bounding box center [12, 109] width 6 height 6
click at [110, 234] on div "Shapes L" at bounding box center [116, 234] width 22 height 17
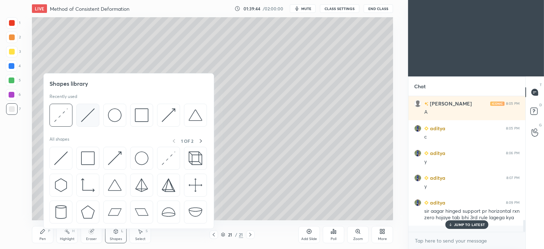
click at [86, 113] on img at bounding box center [88, 115] width 14 height 14
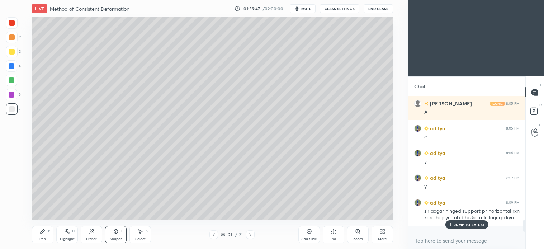
click at [38, 233] on div "Pen P" at bounding box center [43, 234] width 22 height 17
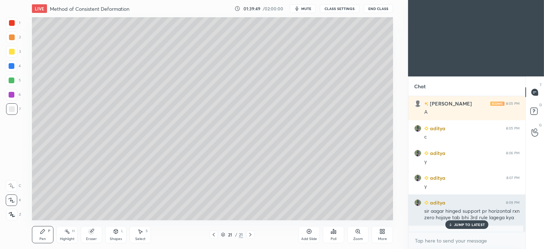
click at [470, 225] on p "JUMP TO LATEST" at bounding box center [469, 225] width 31 height 4
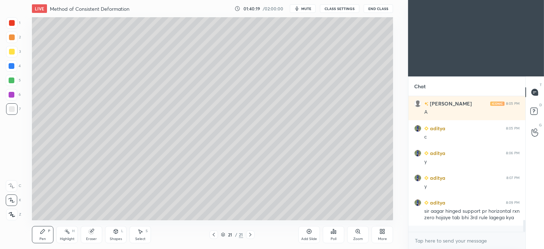
click at [252, 235] on icon at bounding box center [251, 235] width 6 height 6
click at [308, 235] on div "Add Slide" at bounding box center [310, 234] width 22 height 17
click at [141, 236] on div "Select S" at bounding box center [141, 234] width 22 height 17
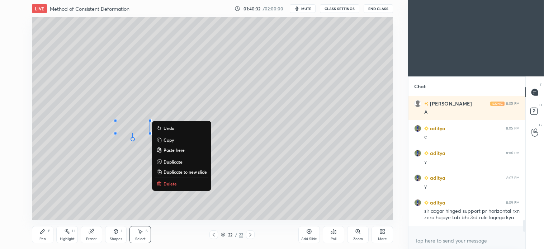
click at [163, 187] on button "Delete" at bounding box center [181, 183] width 53 height 9
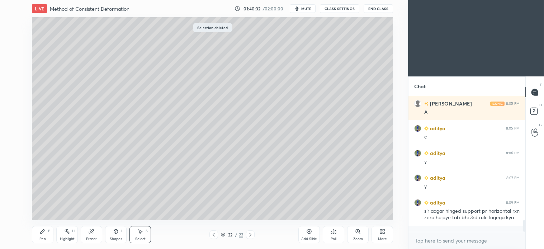
click at [44, 232] on icon at bounding box center [43, 232] width 6 height 6
click at [15, 84] on div at bounding box center [11, 80] width 11 height 11
click at [14, 110] on div at bounding box center [12, 109] width 6 height 6
click at [6, 84] on div at bounding box center [11, 80] width 11 height 11
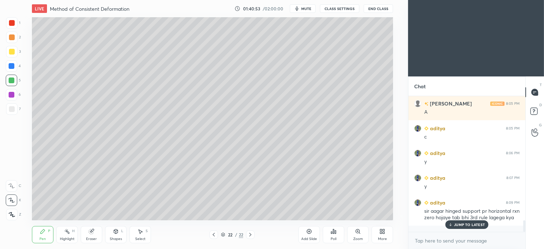
scroll to position [1448, 0]
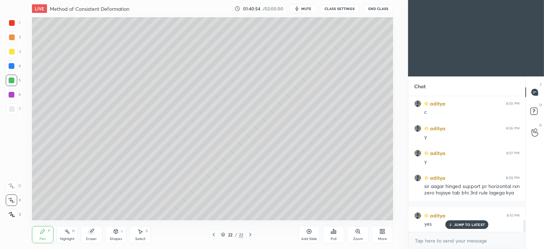
click at [144, 237] on div "Select" at bounding box center [140, 239] width 10 height 4
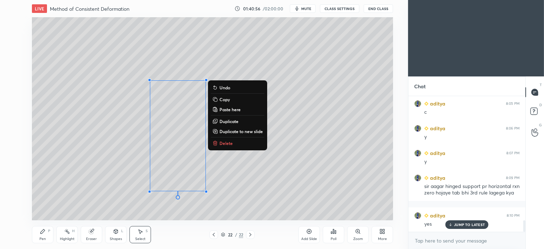
click at [223, 146] on button "Delete" at bounding box center [237, 143] width 53 height 9
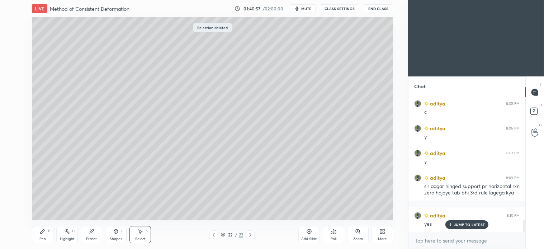
click at [48, 234] on div "Pen P" at bounding box center [43, 234] width 22 height 17
click at [117, 233] on icon at bounding box center [116, 231] width 4 height 4
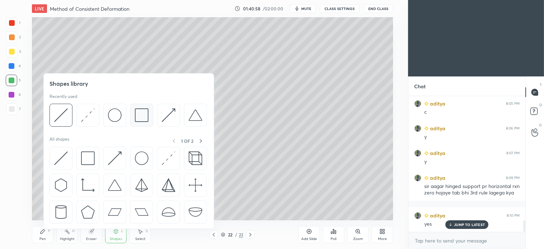
click at [137, 120] on img at bounding box center [142, 115] width 14 height 14
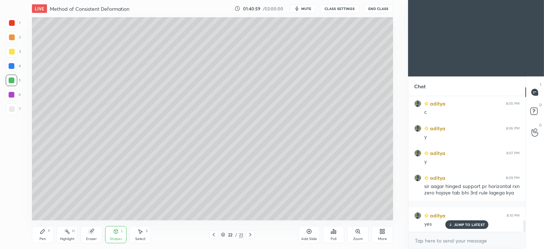
click at [12, 113] on div at bounding box center [11, 108] width 11 height 11
click at [117, 238] on div "Shapes" at bounding box center [116, 239] width 12 height 4
click at [117, 233] on icon at bounding box center [116, 231] width 4 height 4
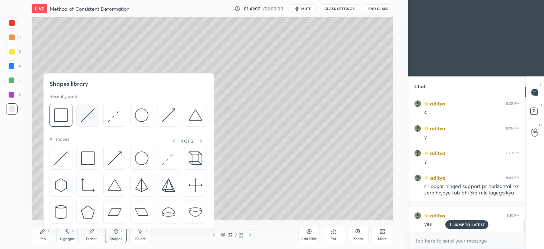
click at [88, 113] on img at bounding box center [88, 115] width 14 height 14
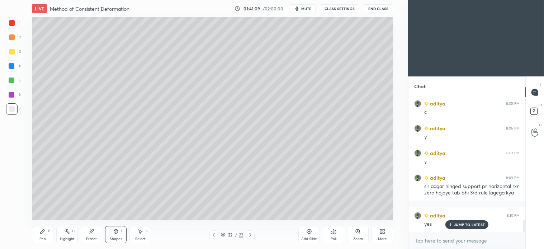
click at [49, 232] on div "P" at bounding box center [49, 231] width 2 height 4
click at [14, 85] on div at bounding box center [11, 80] width 11 height 11
click at [9, 71] on div at bounding box center [11, 65] width 11 height 11
click at [142, 237] on div "Select" at bounding box center [140, 239] width 10 height 4
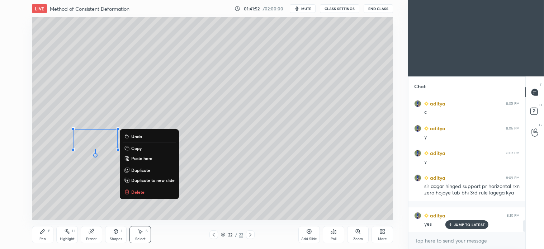
scroll to position [1473, 0]
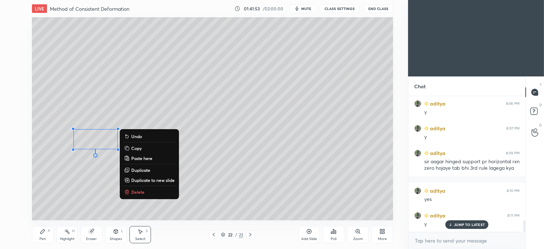
click at [137, 191] on p "Delete" at bounding box center [137, 192] width 13 height 6
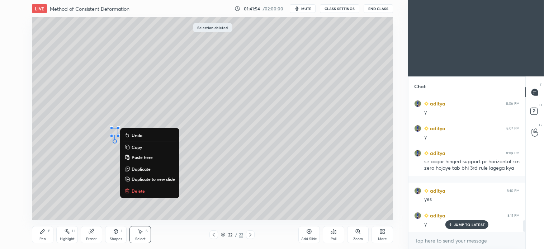
click at [136, 188] on p "Delete" at bounding box center [138, 191] width 13 height 6
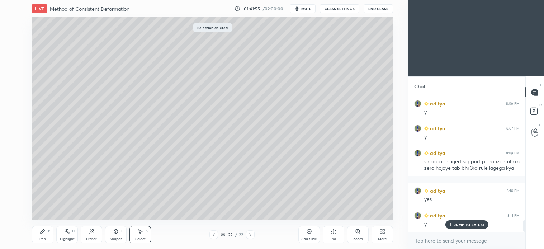
click at [39, 234] on div "Pen P" at bounding box center [43, 234] width 22 height 17
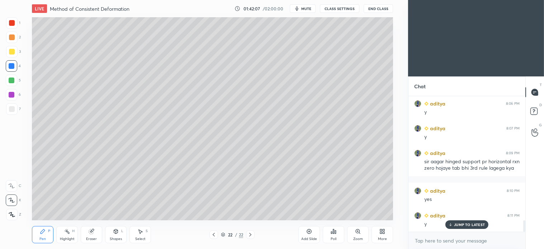
click at [12, 82] on div at bounding box center [12, 81] width 6 height 6
click at [16, 111] on div at bounding box center [11, 108] width 11 height 11
click at [144, 231] on div "Select S" at bounding box center [141, 234] width 22 height 17
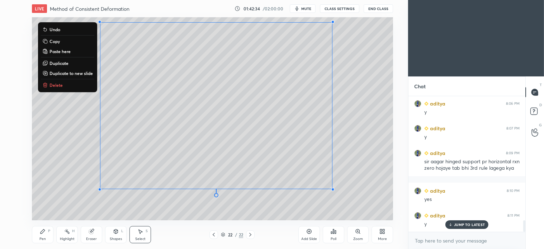
click at [94, 67] on button "Duplicate" at bounding box center [67, 63] width 53 height 9
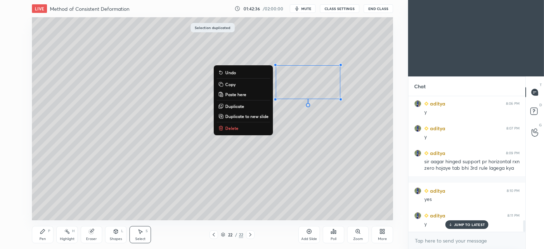
click at [235, 127] on p "Delete" at bounding box center [231, 128] width 13 height 6
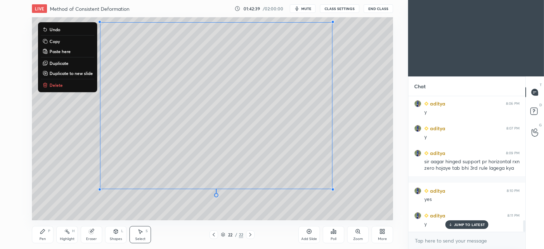
click at [53, 85] on p "Delete" at bounding box center [56, 85] width 13 height 6
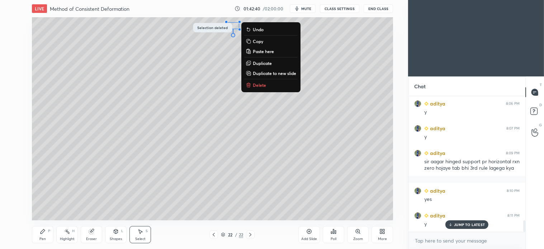
click at [261, 84] on p "Delete" at bounding box center [259, 85] width 13 height 6
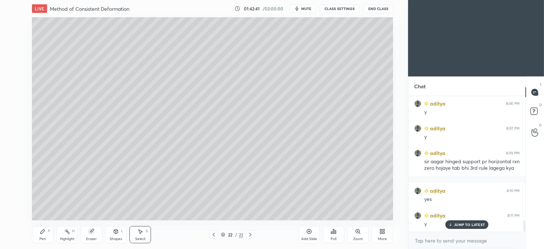
click at [41, 234] on icon at bounding box center [43, 231] width 4 height 4
click at [211, 236] on icon at bounding box center [214, 235] width 6 height 6
click at [252, 236] on icon at bounding box center [251, 235] width 6 height 6
click at [15, 54] on div at bounding box center [11, 51] width 11 height 11
click at [117, 235] on div "Shapes L" at bounding box center [116, 234] width 22 height 17
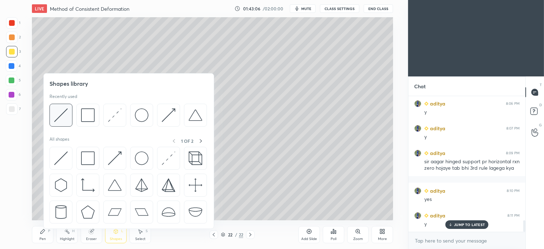
click at [62, 113] on img at bounding box center [61, 115] width 14 height 14
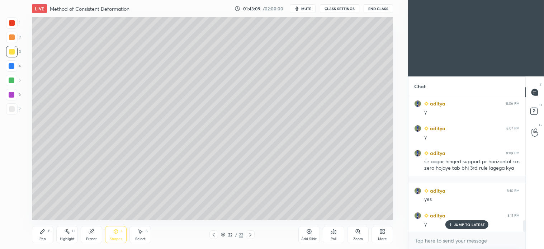
click at [46, 234] on div "Pen P" at bounding box center [43, 234] width 22 height 17
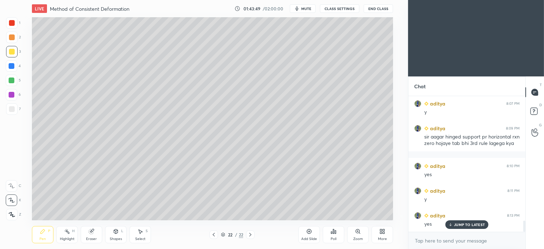
click at [144, 243] on div "Select S" at bounding box center [141, 234] width 22 height 17
click at [128, 82] on div "0 ° Undo Copy Paste here Duplicate Duplicate to new slide Delete" at bounding box center [212, 118] width 361 height 203
click at [41, 236] on div "Pen P" at bounding box center [43, 234] width 22 height 17
click at [14, 107] on div at bounding box center [12, 109] width 6 height 6
click at [11, 85] on div at bounding box center [11, 80] width 11 height 11
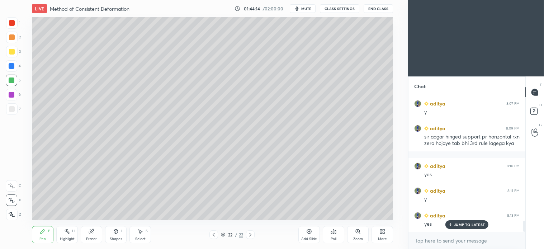
click at [14, 108] on div at bounding box center [12, 109] width 6 height 6
click at [14, 81] on div at bounding box center [12, 81] width 6 height 6
click at [15, 65] on div at bounding box center [11, 65] width 11 height 11
click at [142, 240] on div "Select" at bounding box center [140, 239] width 10 height 4
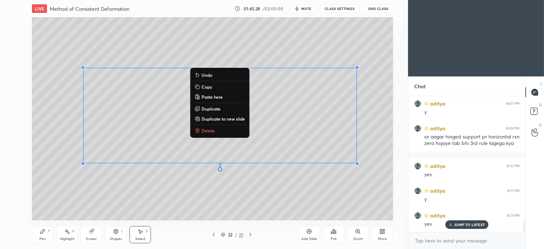
click at [206, 131] on p "Delete" at bounding box center [208, 131] width 13 height 6
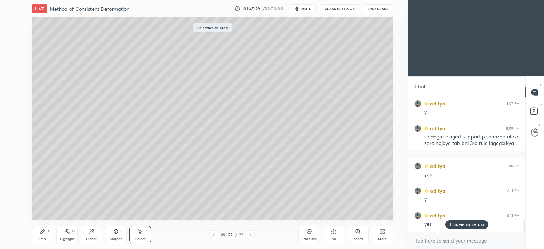
click at [38, 239] on div "Pen P" at bounding box center [43, 234] width 22 height 17
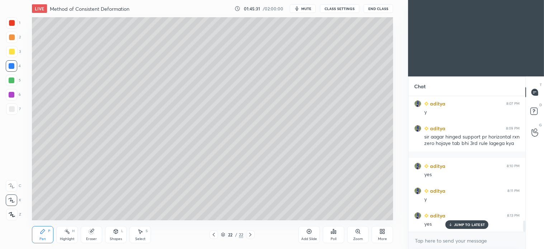
click at [11, 39] on div at bounding box center [12, 37] width 6 height 6
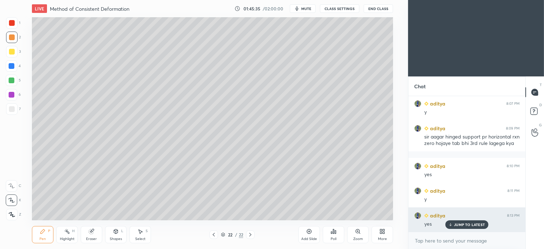
click at [474, 223] on p "JUMP TO LATEST" at bounding box center [469, 225] width 31 height 4
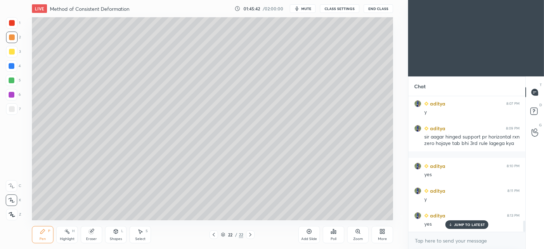
scroll to position [1523, 0]
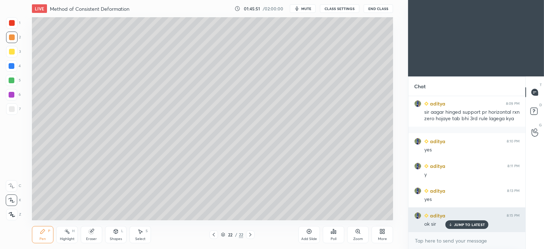
click at [474, 228] on div "JUMP TO LATEST" at bounding box center [467, 224] width 43 height 9
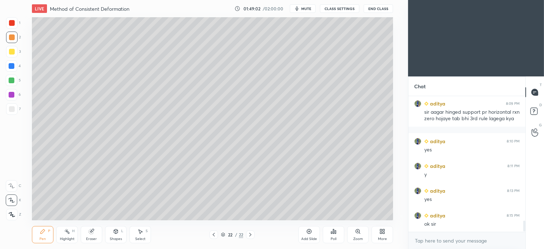
scroll to position [1548, 0]
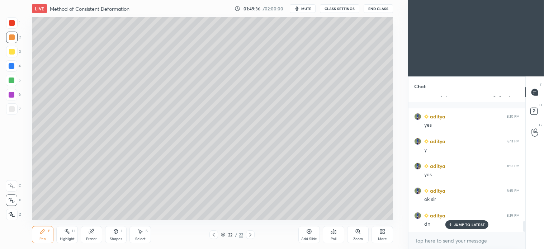
click at [253, 234] on icon at bounding box center [251, 235] width 6 height 6
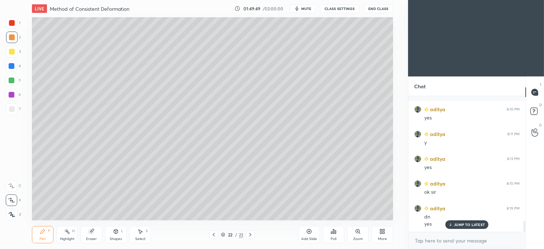
click at [250, 238] on icon at bounding box center [251, 235] width 6 height 6
click at [249, 234] on icon at bounding box center [251, 235] width 6 height 6
click at [306, 234] on div "Add Slide" at bounding box center [310, 234] width 22 height 17
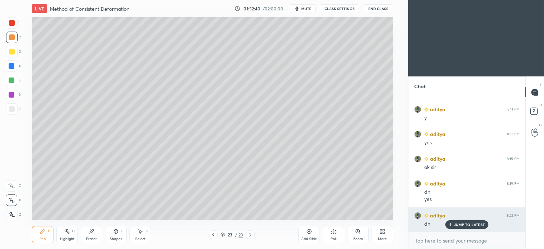
click at [468, 225] on p "JUMP TO LATEST" at bounding box center [469, 225] width 31 height 4
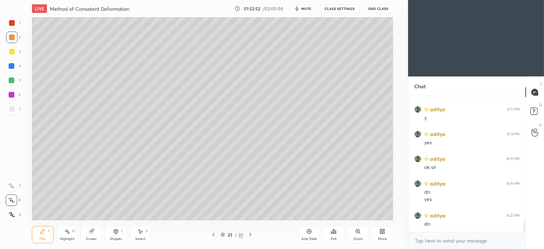
click at [214, 236] on icon at bounding box center [214, 235] width 6 height 6
click at [12, 112] on div at bounding box center [12, 109] width 6 height 6
click at [250, 235] on icon at bounding box center [251, 235] width 6 height 6
click at [214, 236] on icon at bounding box center [213, 235] width 2 height 4
click at [306, 8] on span "mute" at bounding box center [306, 8] width 10 height 5
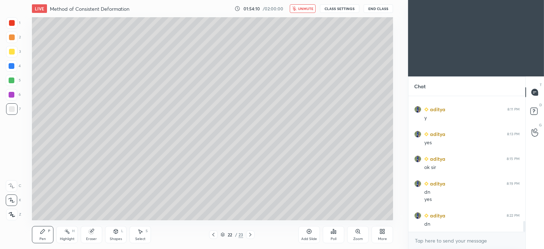
click at [309, 9] on span "unmute" at bounding box center [305, 8] width 15 height 5
click at [9, 68] on div at bounding box center [12, 66] width 6 height 6
click at [122, 234] on div "Shapes L" at bounding box center [116, 234] width 22 height 17
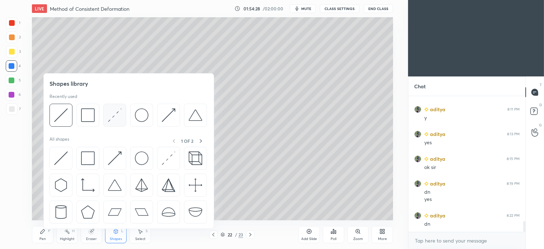
click at [115, 120] on img at bounding box center [115, 115] width 14 height 14
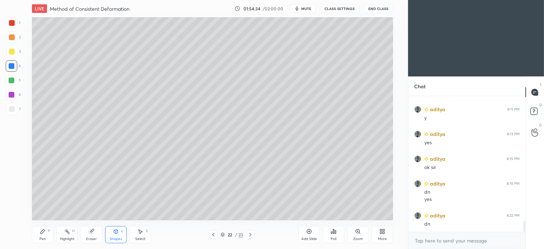
click at [49, 237] on div "Pen P" at bounding box center [43, 234] width 22 height 17
click at [14, 54] on div at bounding box center [11, 51] width 11 height 11
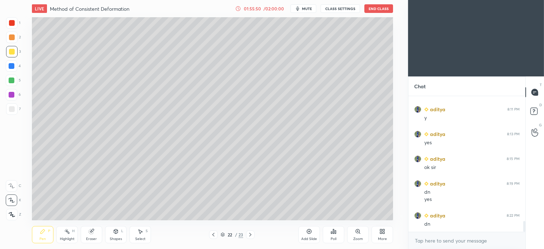
click at [117, 237] on div "Shapes" at bounding box center [116, 239] width 12 height 4
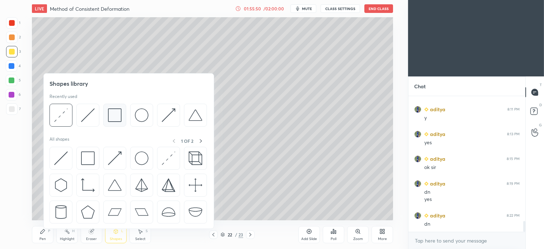
click at [117, 116] on img at bounding box center [115, 115] width 14 height 14
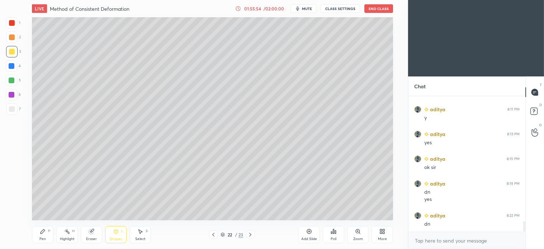
click at [15, 110] on div at bounding box center [11, 108] width 11 height 11
click at [42, 237] on div "Pen" at bounding box center [42, 239] width 6 height 4
click at [11, 69] on div at bounding box center [11, 65] width 11 height 11
click at [13, 113] on div at bounding box center [11, 108] width 11 height 11
click at [13, 64] on div at bounding box center [12, 66] width 6 height 6
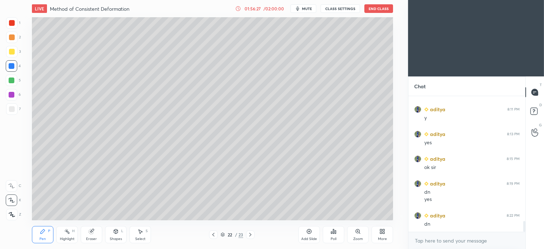
click at [11, 111] on div at bounding box center [12, 109] width 6 height 6
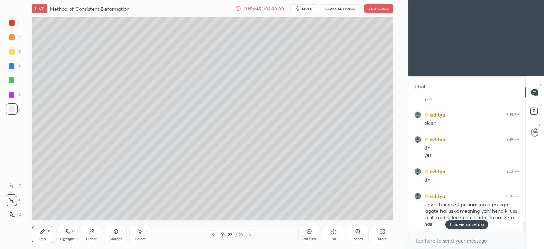
click at [144, 238] on div "Select" at bounding box center [140, 239] width 10 height 4
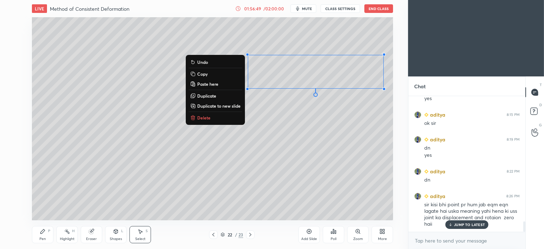
click at [200, 118] on p "Delete" at bounding box center [203, 118] width 13 height 6
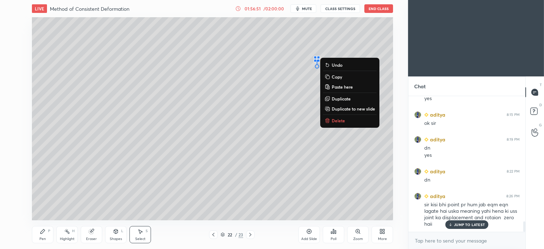
click at [334, 120] on p "Delete" at bounding box center [338, 121] width 13 height 6
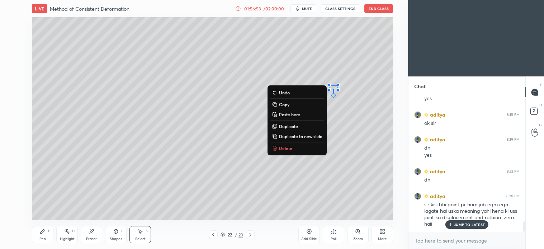
click at [286, 148] on p "Delete" at bounding box center [285, 148] width 13 height 6
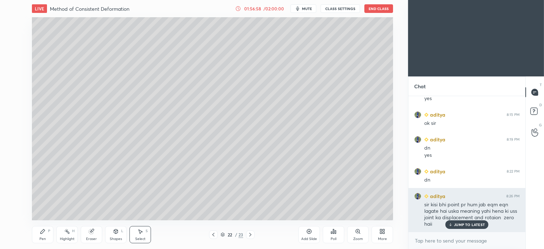
click at [458, 225] on p "JUMP TO LATEST" at bounding box center [469, 225] width 31 height 4
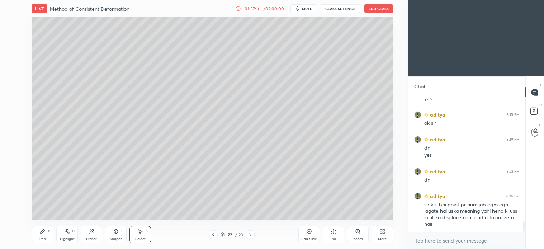
click at [252, 236] on icon at bounding box center [251, 235] width 6 height 6
click at [47, 236] on div "Pen P" at bounding box center [43, 234] width 22 height 17
click at [251, 236] on icon at bounding box center [251, 235] width 6 height 6
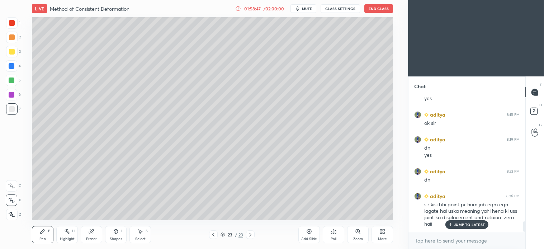
scroll to position [1648, 0]
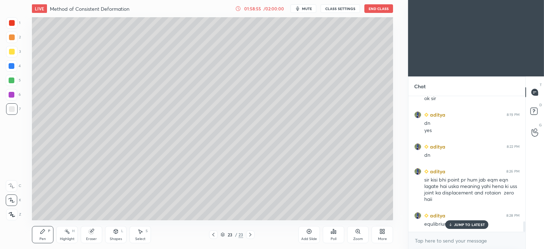
click at [142, 231] on icon at bounding box center [140, 232] width 6 height 6
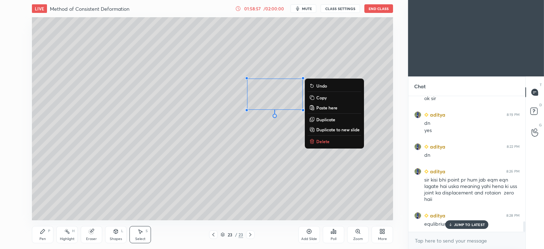
click at [322, 143] on p "Delete" at bounding box center [323, 142] width 13 height 6
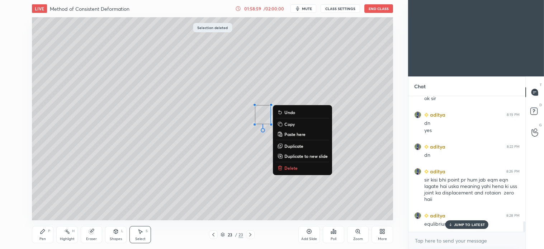
click at [294, 167] on p "Delete" at bounding box center [291, 168] width 13 height 6
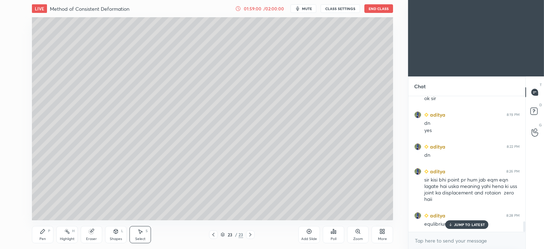
click at [46, 230] on div "Pen P" at bounding box center [43, 234] width 22 height 17
click at [12, 66] on div at bounding box center [12, 66] width 6 height 6
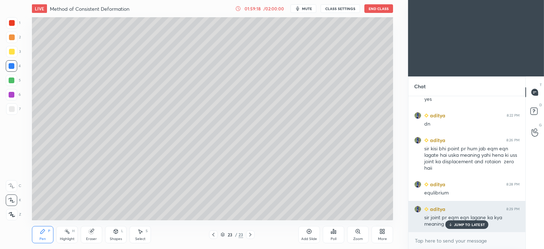
click at [464, 225] on p "JUMP TO LATEST" at bounding box center [469, 225] width 31 height 4
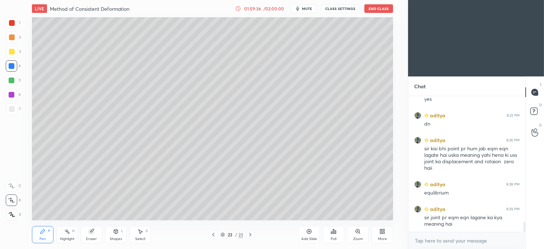
click at [141, 234] on icon at bounding box center [140, 232] width 6 height 6
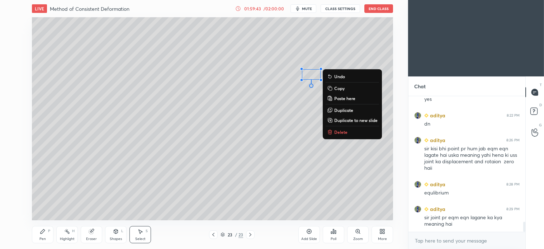
click at [337, 131] on p "Delete" at bounding box center [340, 132] width 13 height 6
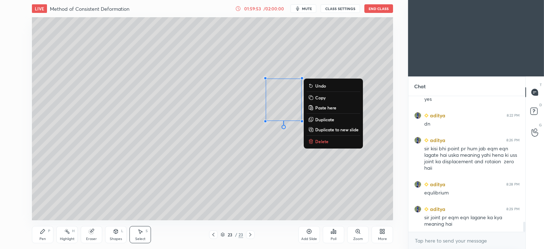
click at [321, 142] on p "Delete" at bounding box center [321, 142] width 13 height 6
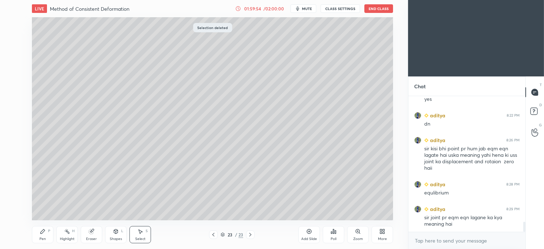
click at [321, 141] on div "0 ° Undo Copy Paste here Duplicate Duplicate to new slide Delete" at bounding box center [212, 118] width 361 height 203
click at [43, 239] on div "Pen" at bounding box center [42, 239] width 6 height 4
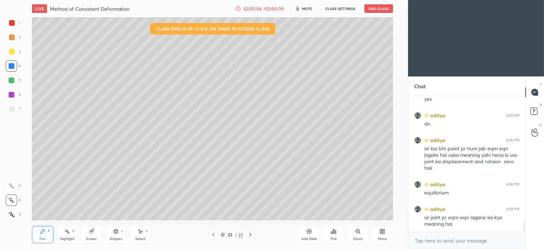
click at [13, 106] on div at bounding box center [12, 109] width 6 height 6
click at [142, 236] on div "Select S" at bounding box center [141, 234] width 22 height 17
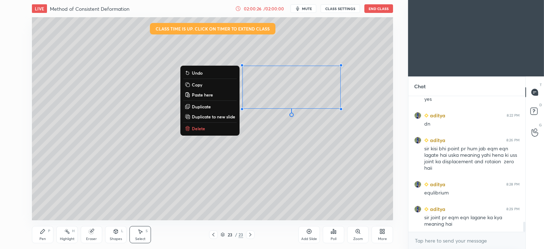
click at [207, 128] on button "Delete" at bounding box center [209, 128] width 53 height 9
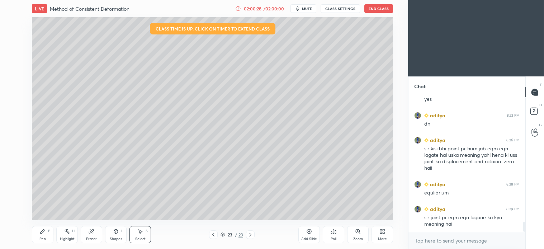
click at [43, 241] on div "Pen P" at bounding box center [43, 234] width 22 height 17
click at [13, 70] on div at bounding box center [11, 65] width 11 height 11
click at [145, 239] on div "Select" at bounding box center [140, 239] width 10 height 4
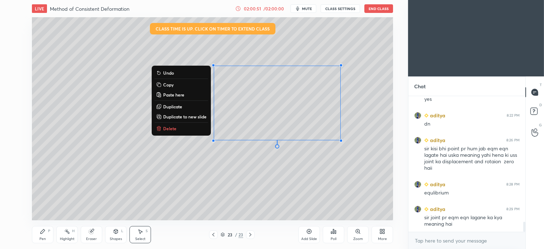
click at [164, 128] on p "Delete" at bounding box center [169, 129] width 13 height 6
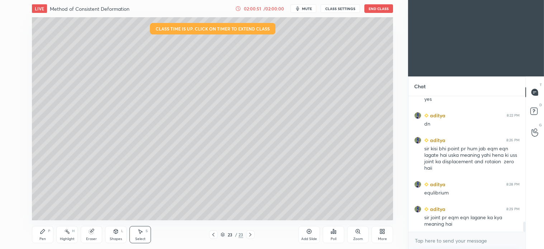
click at [45, 237] on div "Pen" at bounding box center [42, 239] width 6 height 4
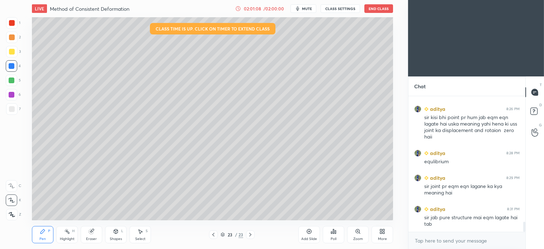
click at [144, 234] on div "Select S" at bounding box center [141, 234] width 22 height 17
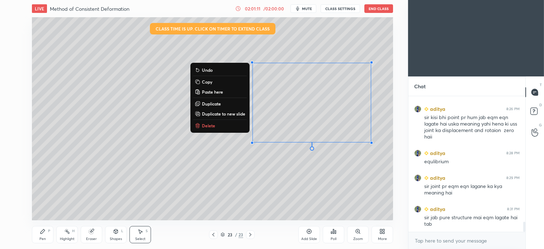
click at [209, 126] on p "Delete" at bounding box center [208, 126] width 13 height 6
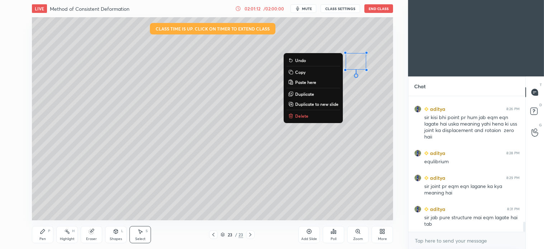
click at [299, 117] on p "Delete" at bounding box center [301, 116] width 13 height 6
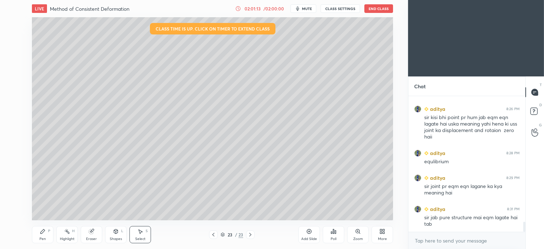
click at [39, 234] on div "Pen P" at bounding box center [43, 234] width 22 height 17
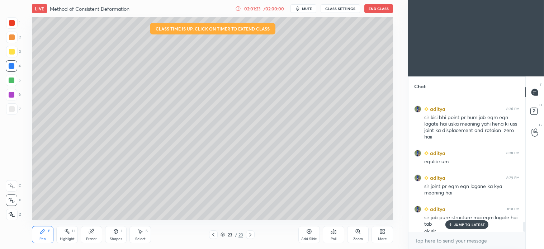
scroll to position [1718, 0]
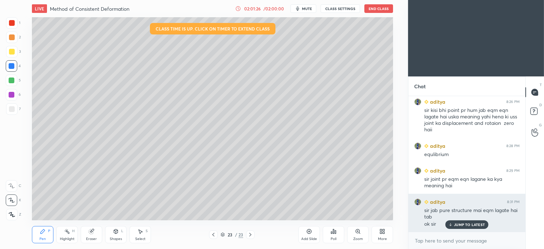
click at [474, 227] on p "JUMP TO LATEST" at bounding box center [469, 225] width 31 height 4
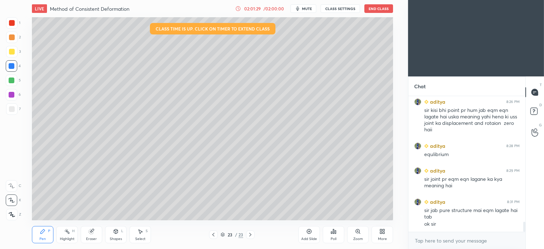
click at [381, 9] on button "End Class" at bounding box center [379, 8] width 29 height 9
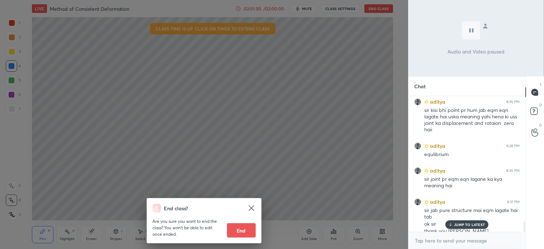
scroll to position [1725, 0]
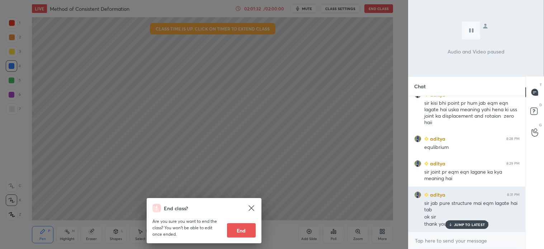
click at [474, 224] on p "JUMP TO LATEST" at bounding box center [469, 225] width 31 height 4
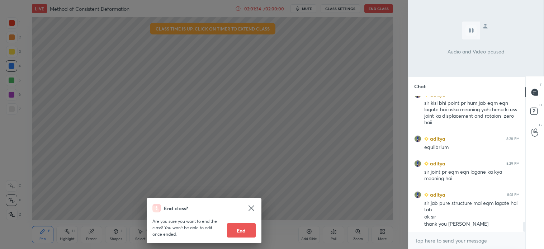
click at [246, 231] on button "End" at bounding box center [241, 230] width 29 height 14
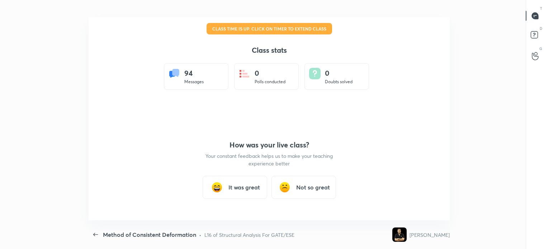
scroll to position [35685, 35349]
